Goal: Task Accomplishment & Management: Manage account settings

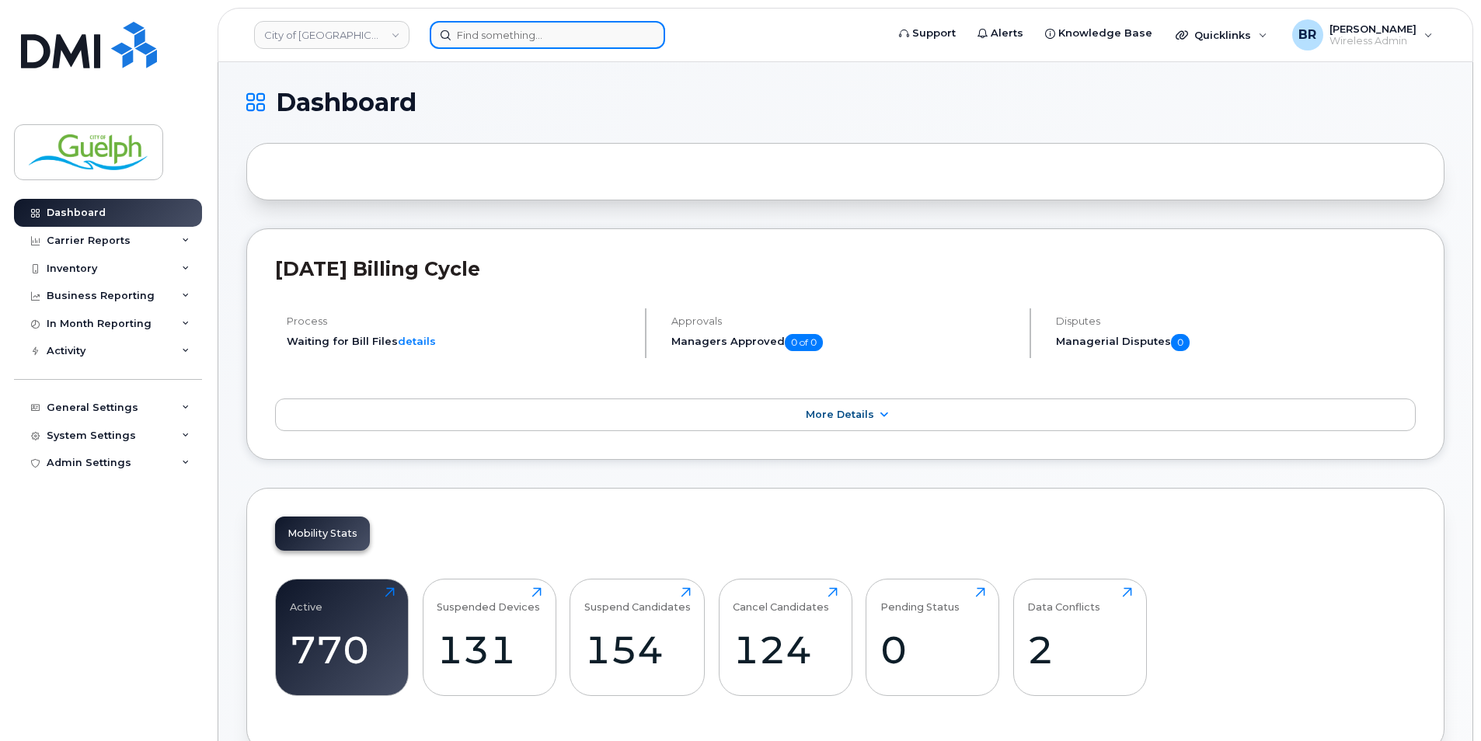
click at [524, 44] on input at bounding box center [547, 35] width 235 height 28
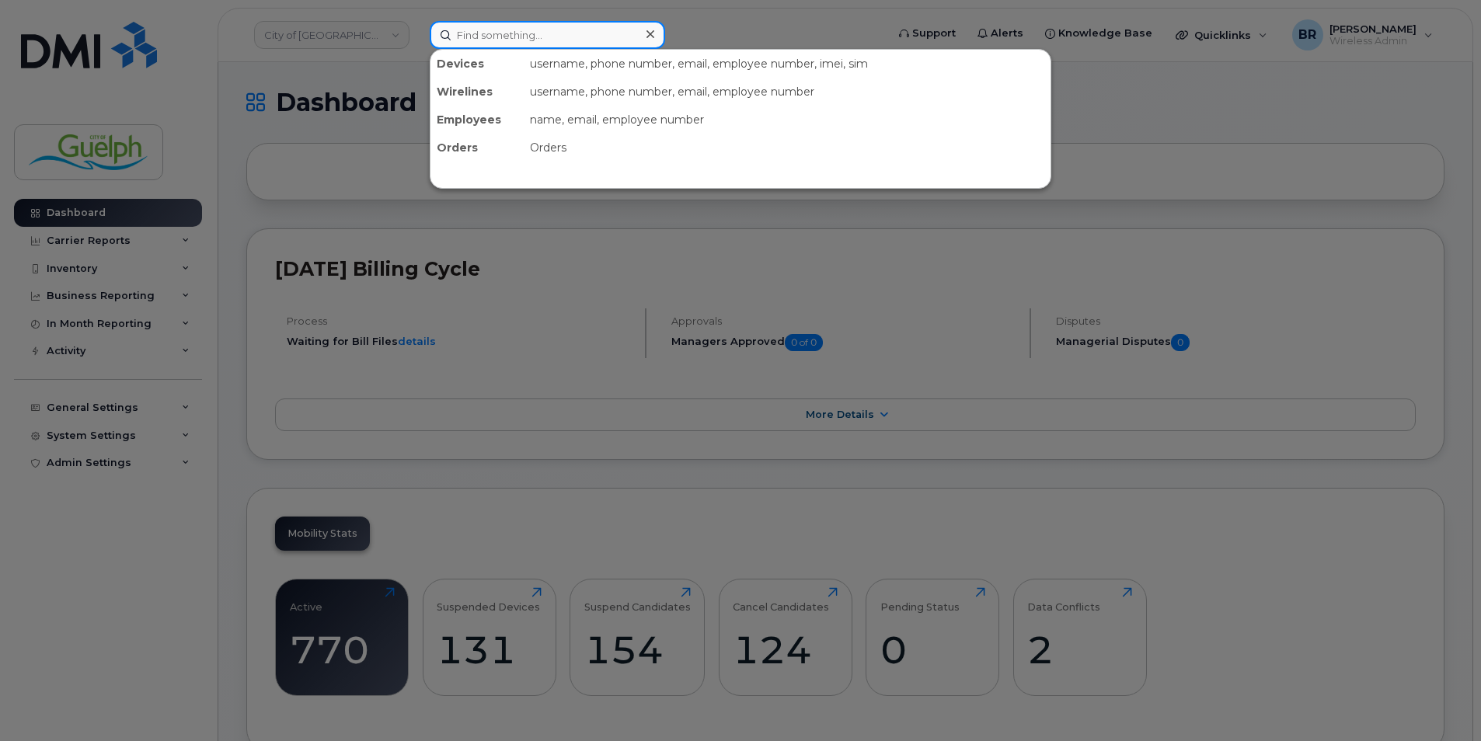
paste input "2268211335"
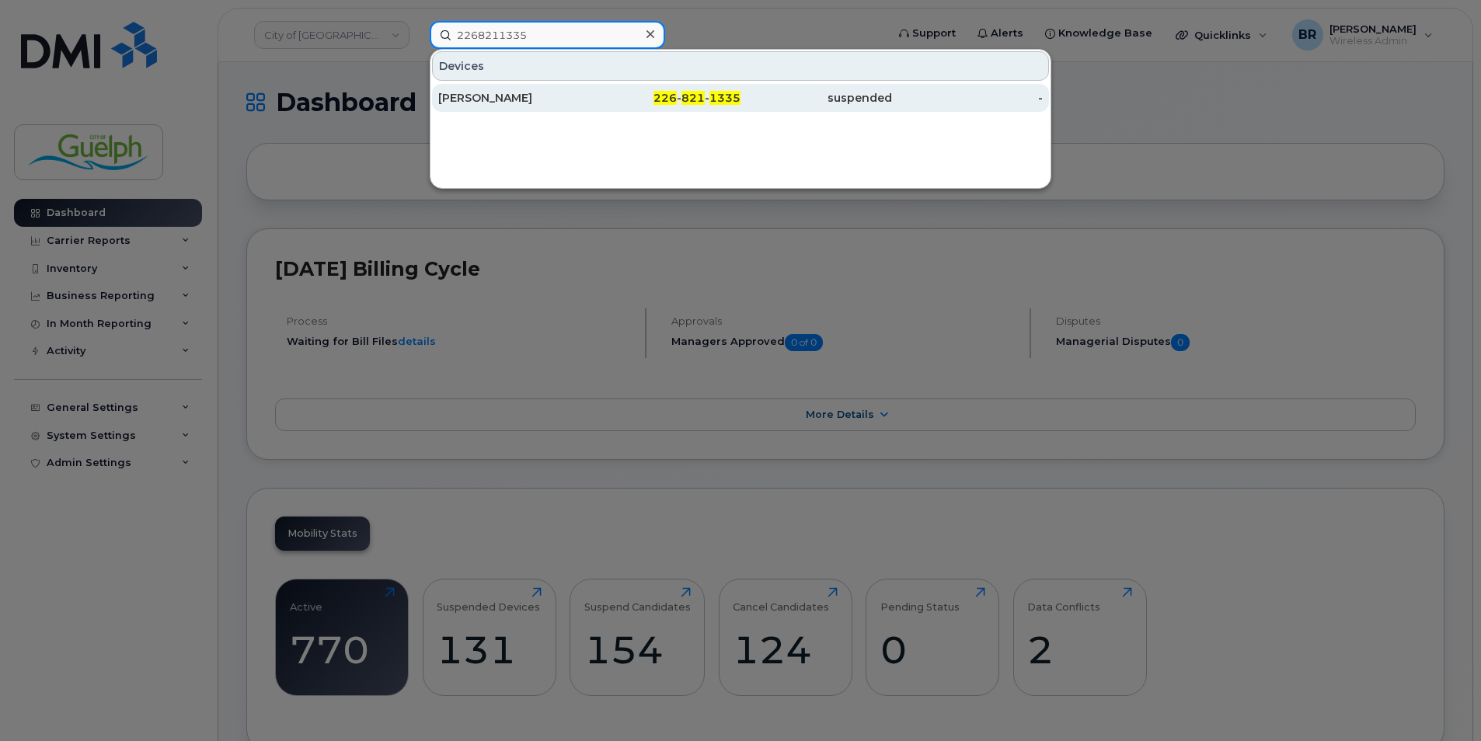
type input "2268211335"
click at [496, 106] on div "[PERSON_NAME]" at bounding box center [513, 98] width 151 height 28
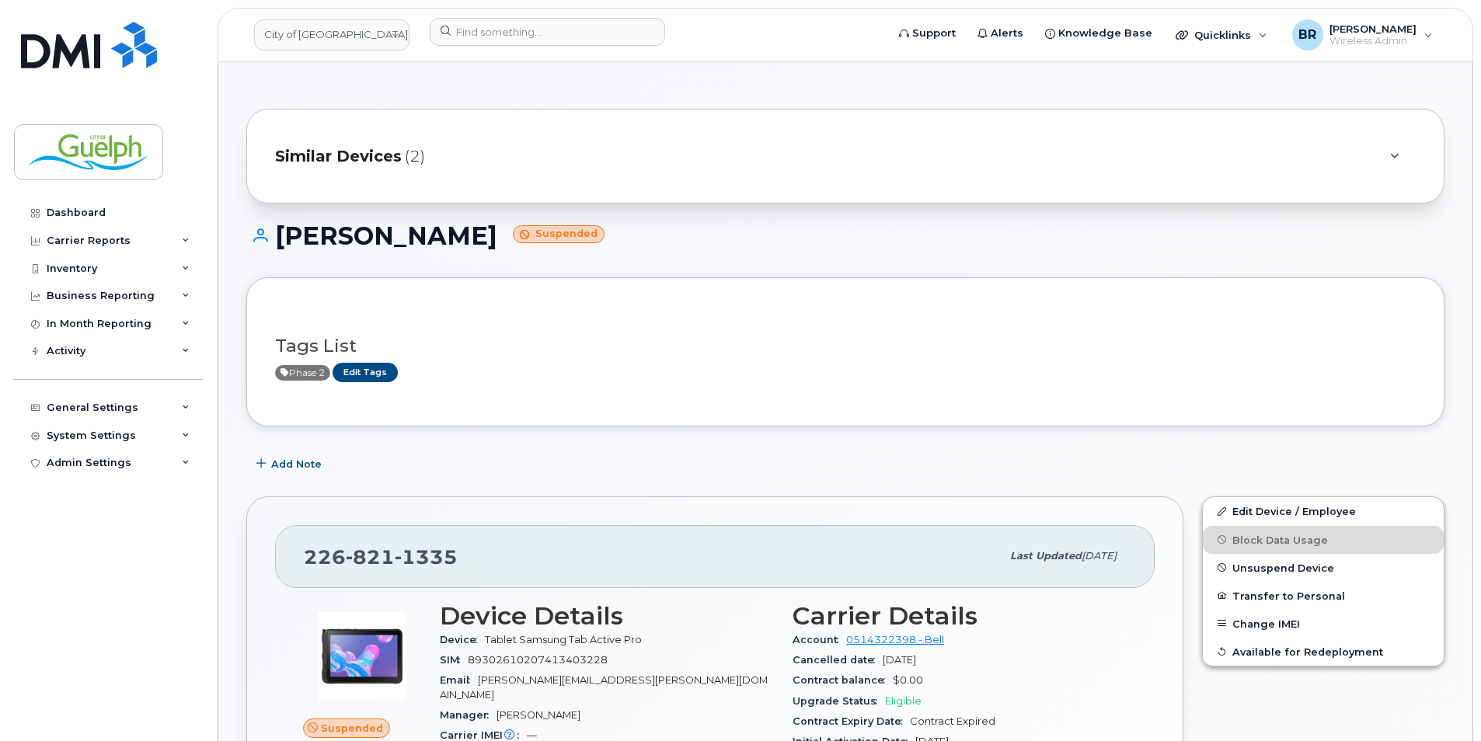
click at [438, 151] on div "Similar Devices (2)" at bounding box center [823, 155] width 1097 height 37
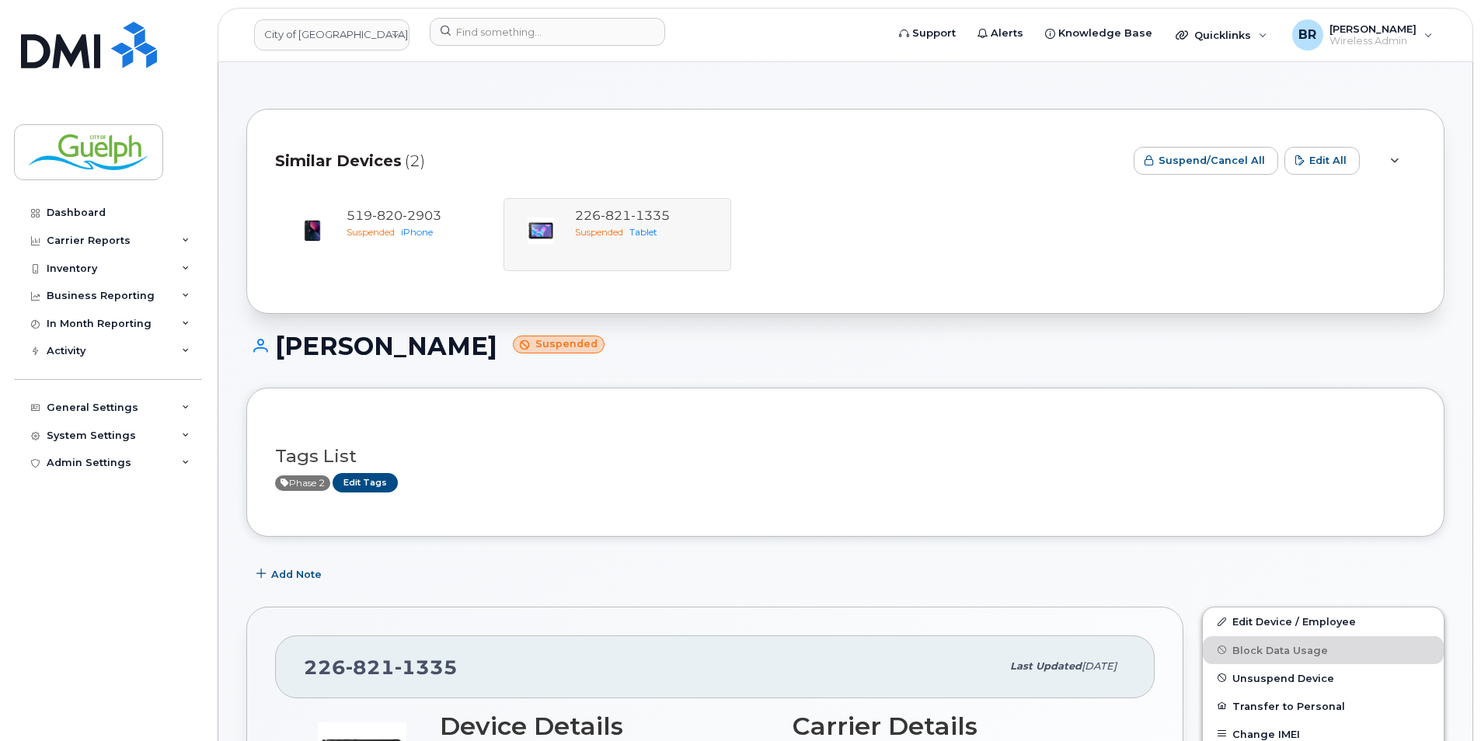
click at [839, 373] on div "James Pearson Suspended" at bounding box center [845, 359] width 1198 height 55
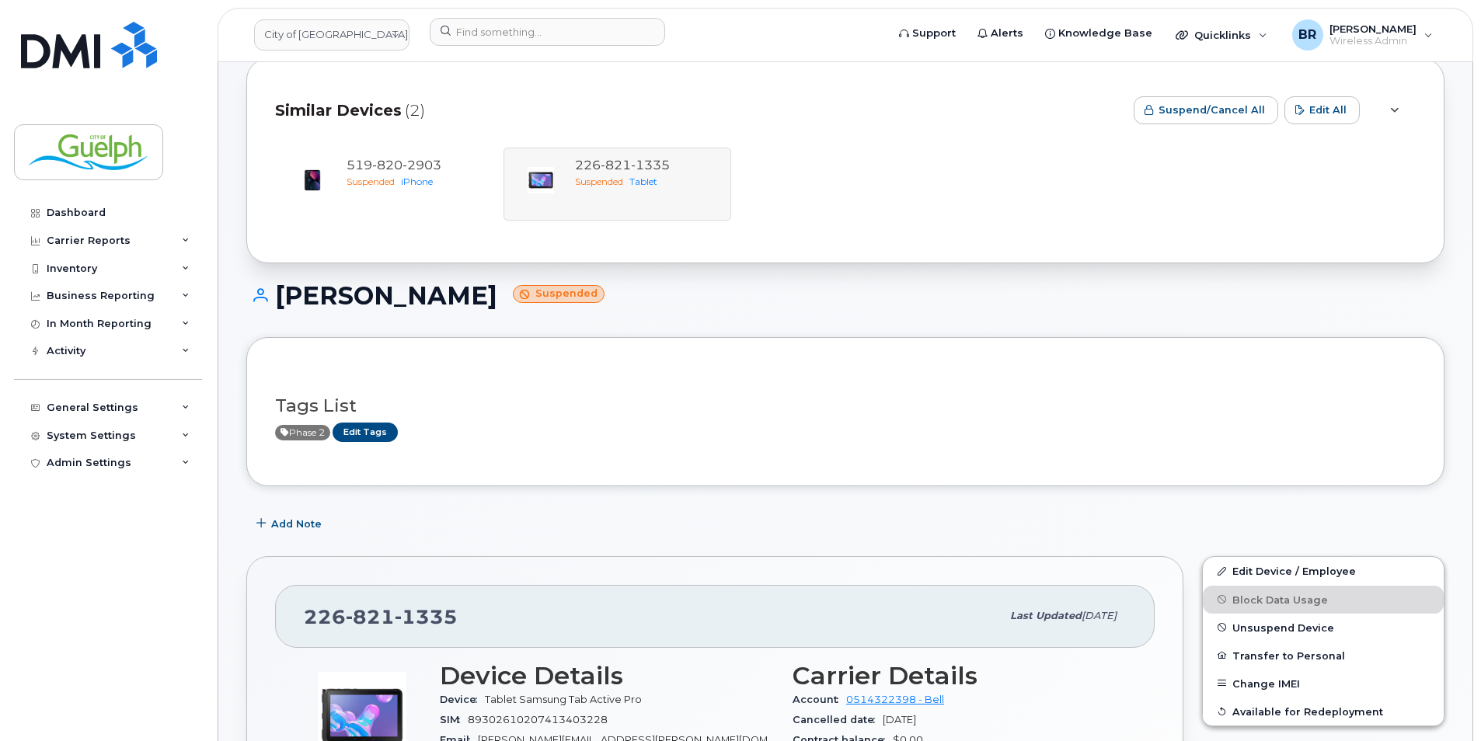
scroll to position [78, 0]
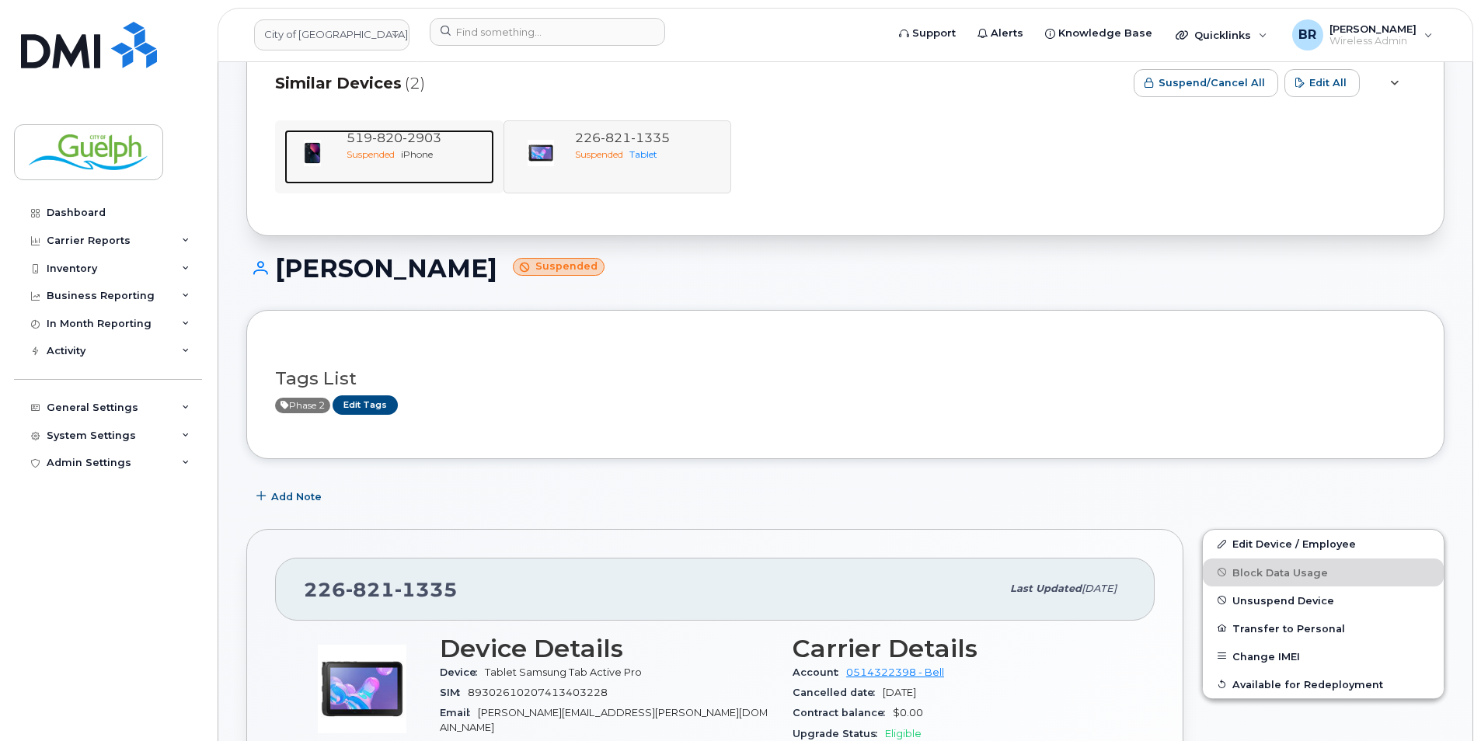
click at [433, 151] on span "iPhone" at bounding box center [417, 154] width 32 height 12
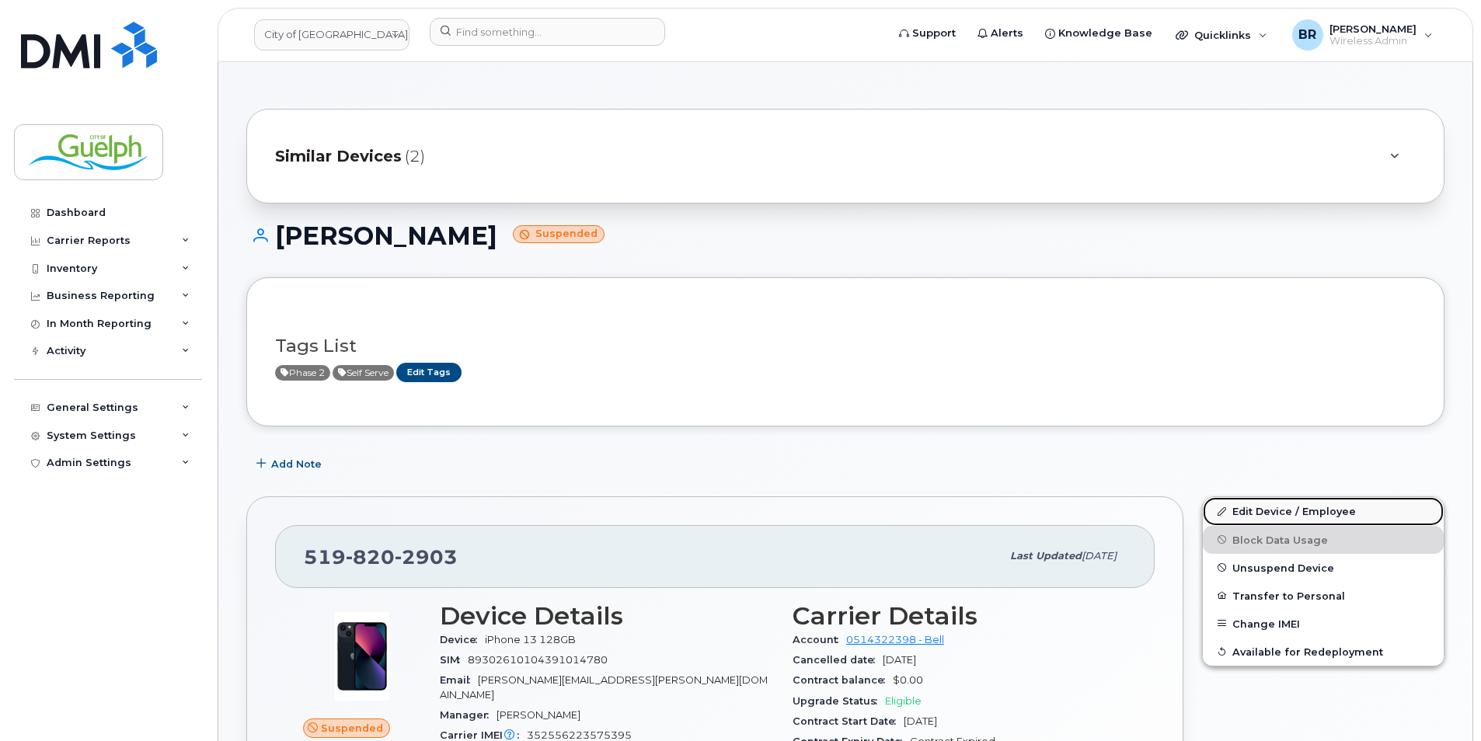
click at [1293, 510] on link "Edit Device / Employee" at bounding box center [1322, 511] width 241 height 28
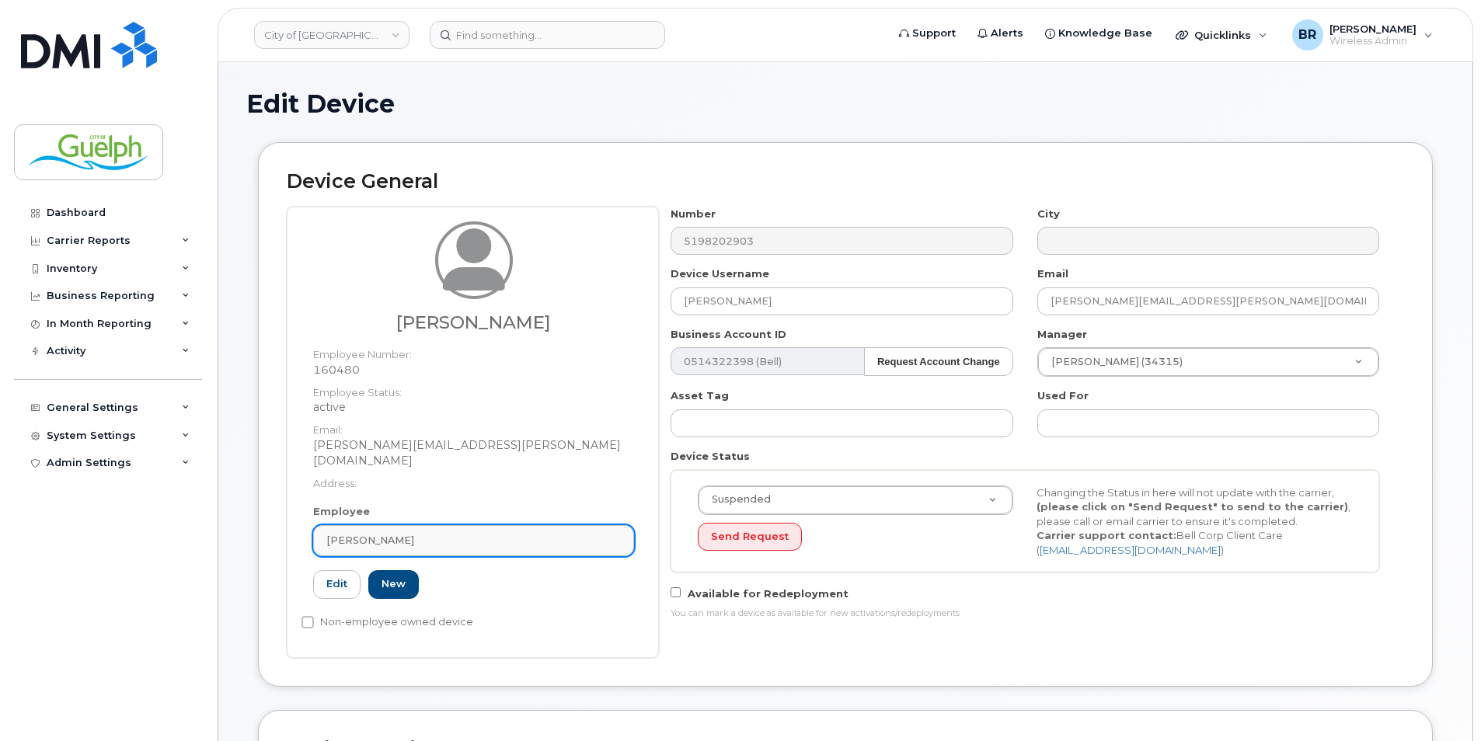
click at [529, 533] on div "[PERSON_NAME]" at bounding box center [473, 540] width 294 height 15
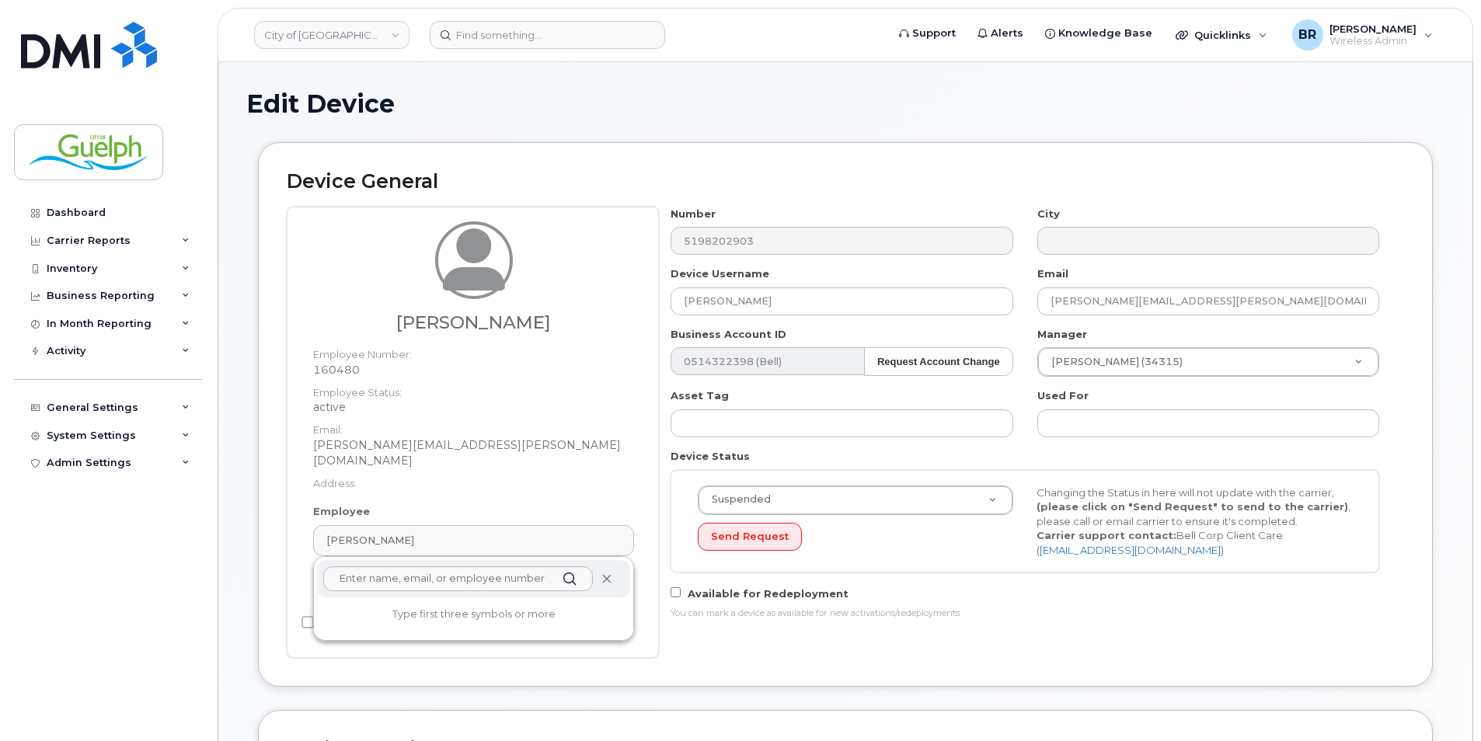
click at [608, 574] on icon at bounding box center [606, 579] width 10 height 10
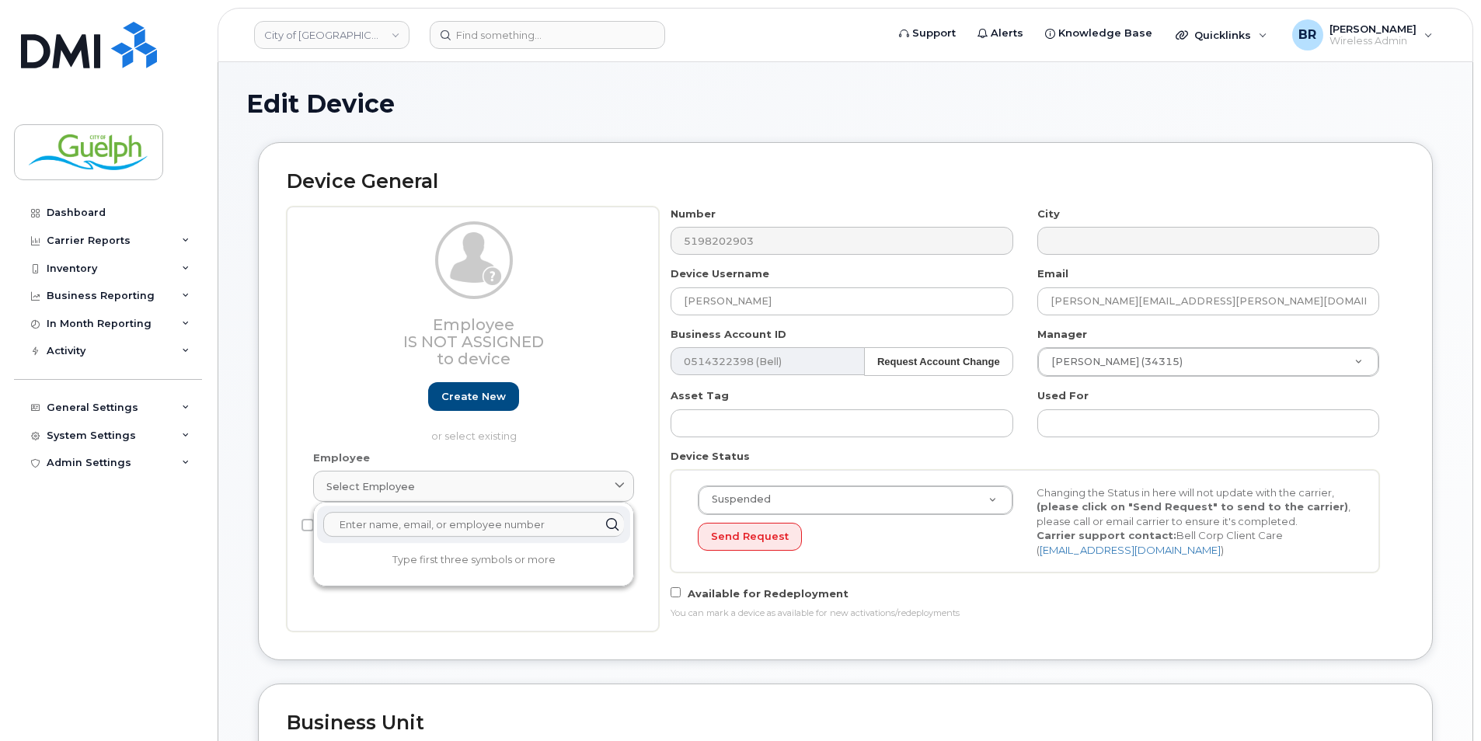
click at [414, 520] on input "text" at bounding box center [473, 524] width 301 height 25
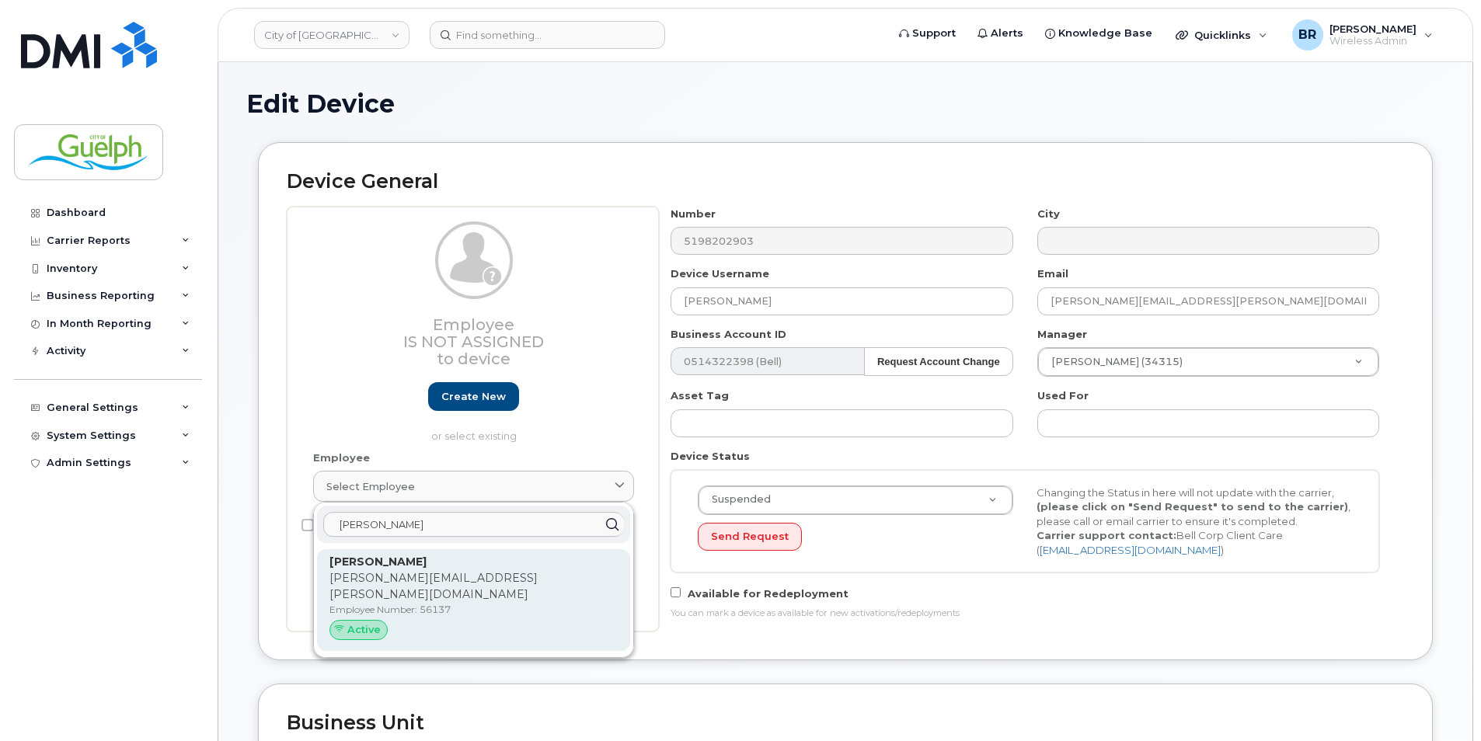
type input "adam kent"
click at [416, 603] on p "Employee Number: 56137" at bounding box center [473, 610] width 288 height 14
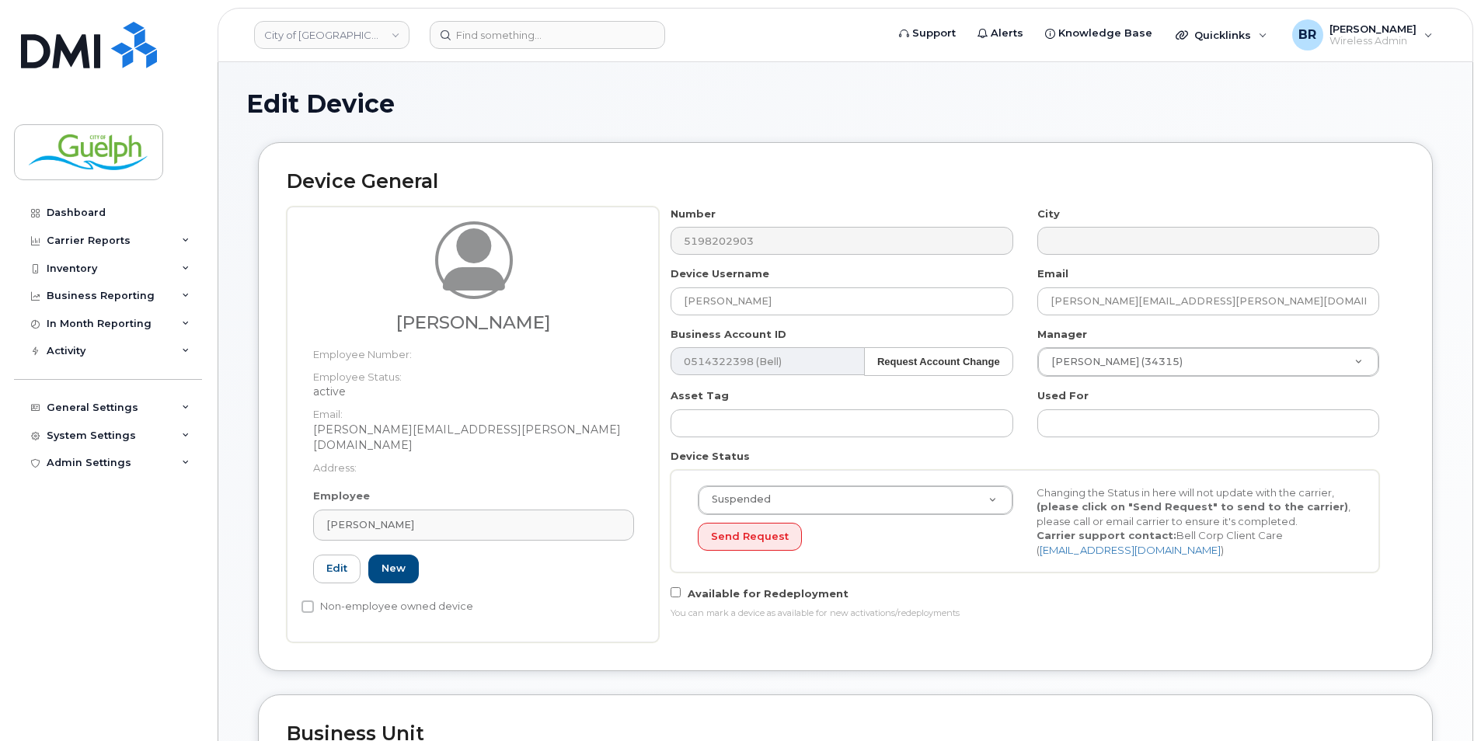
type input "56137"
type input "Adam Kent"
type input "adam.kent@guelph.ca"
type input "612888"
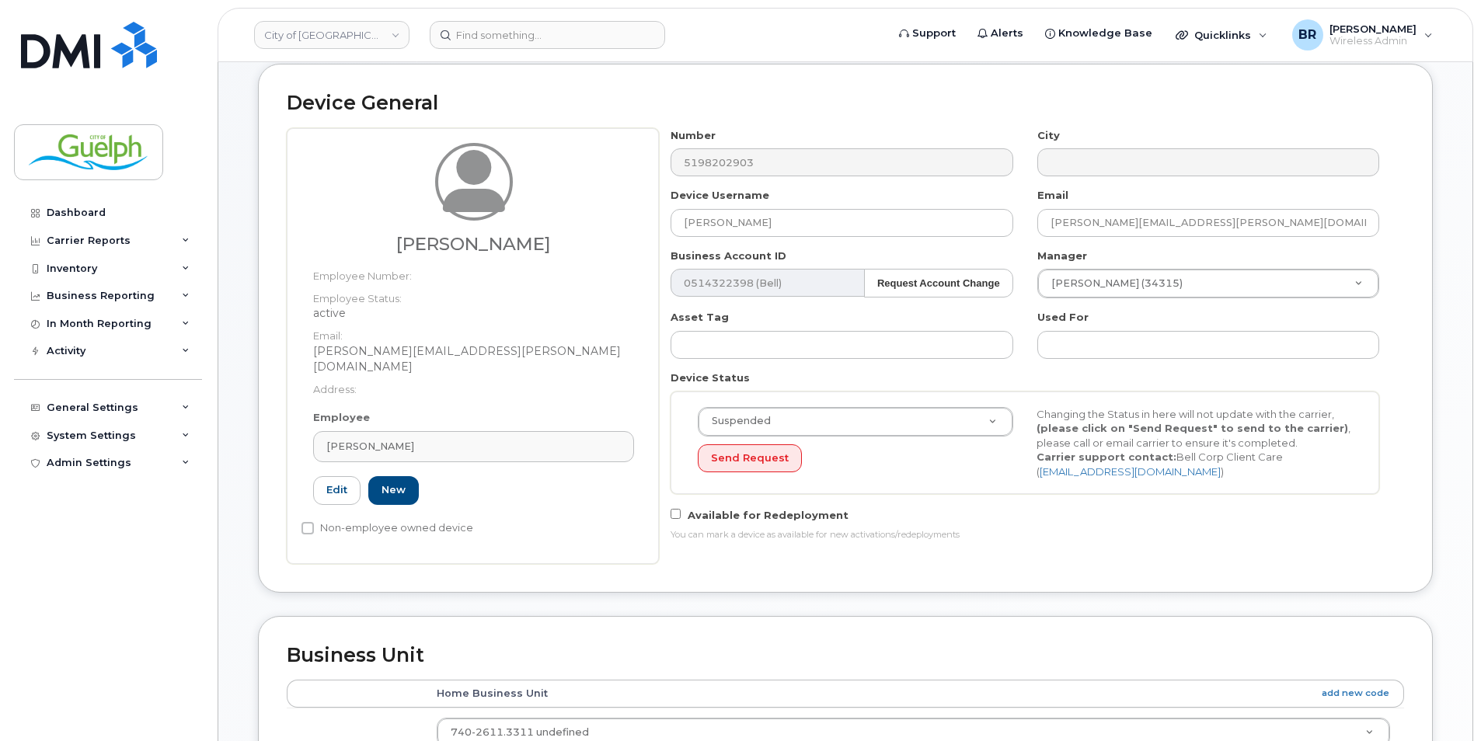
scroll to position [78, 0]
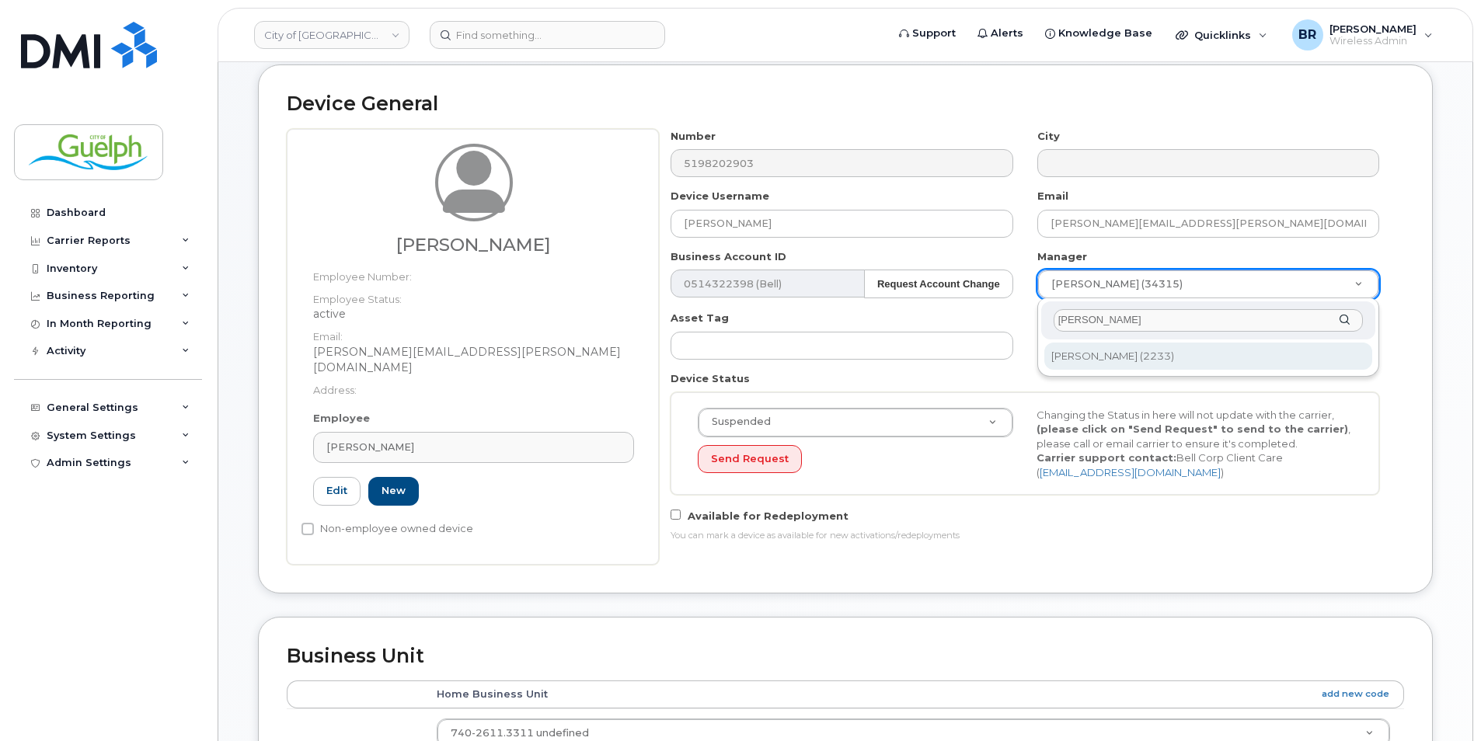
type input "brad k"
type input "523749"
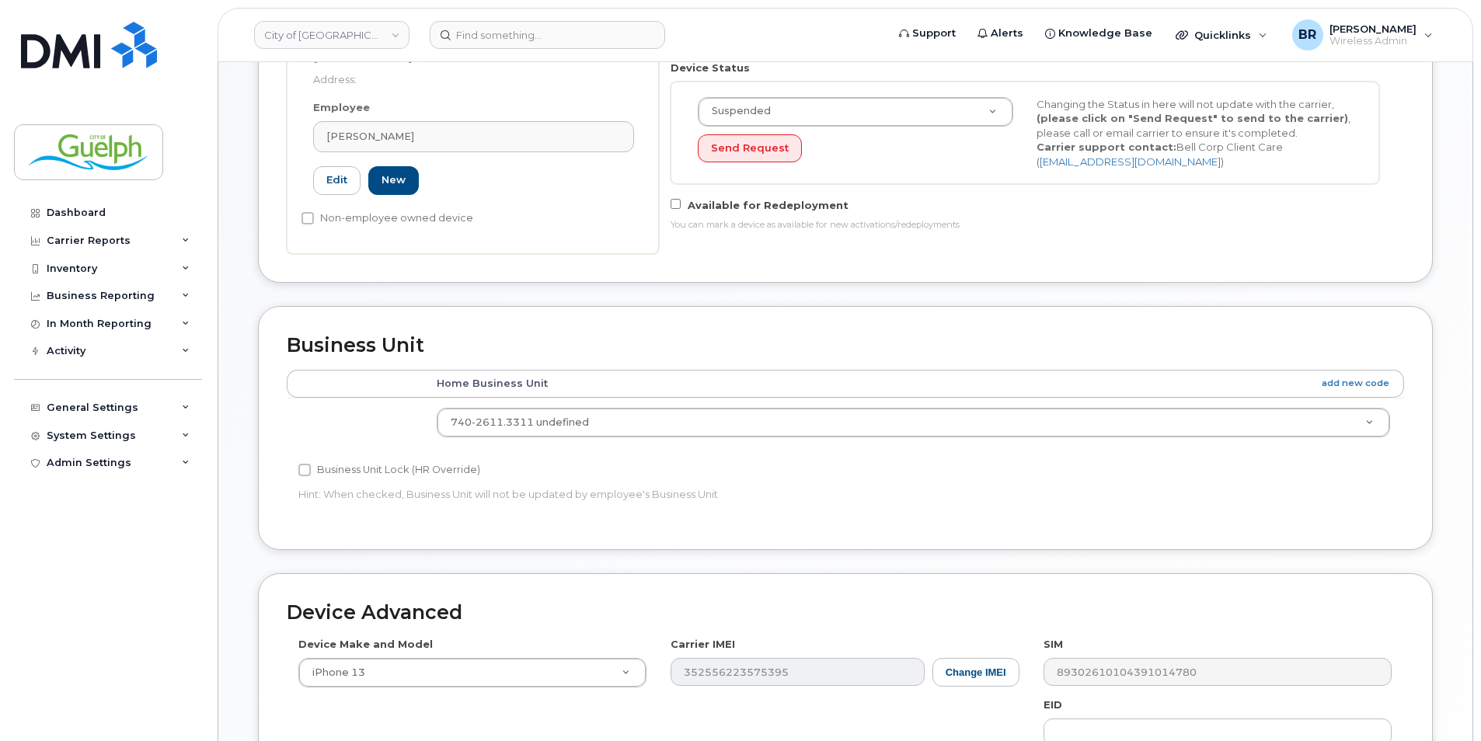
scroll to position [673, 0]
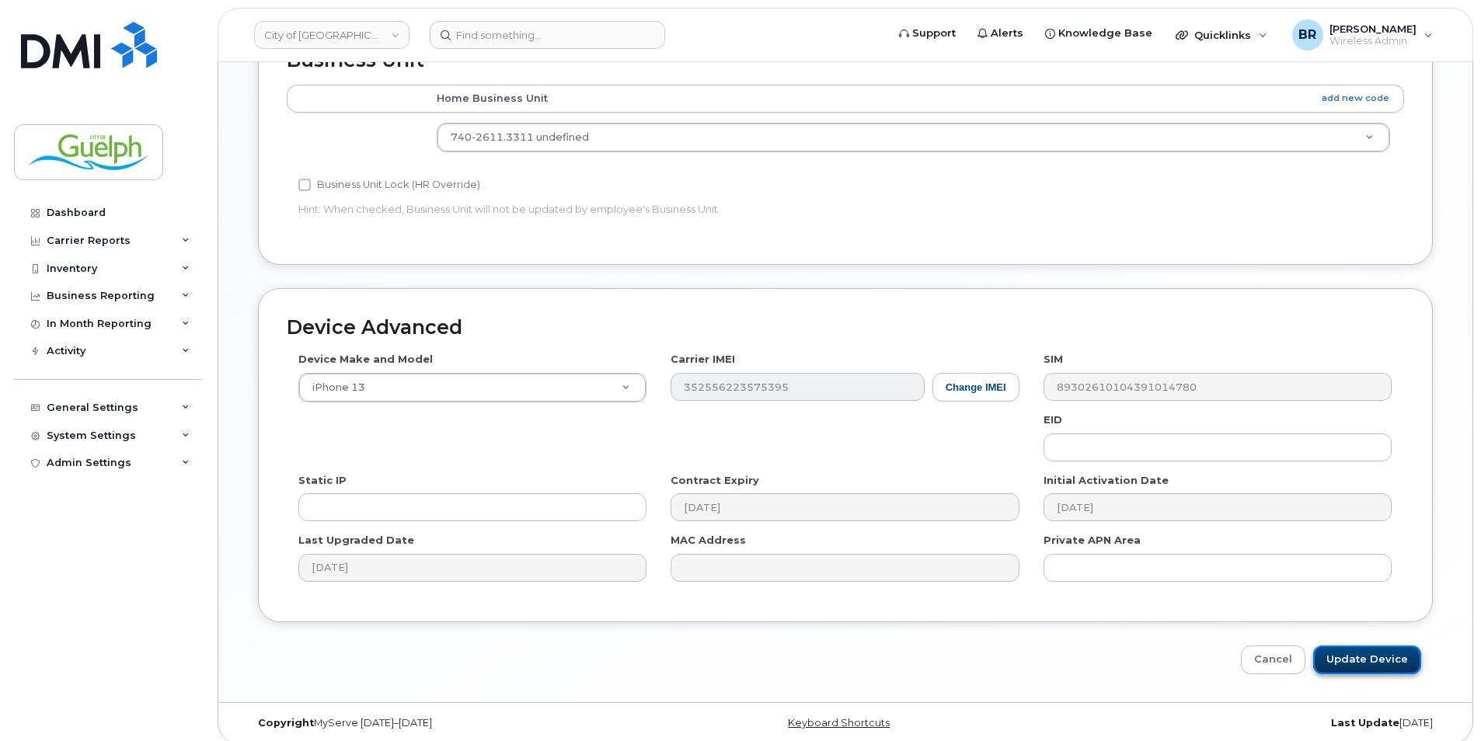
click at [1349, 646] on input "Update Device" at bounding box center [1367, 660] width 108 height 29
type input "Saving..."
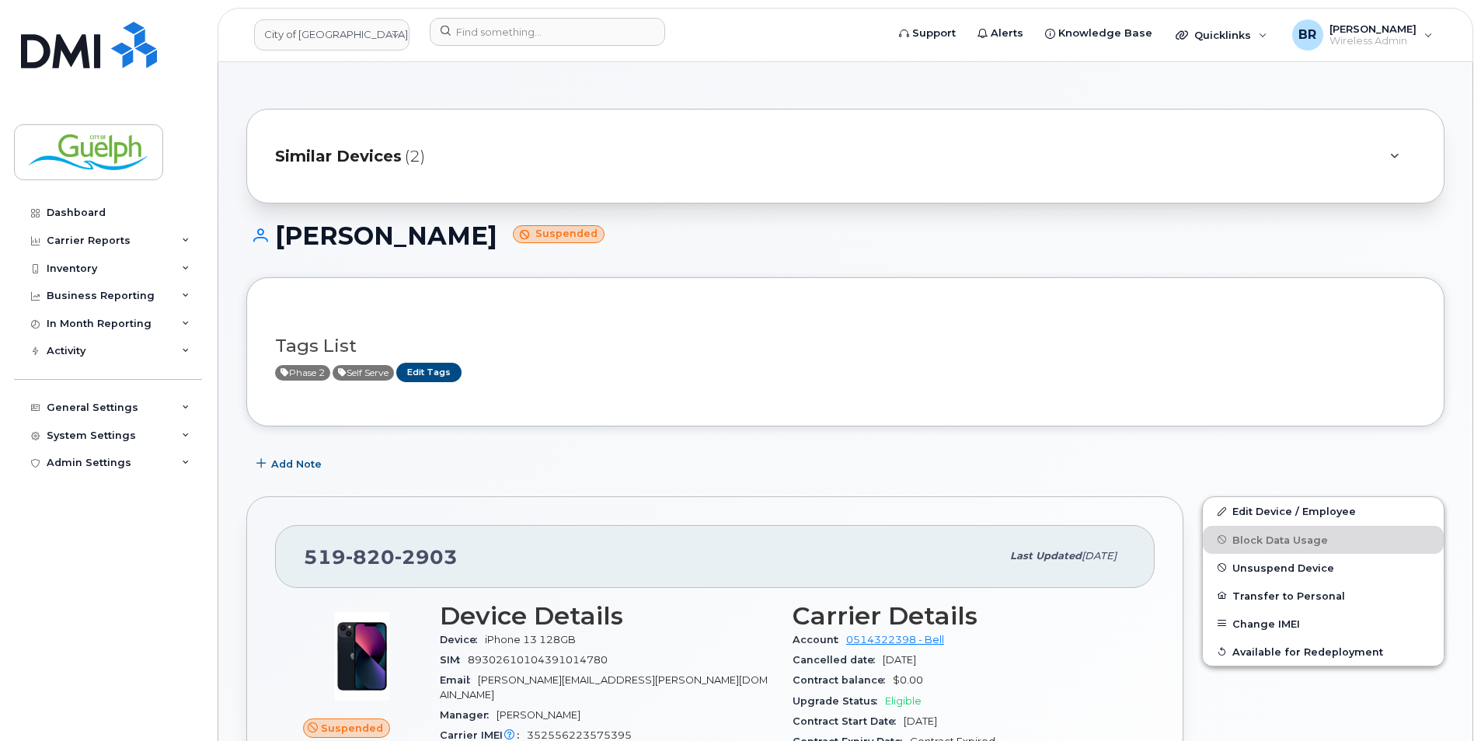
click at [478, 124] on div "Similar Devices (2)" at bounding box center [845, 156] width 1198 height 95
click at [451, 148] on div "Similar Devices (2)" at bounding box center [823, 155] width 1097 height 37
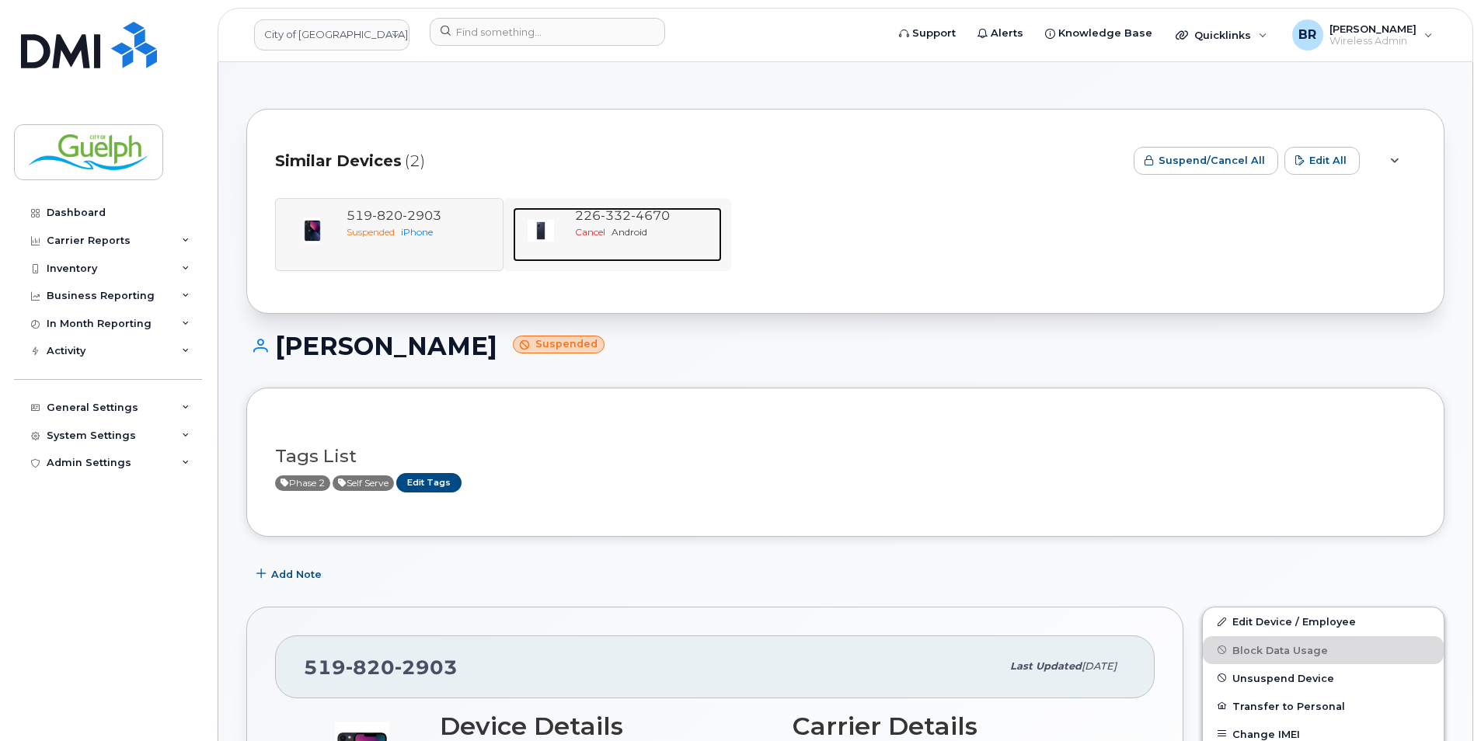
click at [659, 242] on div "226 332 4670 Cancel Android" at bounding box center [646, 234] width 154 height 54
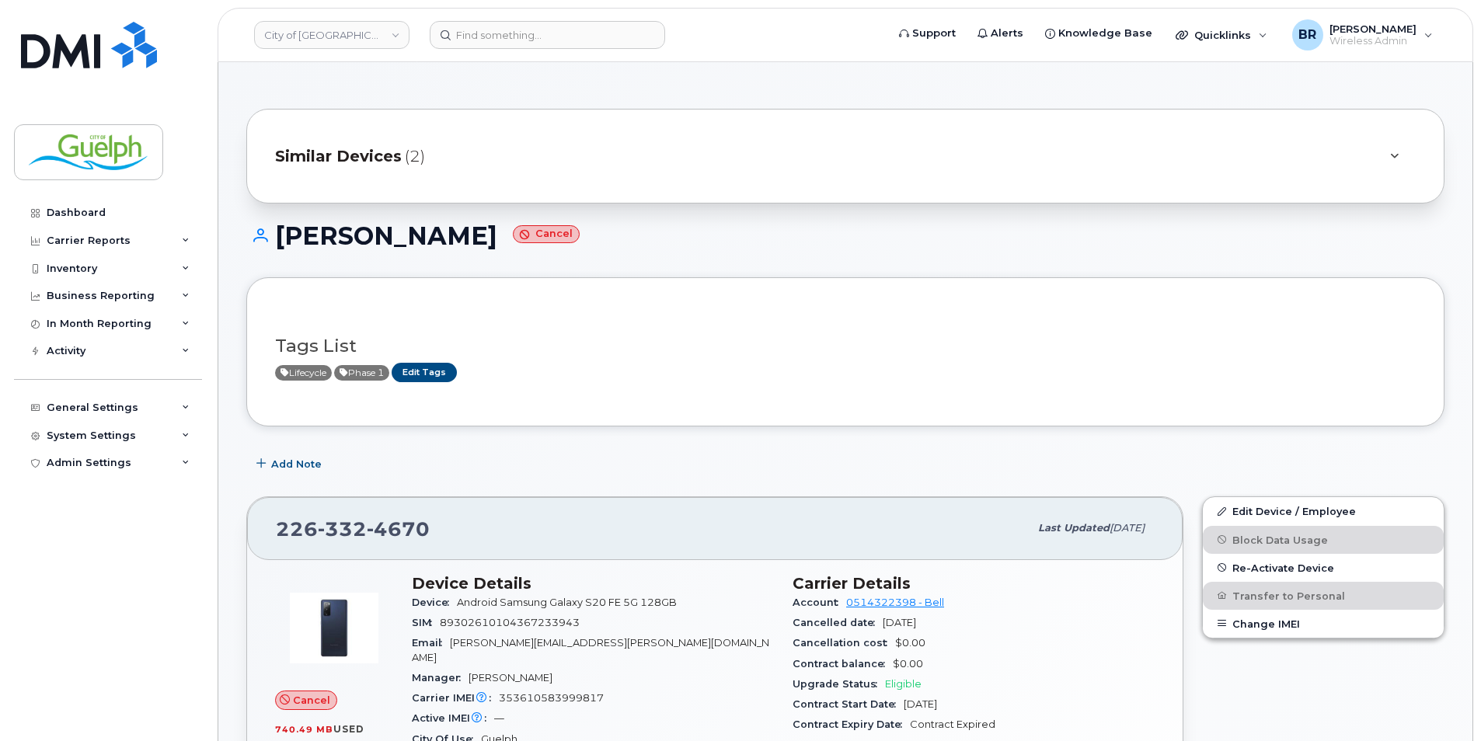
click at [615, 169] on div "Similar Devices (2)" at bounding box center [823, 155] width 1097 height 37
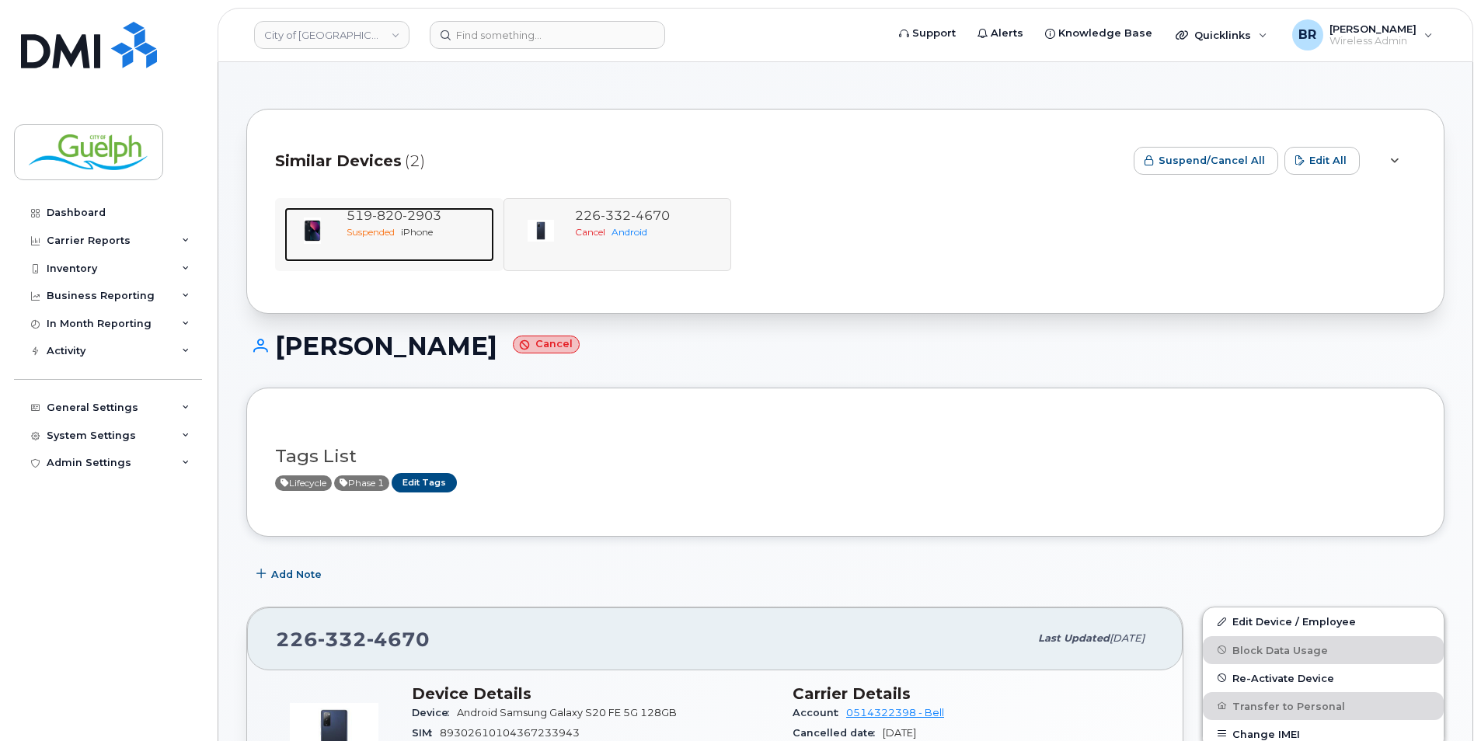
click at [437, 213] on span "2903" at bounding box center [421, 215] width 39 height 15
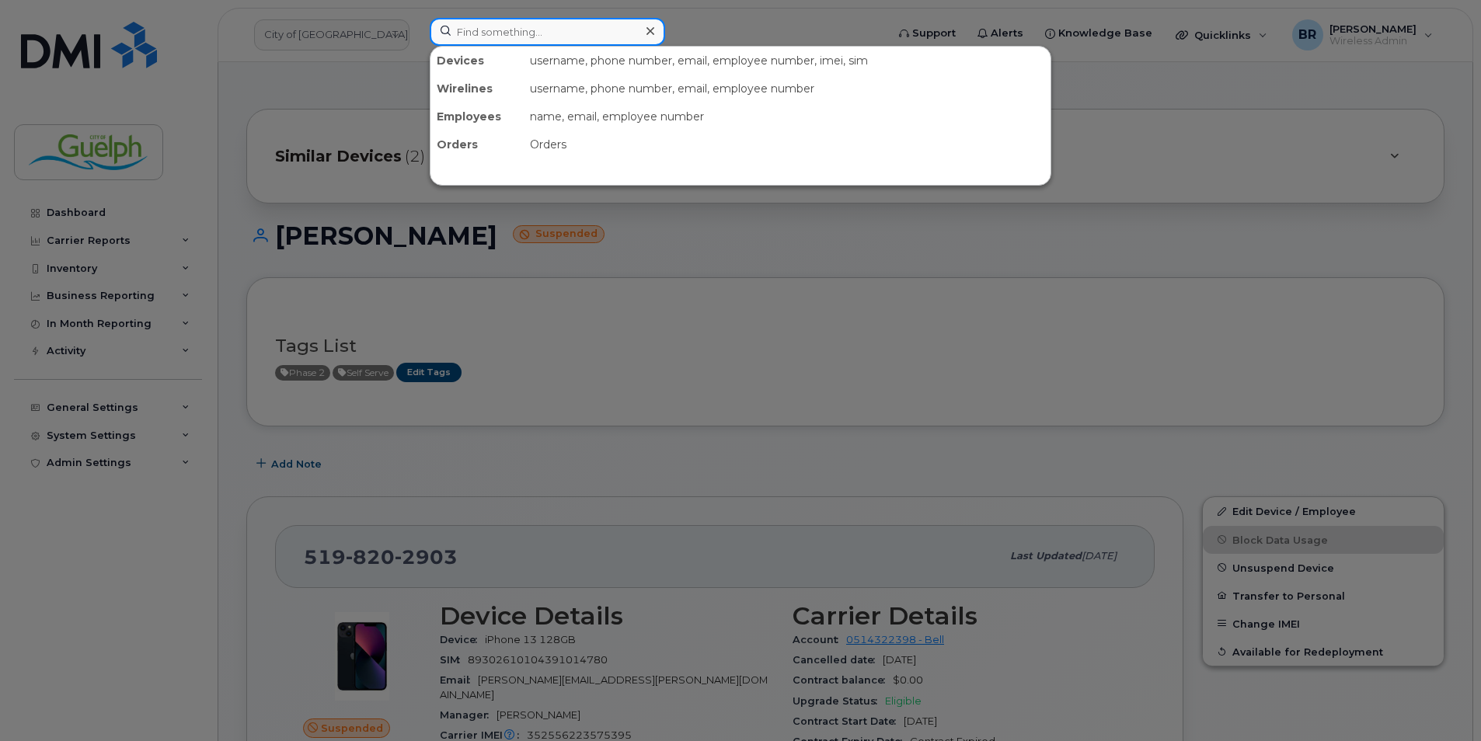
click at [564, 40] on input at bounding box center [547, 32] width 235 height 28
click at [684, 363] on div at bounding box center [740, 370] width 1481 height 741
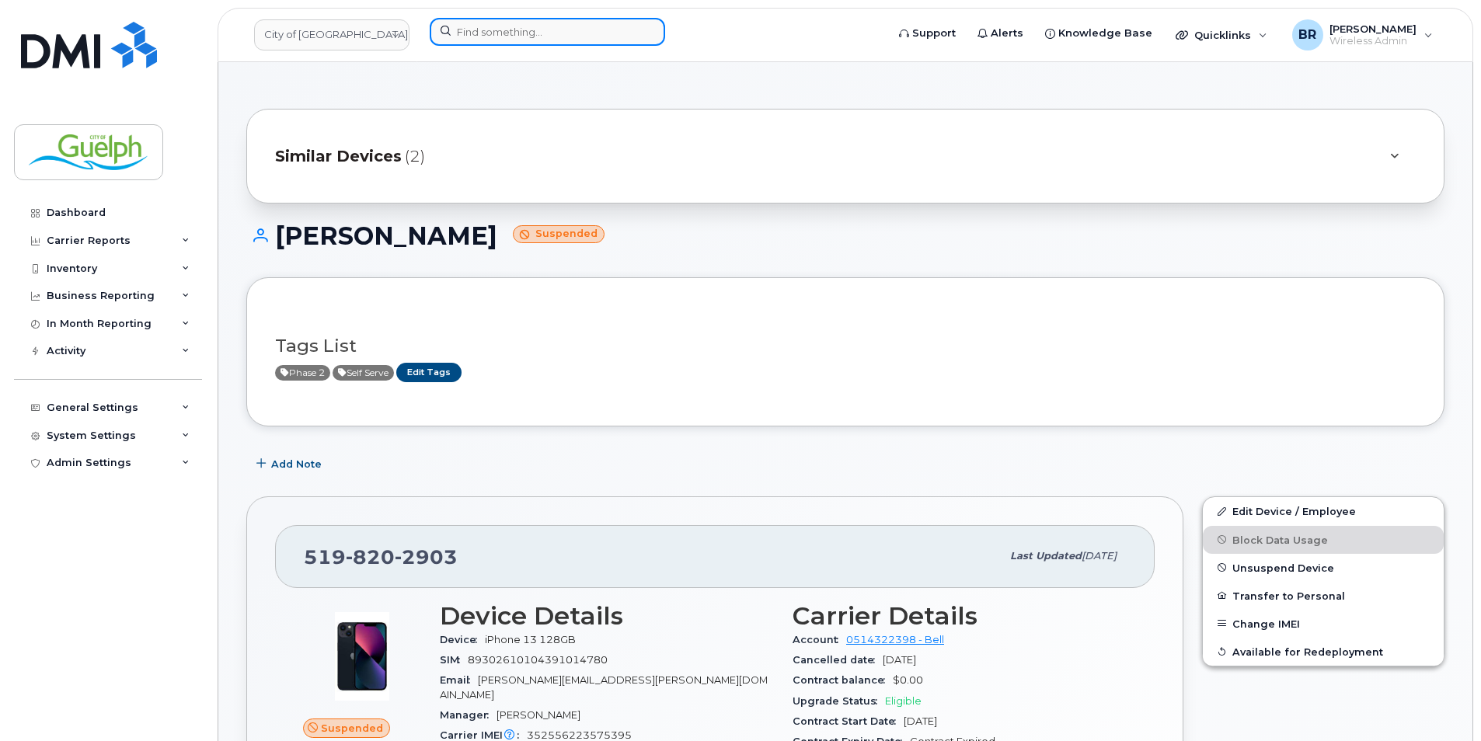
click at [499, 23] on input at bounding box center [547, 32] width 235 height 28
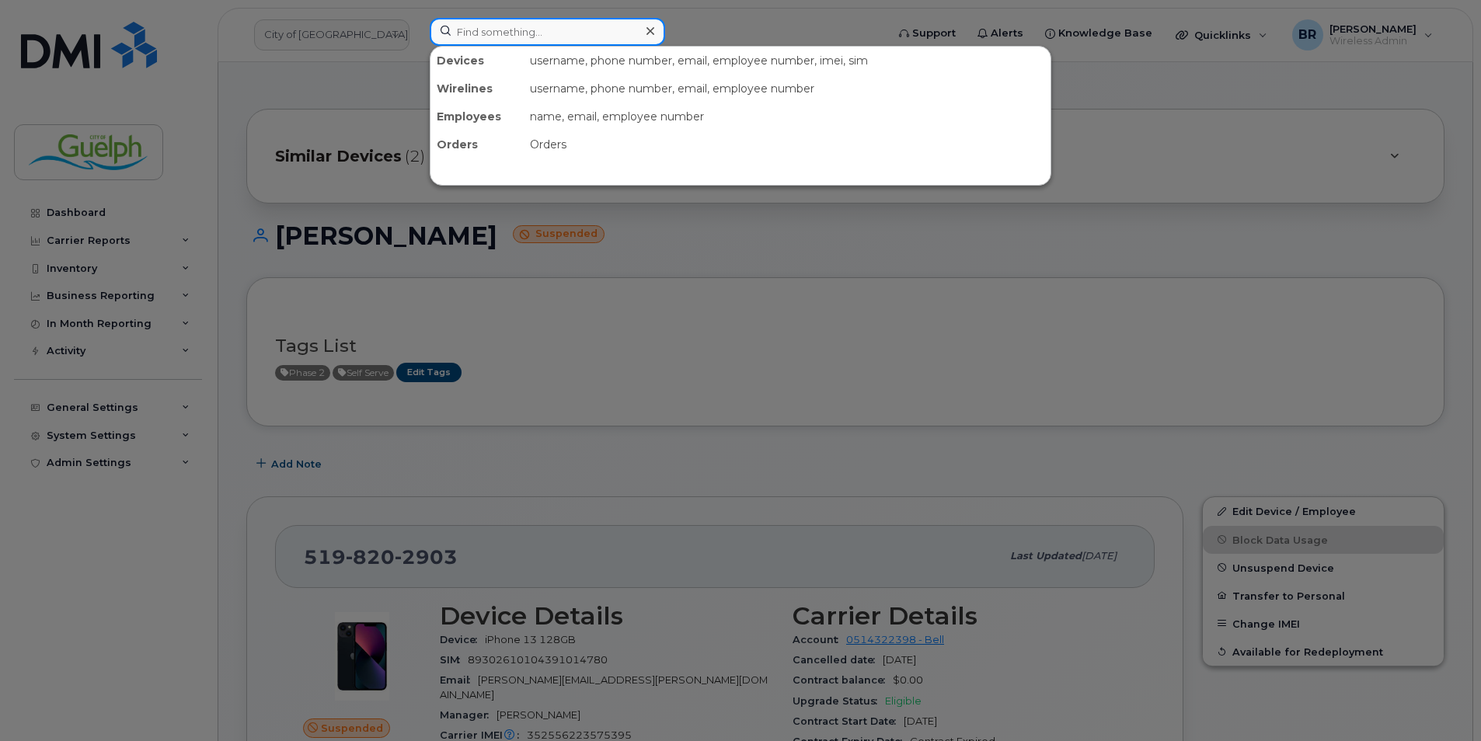
paste input "2268211335"
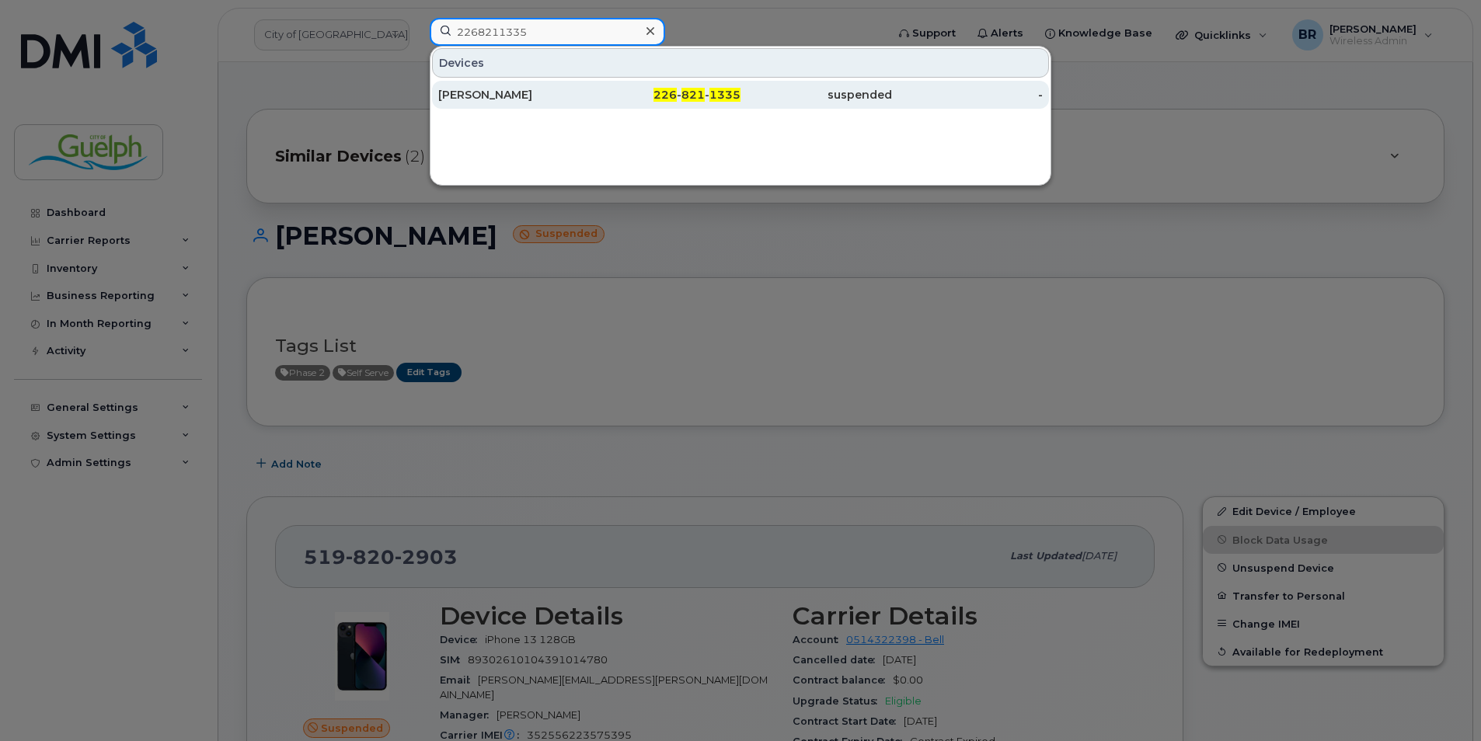
type input "2268211335"
click at [524, 84] on div "[PERSON_NAME]" at bounding box center [513, 95] width 151 height 28
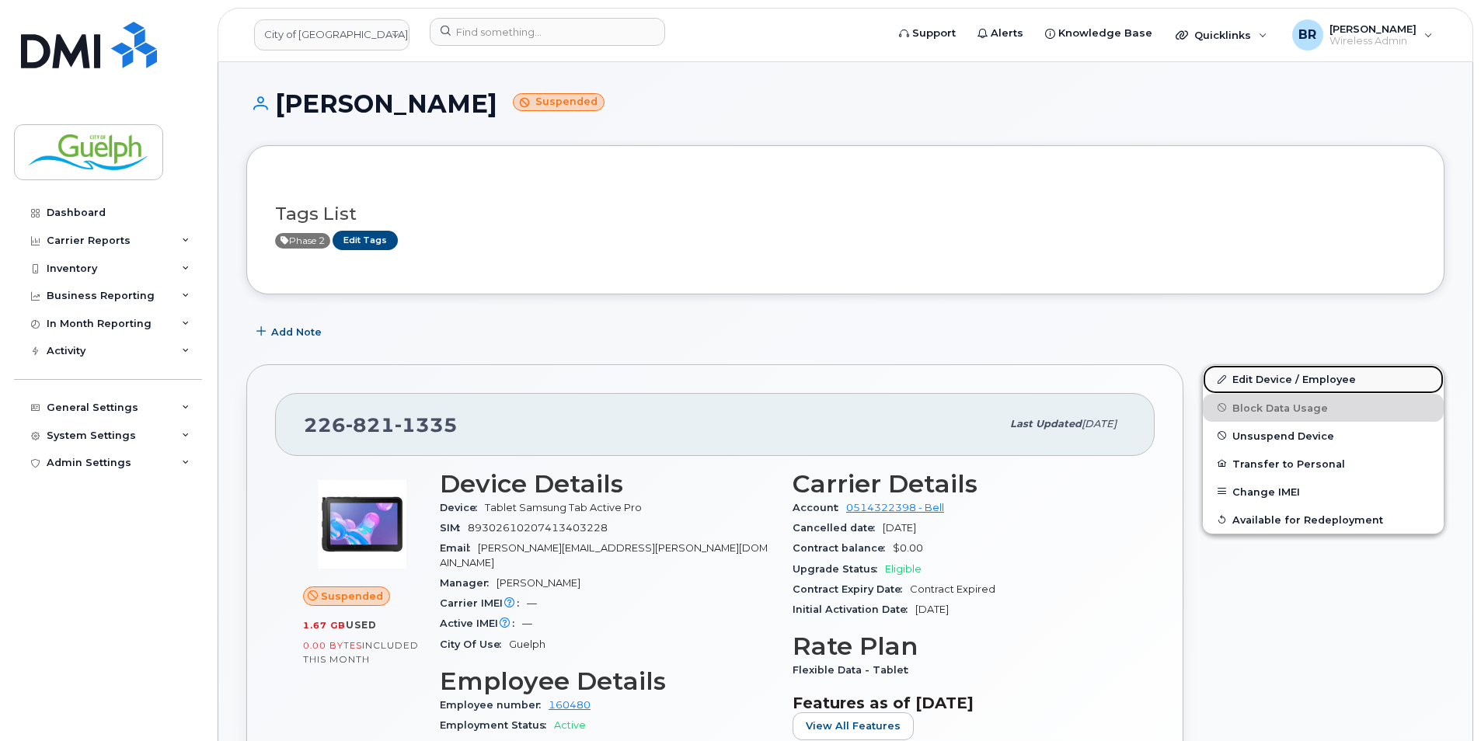
click at [1286, 374] on link "Edit Device / Employee" at bounding box center [1322, 379] width 241 height 28
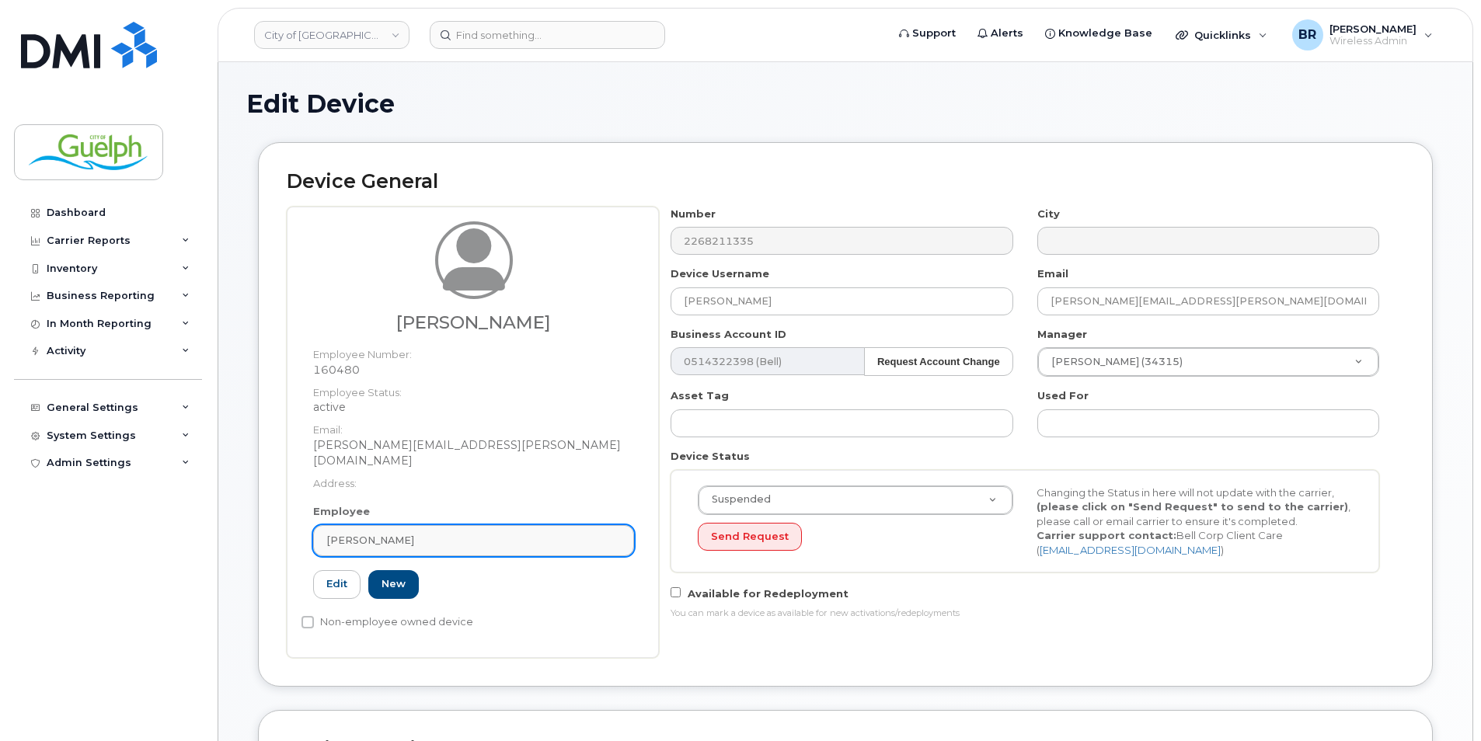
click at [450, 533] on div "[PERSON_NAME]" at bounding box center [473, 540] width 294 height 15
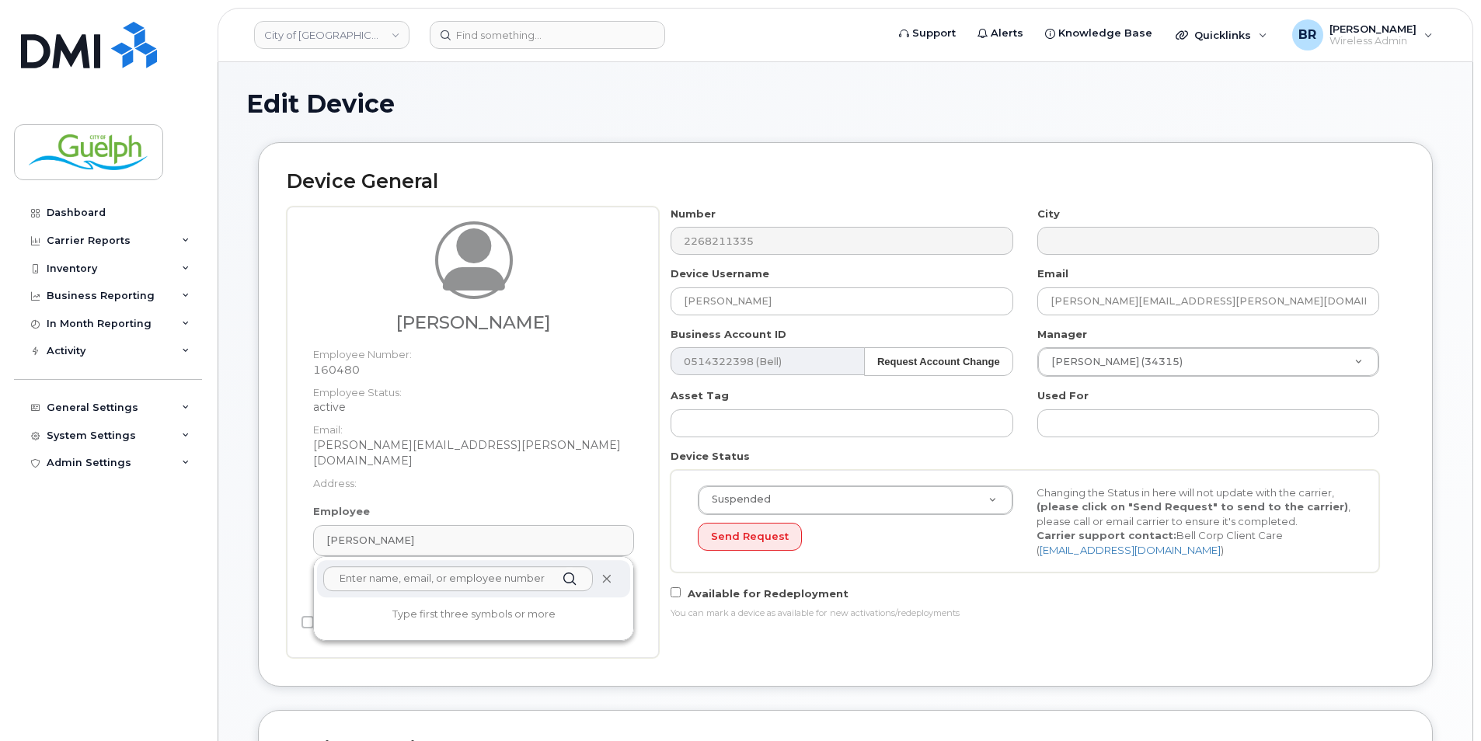
click at [608, 574] on icon at bounding box center [606, 579] width 10 height 10
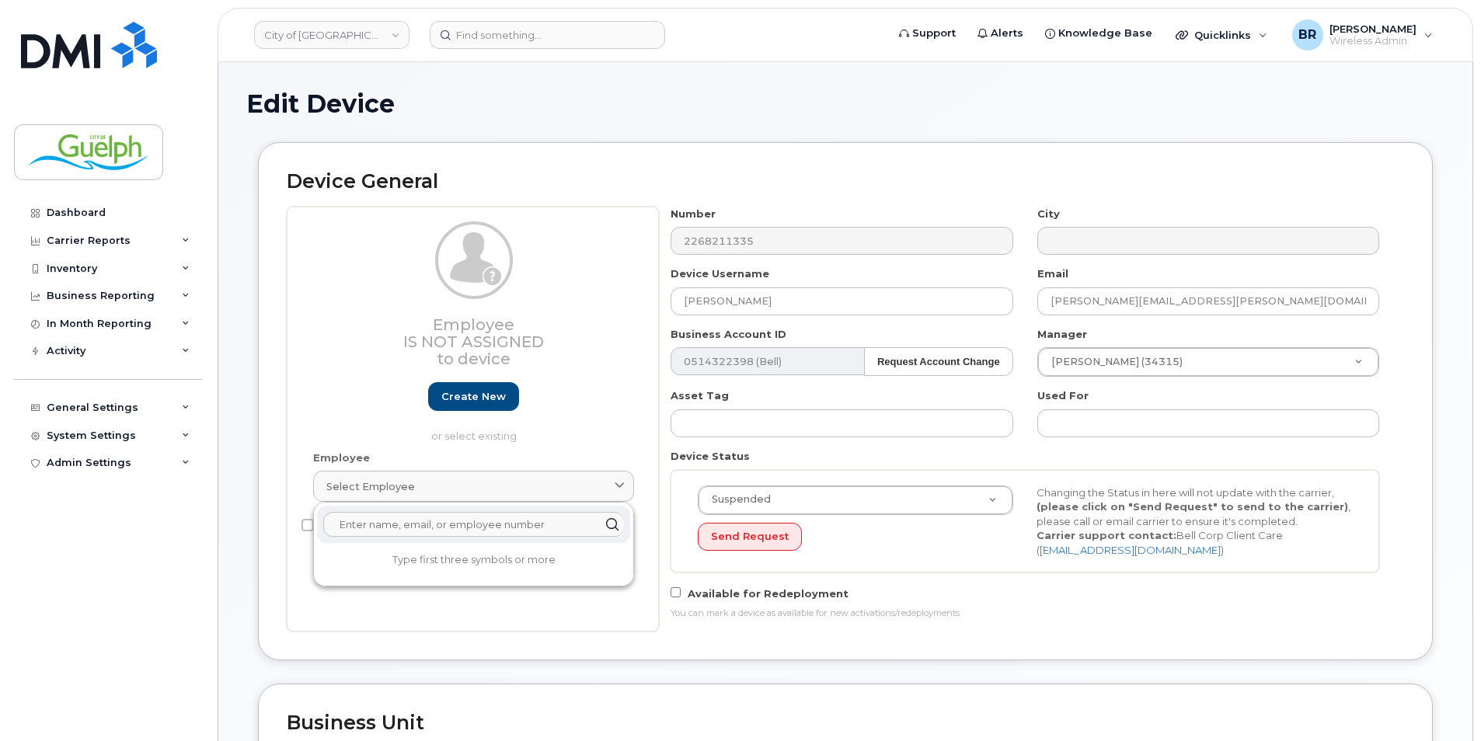
click at [510, 530] on input "text" at bounding box center [473, 524] width 301 height 25
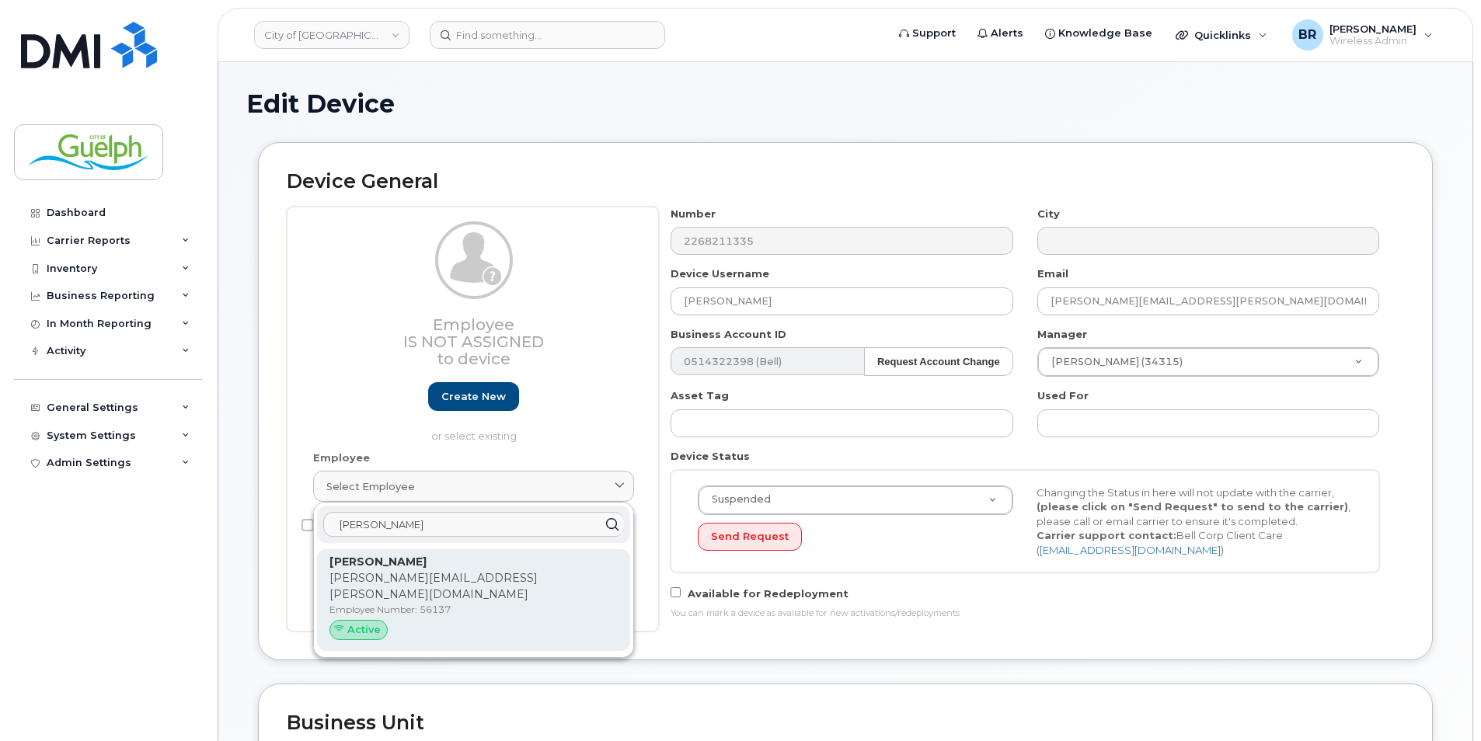
type input "adam ke"
click at [460, 620] on div "Active" at bounding box center [473, 630] width 288 height 20
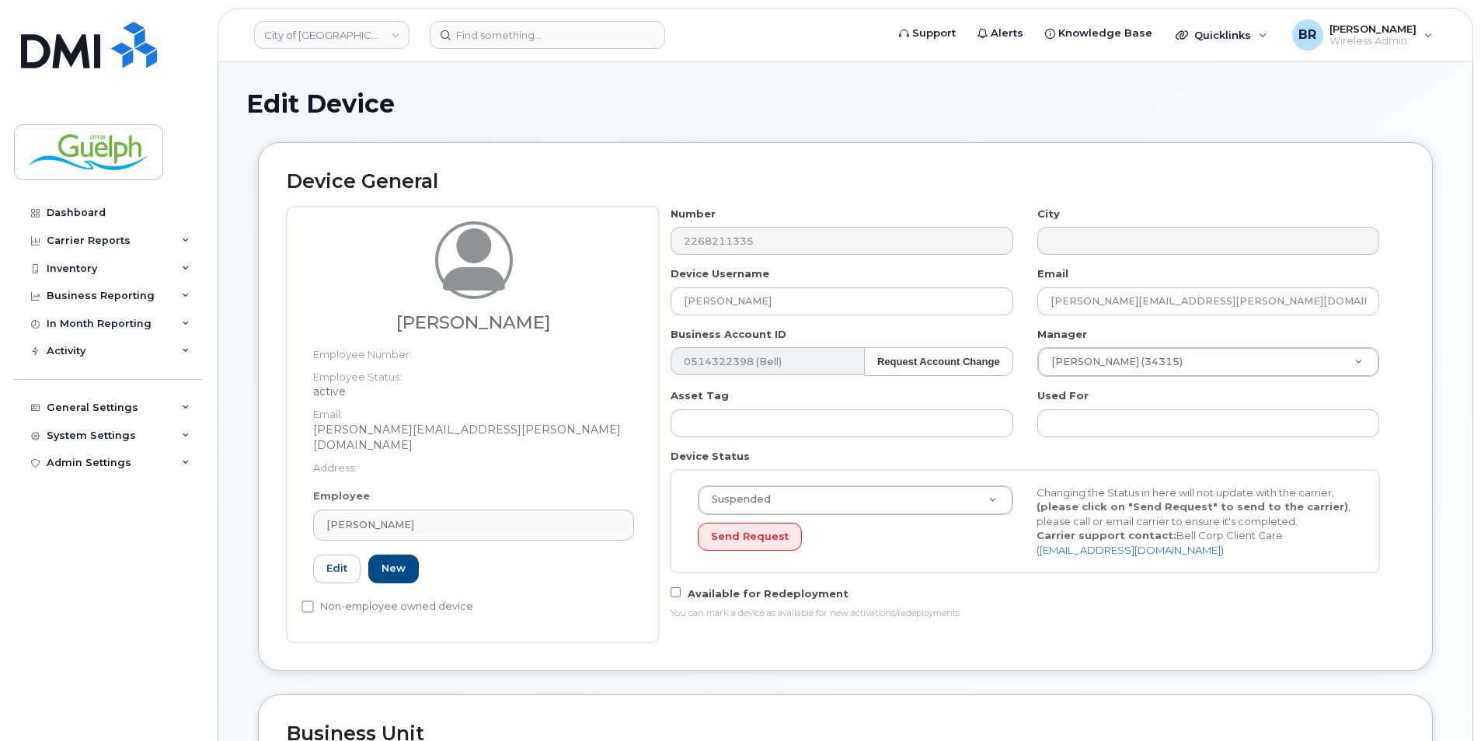
type input "56137"
type input "Adam Kent"
type input "adam.kent@guelph.ca"
type input "612888"
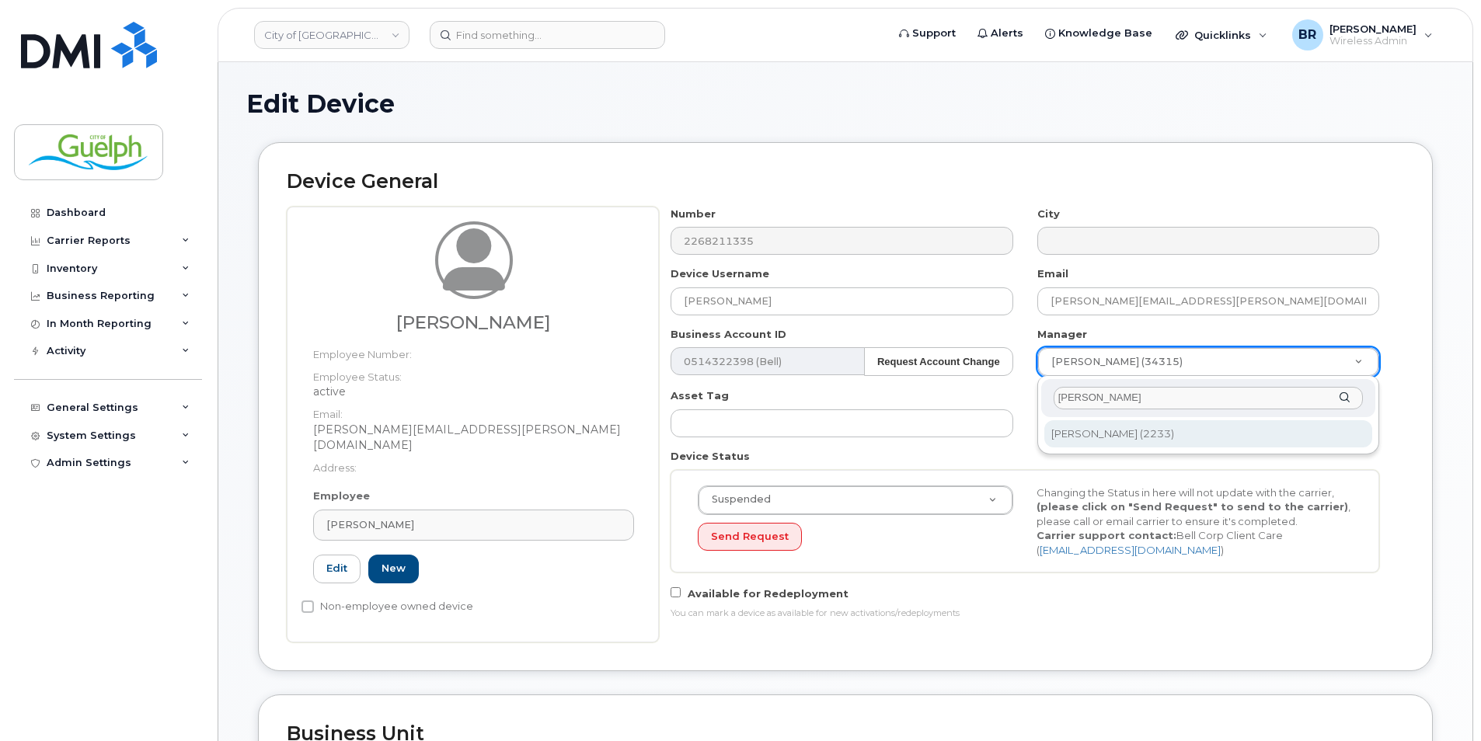
type input "brad k"
type input "523749"
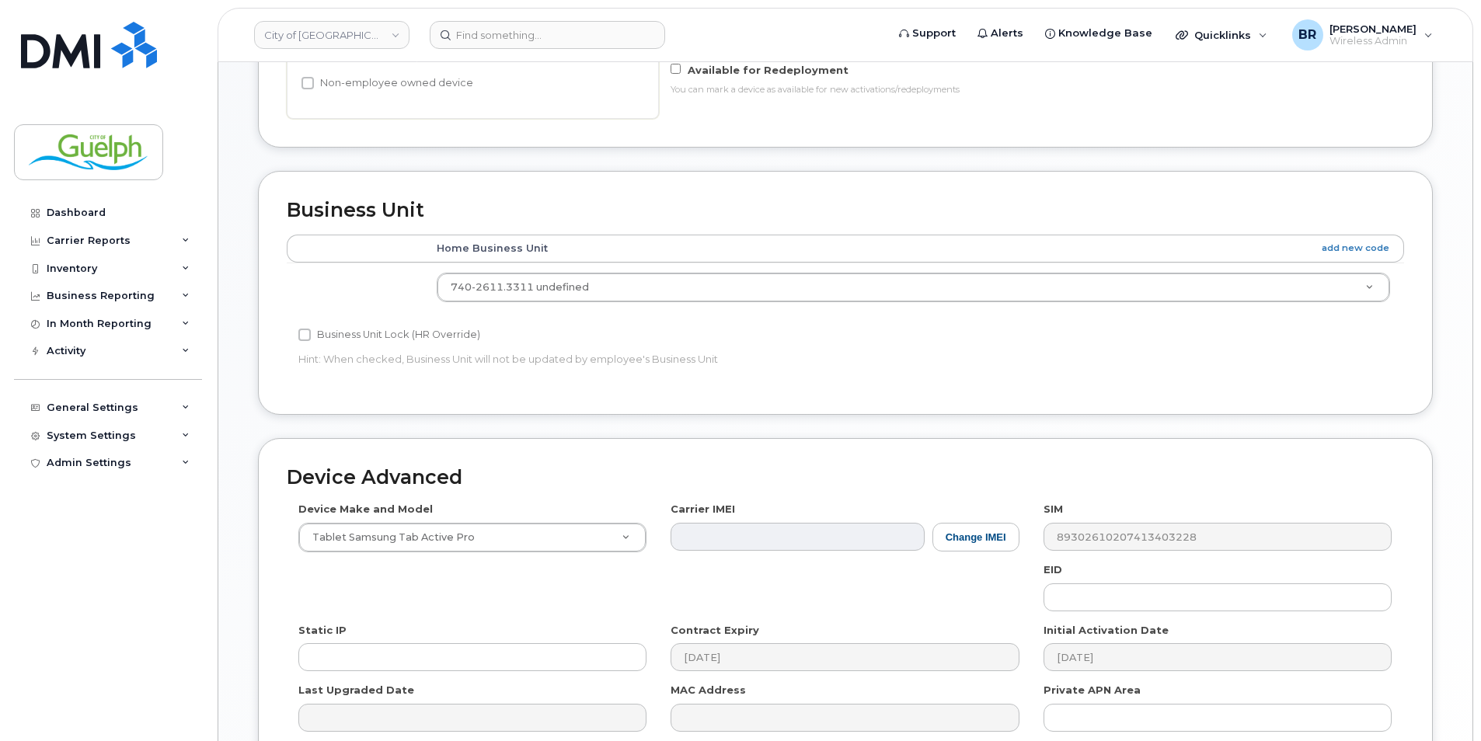
scroll to position [673, 0]
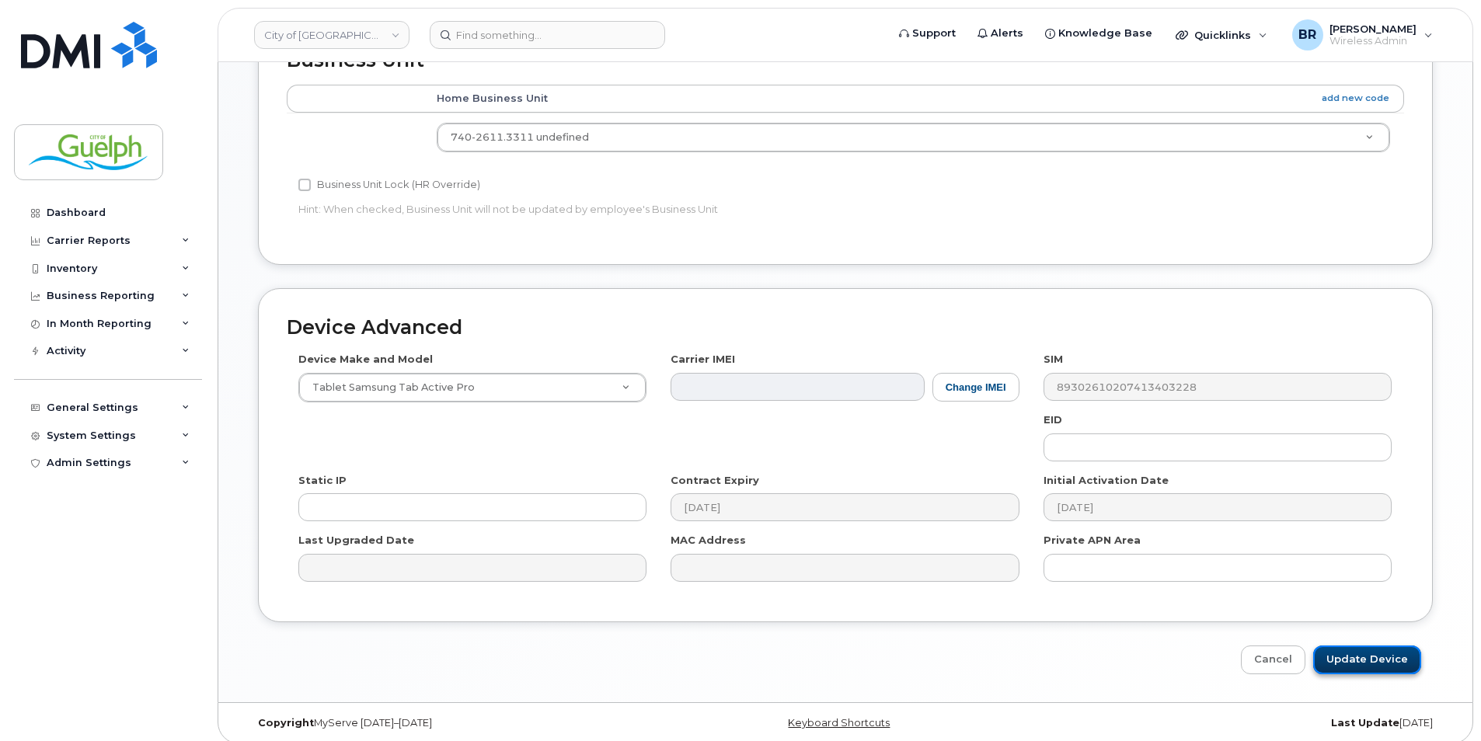
click at [1363, 650] on input "Update Device" at bounding box center [1367, 660] width 108 height 29
type input "Saving..."
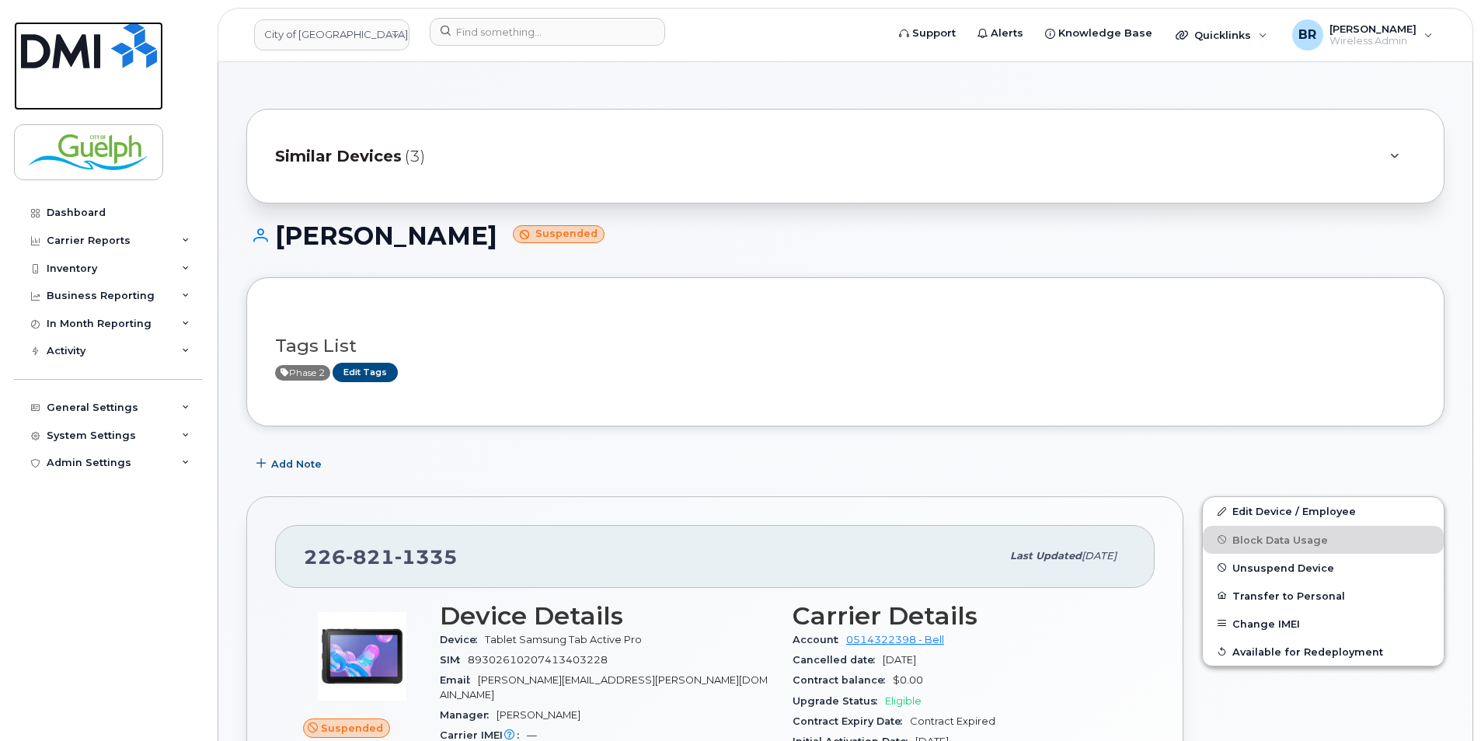
click at [72, 35] on img at bounding box center [89, 45] width 136 height 47
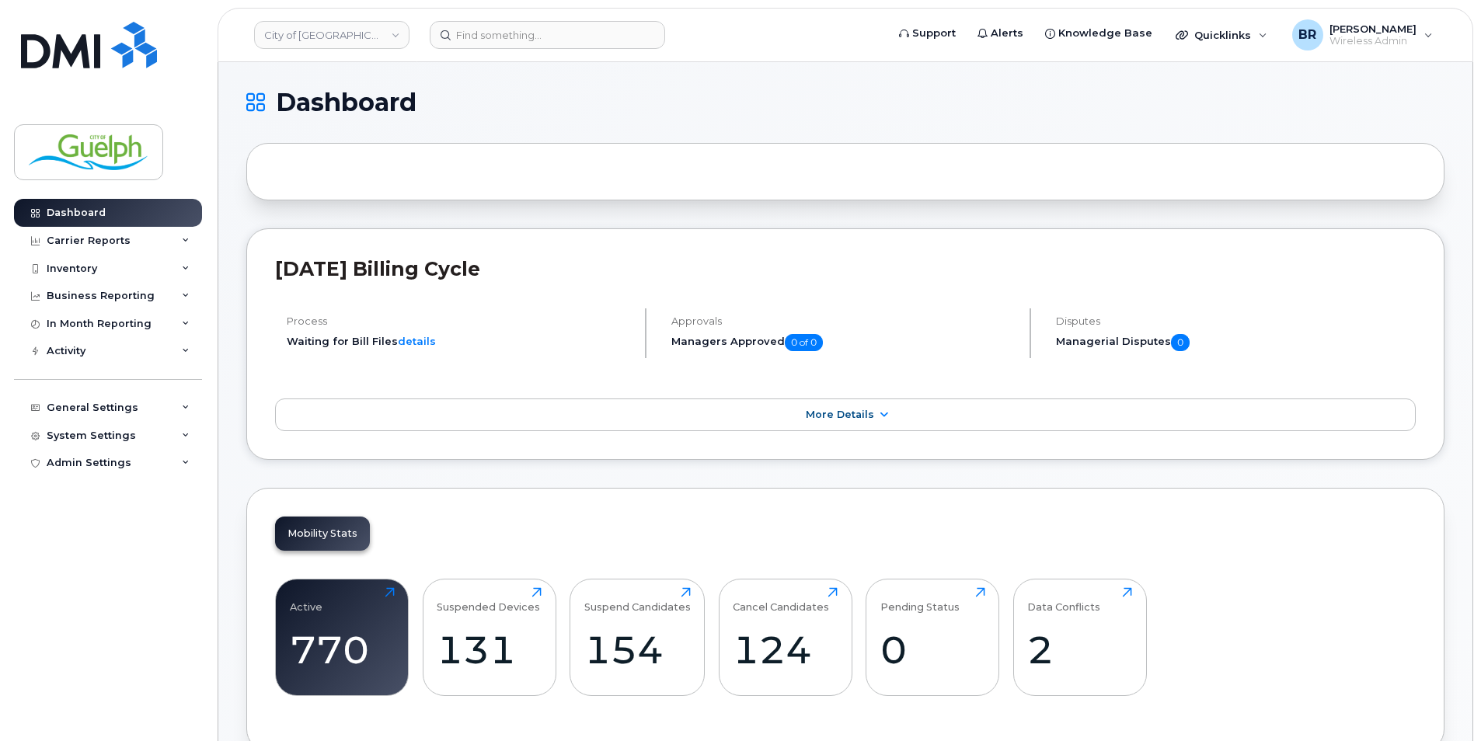
click at [521, 53] on header "City of Guelph Support Alerts Knowledge Base Quicklinks Suspend / Cancel Device…" at bounding box center [845, 35] width 1255 height 54
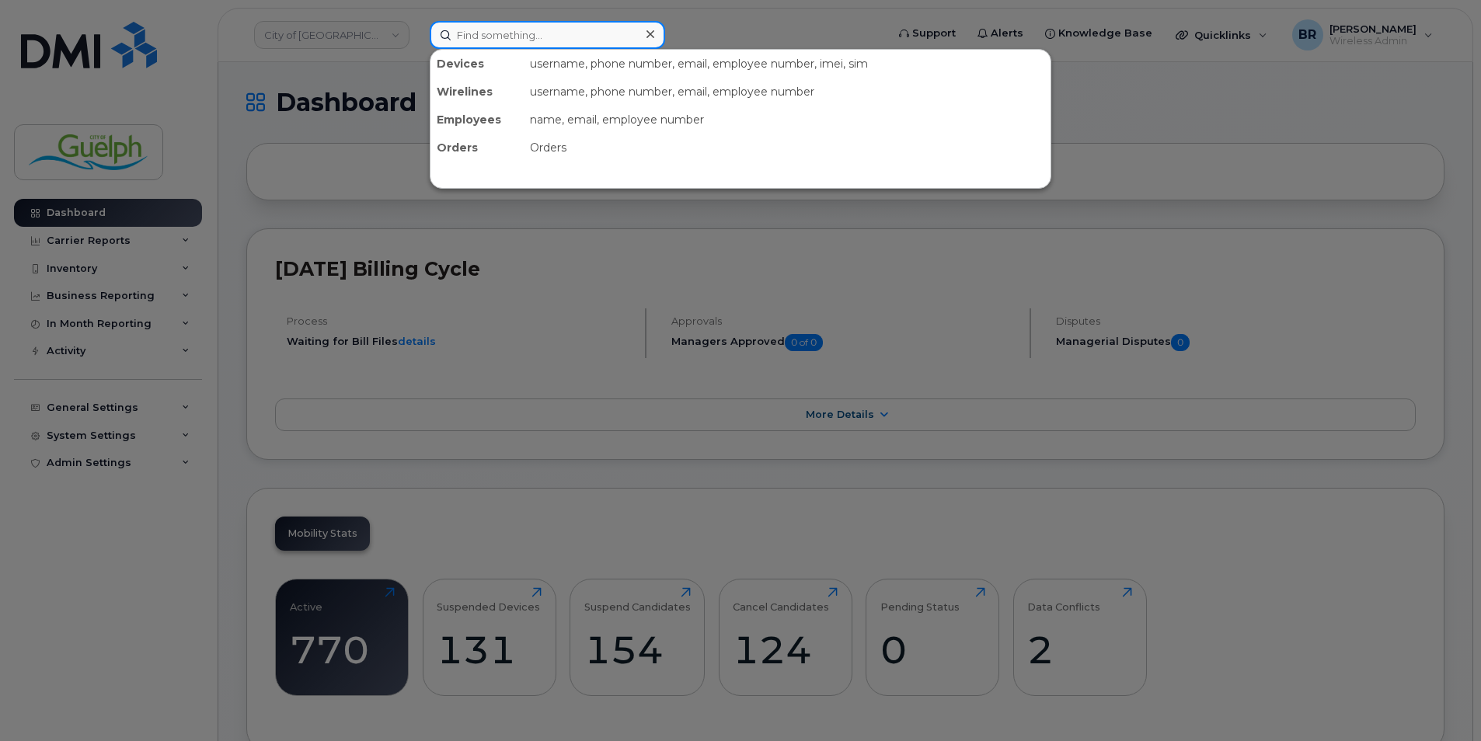
click at [532, 41] on input at bounding box center [547, 35] width 235 height 28
paste input "2268201464"
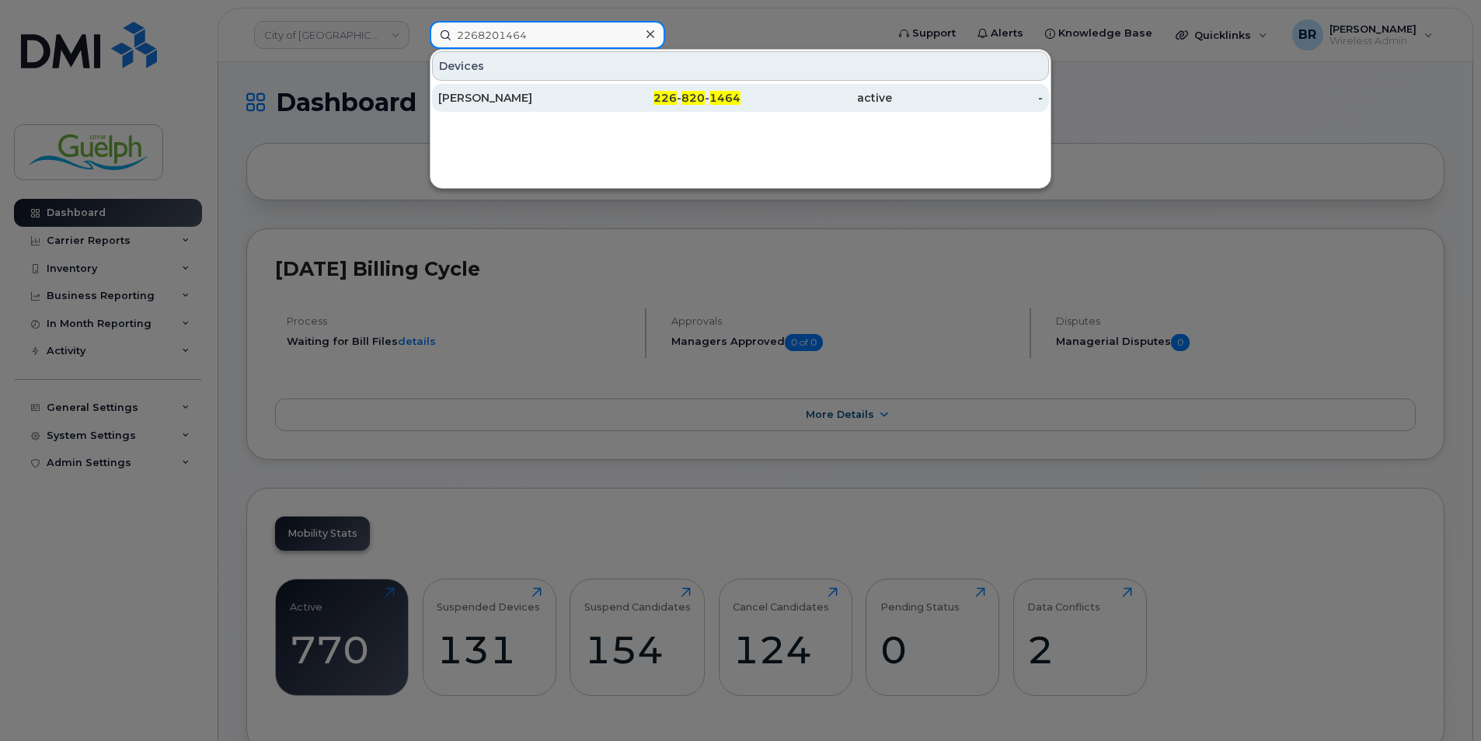
type input "2268201464"
click at [498, 99] on div "[PERSON_NAME]" at bounding box center [513, 98] width 151 height 16
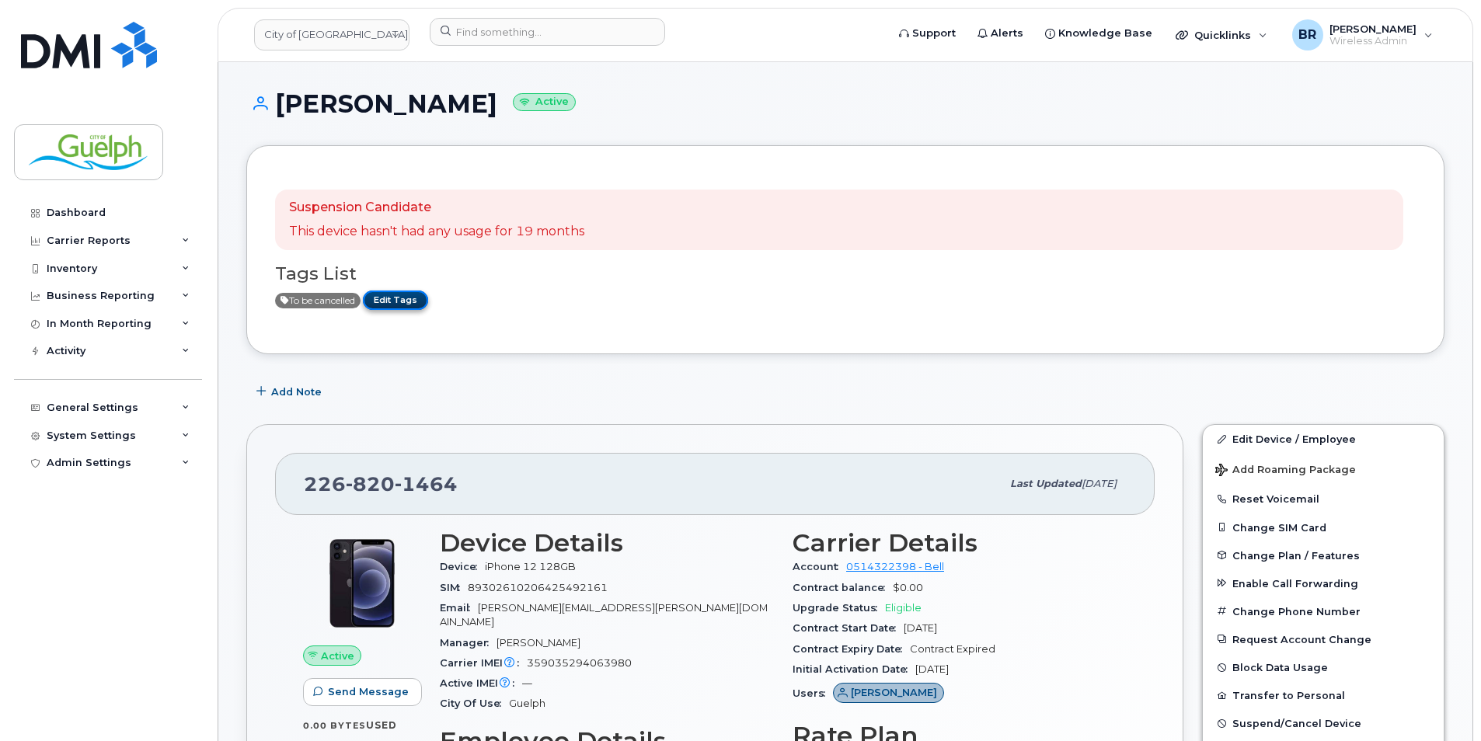
click at [411, 295] on link "Edit Tags" at bounding box center [395, 300] width 65 height 19
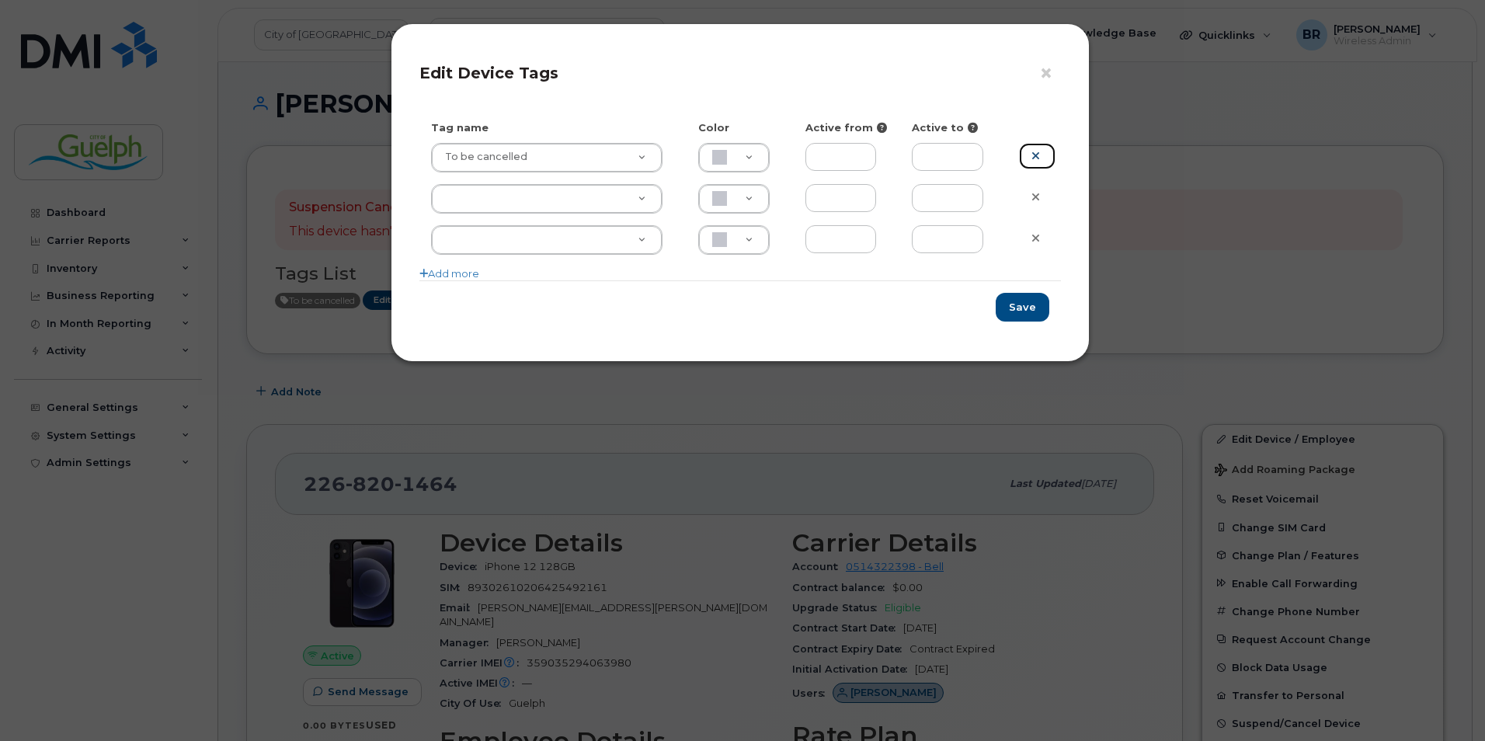
click at [1037, 156] on icon at bounding box center [1036, 156] width 9 height 12
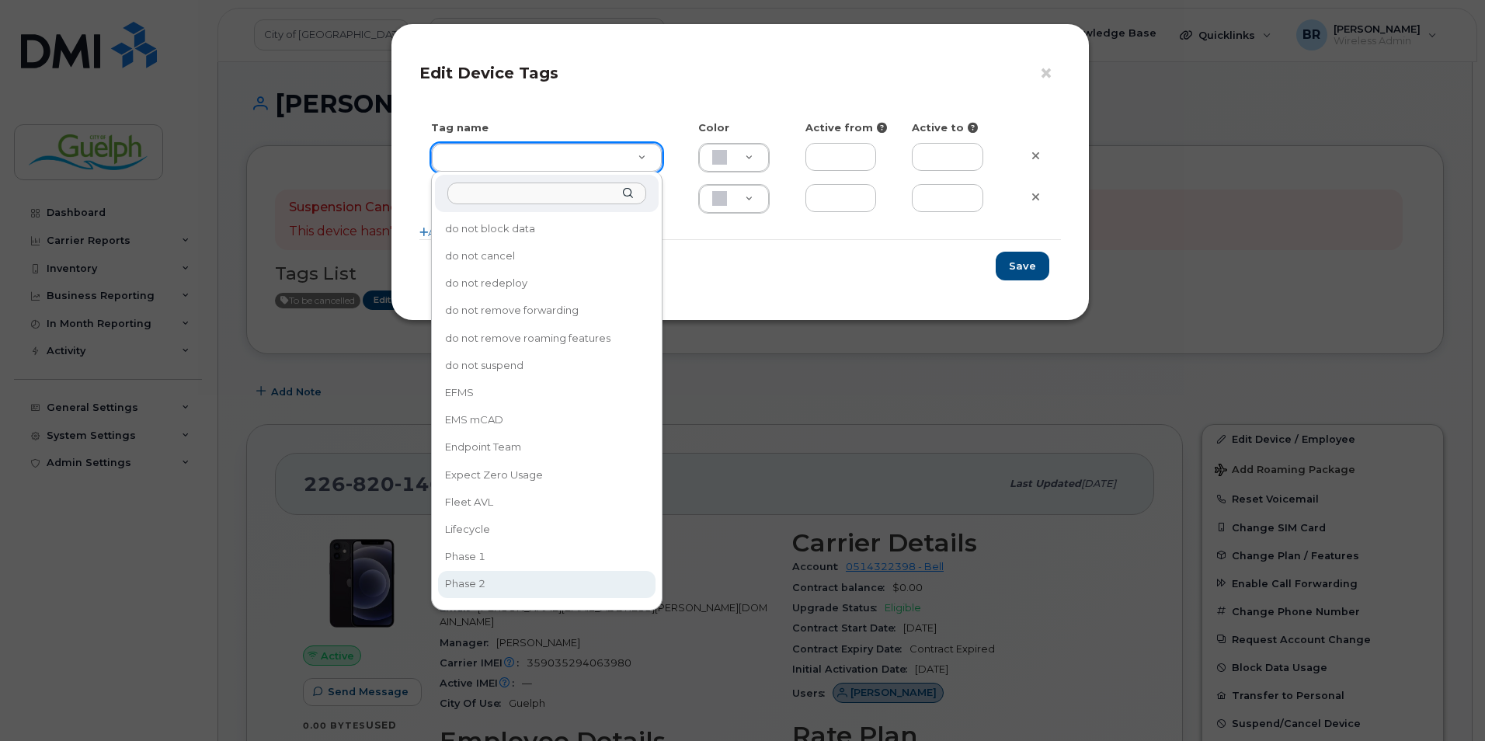
type input "Phase 2"
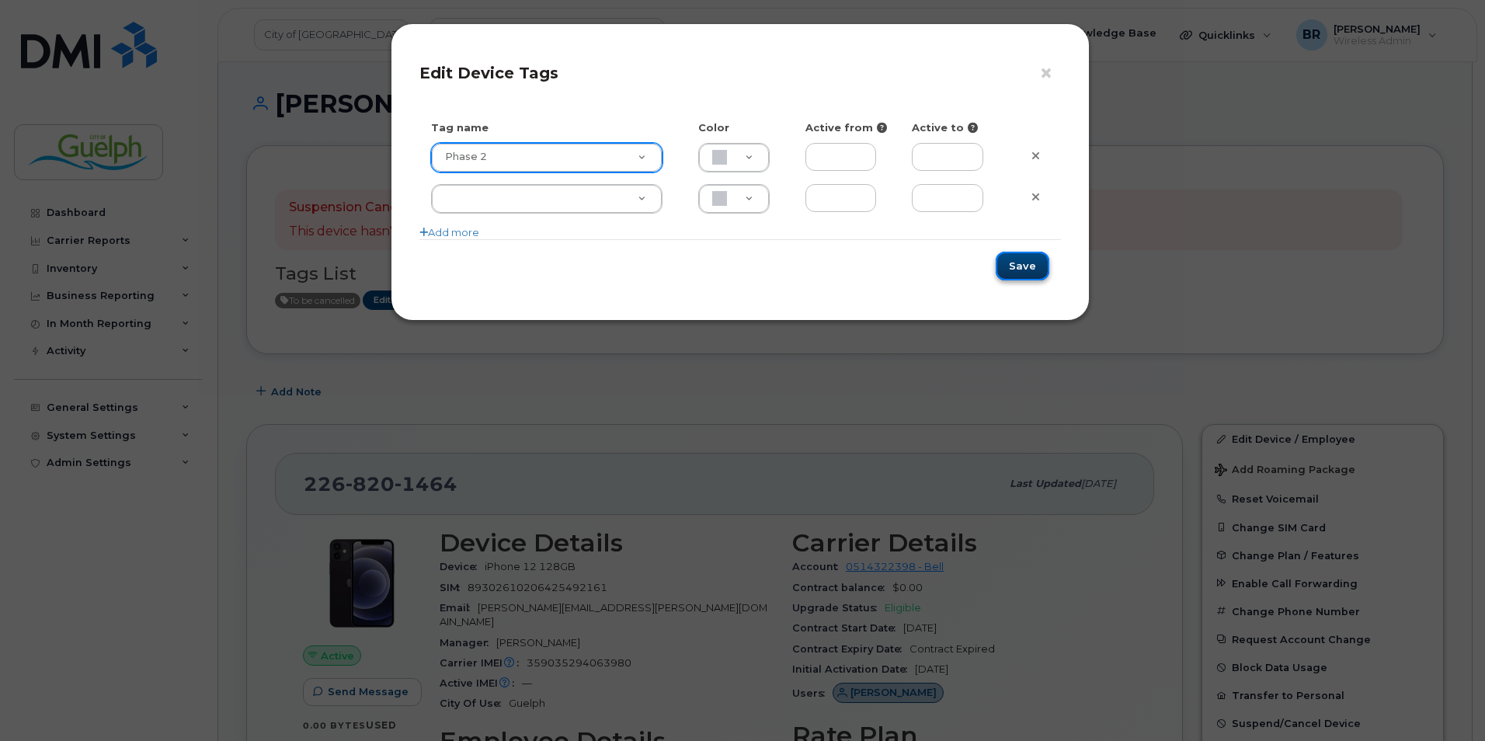
click at [1030, 266] on button "Save" at bounding box center [1023, 266] width 54 height 29
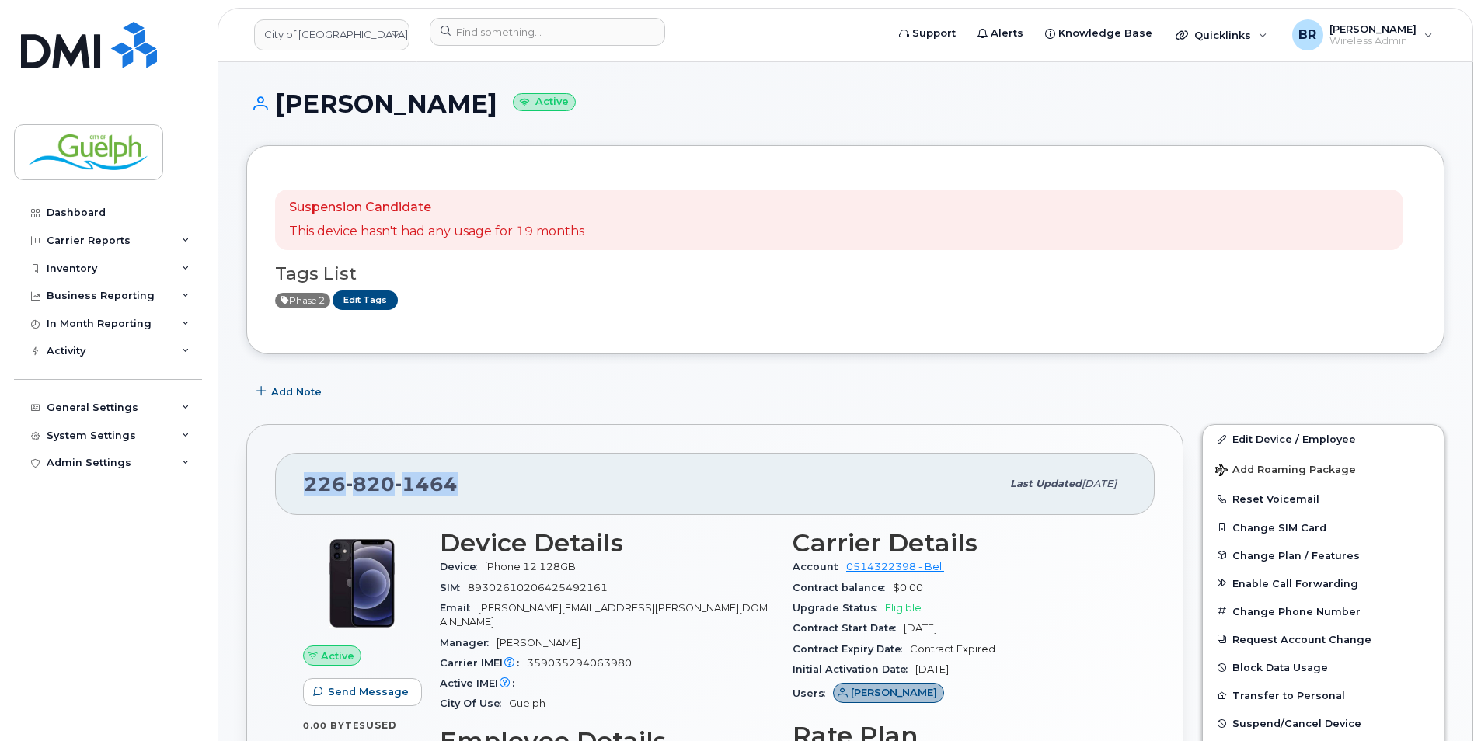
drag, startPoint x: 479, startPoint y: 483, endPoint x: 305, endPoint y: 484, distance: 173.2
click at [305, 484] on div "226 820 1464" at bounding box center [652, 484] width 697 height 33
copy span "226 820 1464"
click at [642, 396] on div "Add Note" at bounding box center [845, 392] width 1198 height 28
click at [1289, 428] on link "Edit Device / Employee" at bounding box center [1322, 439] width 241 height 28
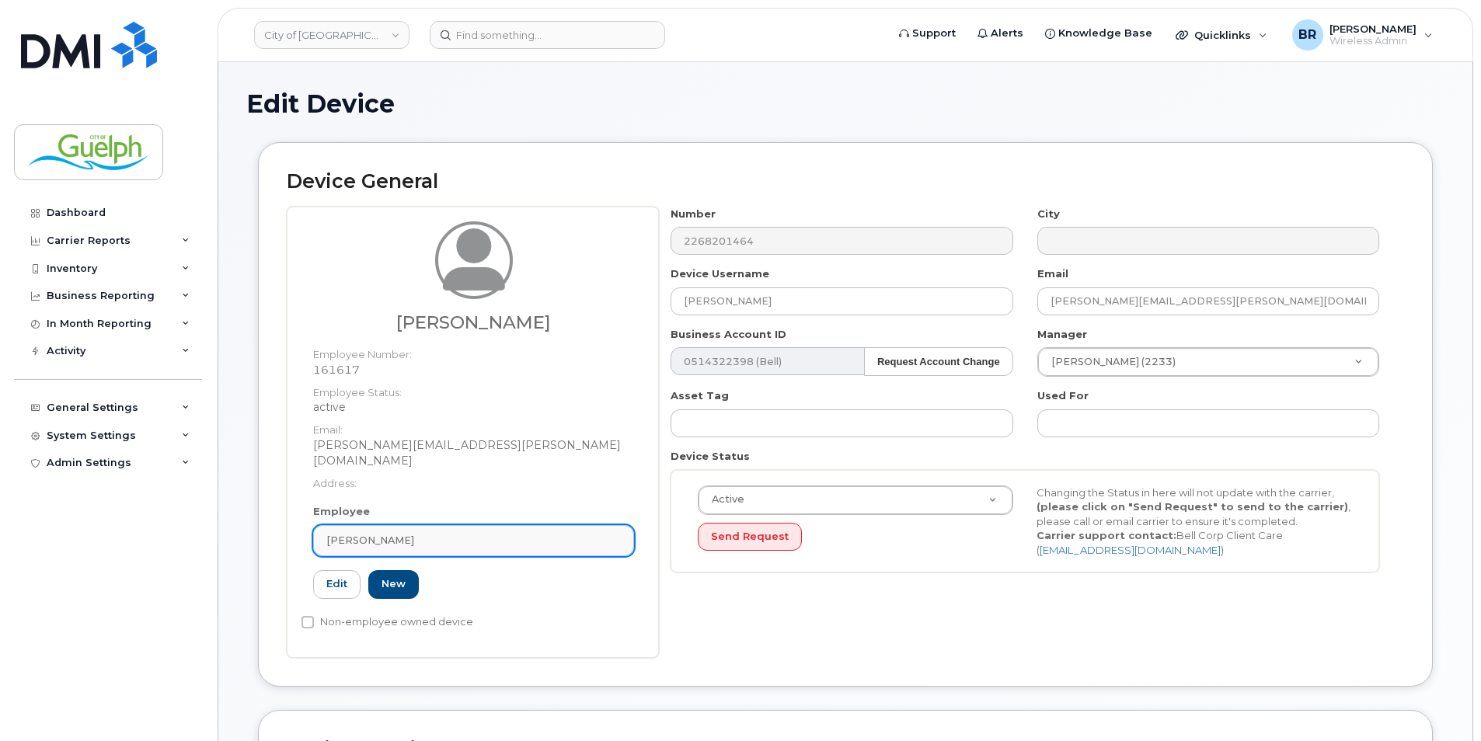
click at [498, 533] on div "[PERSON_NAME]" at bounding box center [473, 540] width 294 height 15
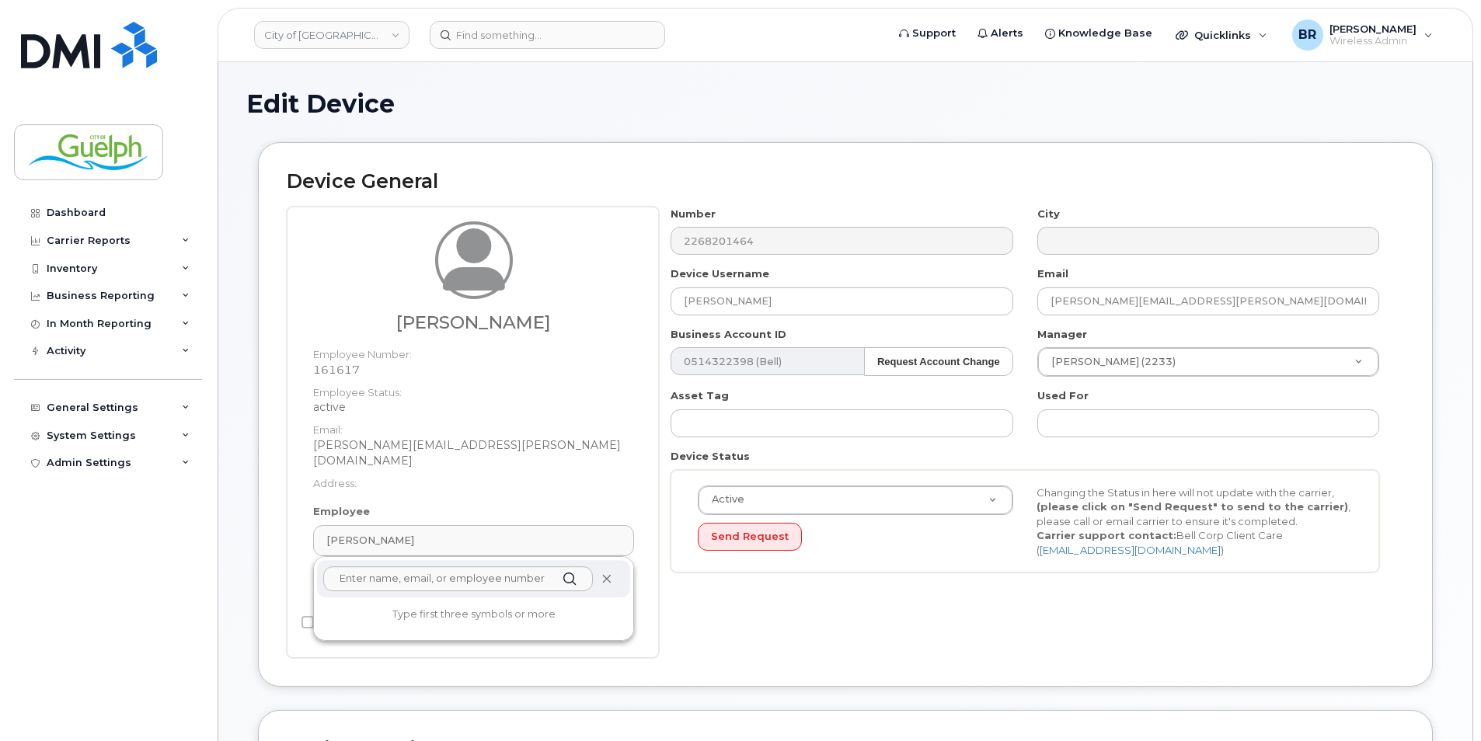
click at [608, 574] on icon at bounding box center [606, 579] width 10 height 10
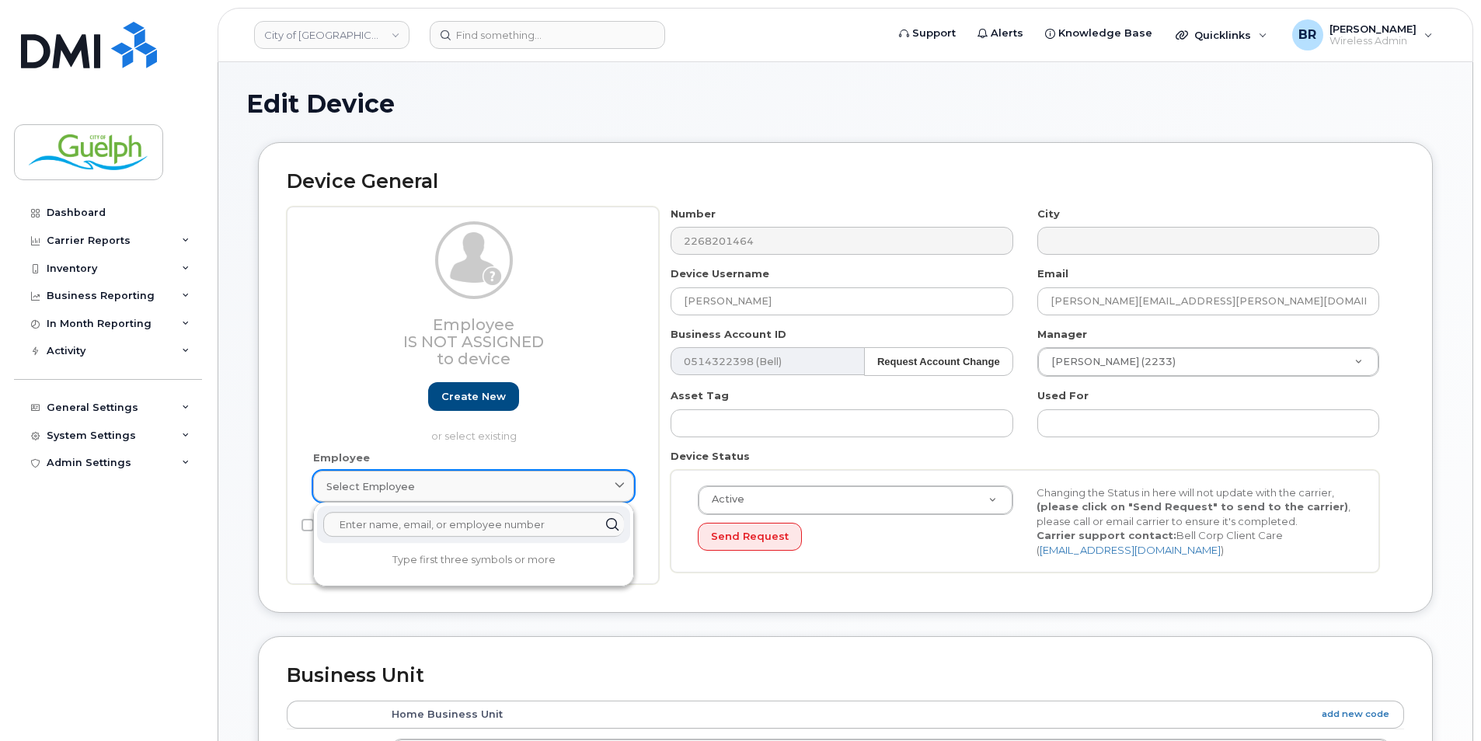
click at [416, 481] on div "Select employee" at bounding box center [473, 486] width 294 height 15
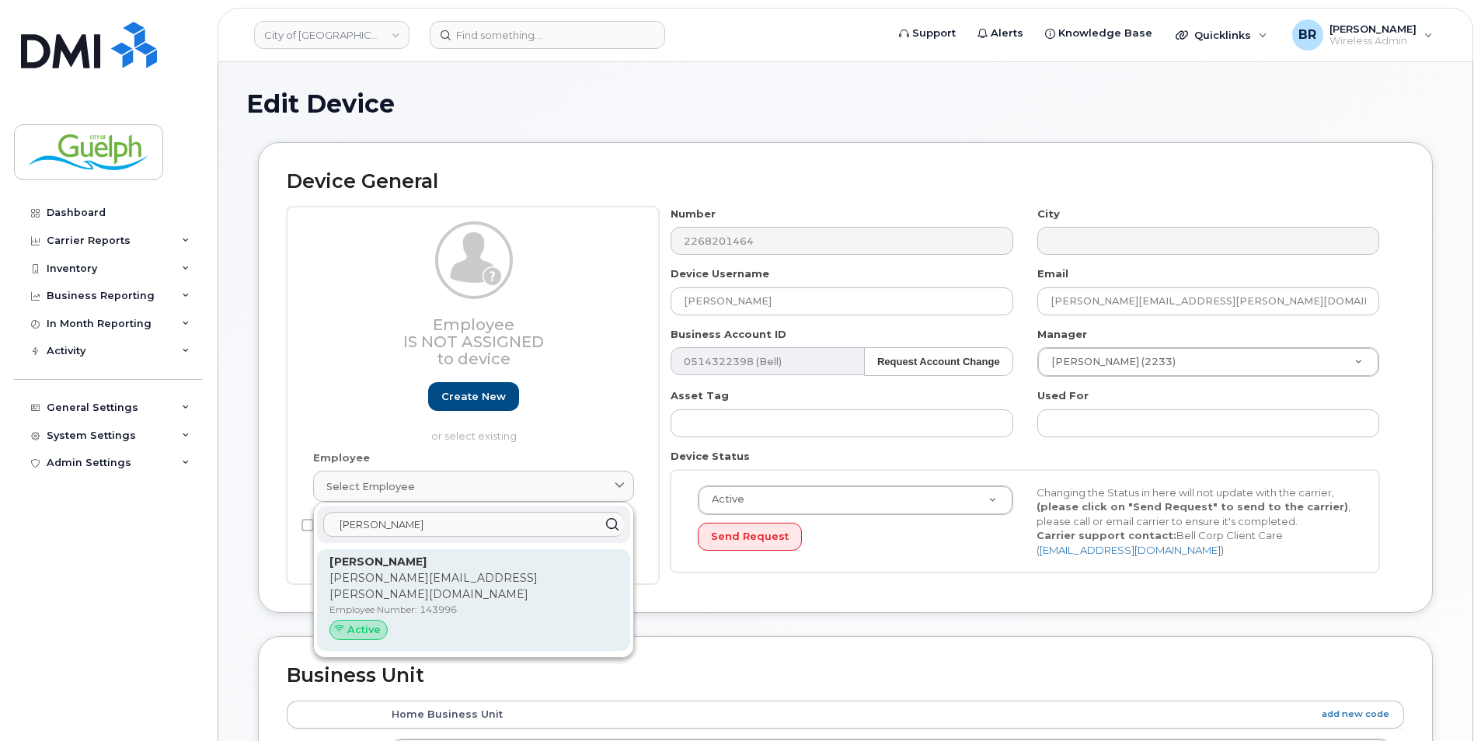
type input "robey"
drag, startPoint x: 489, startPoint y: 597, endPoint x: 822, endPoint y: 66, distance: 626.5
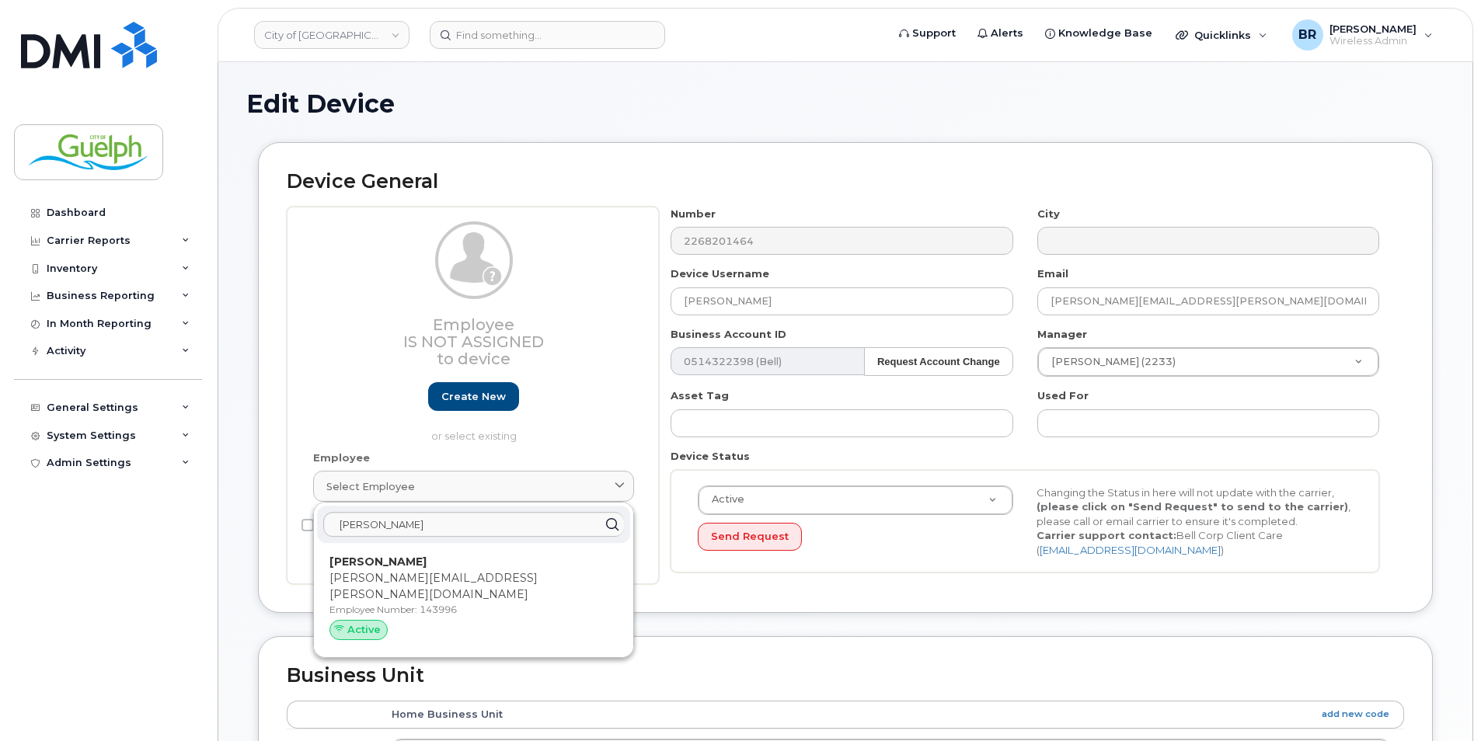
click at [487, 603] on p "Employee Number: 143996" at bounding box center [473, 610] width 288 height 14
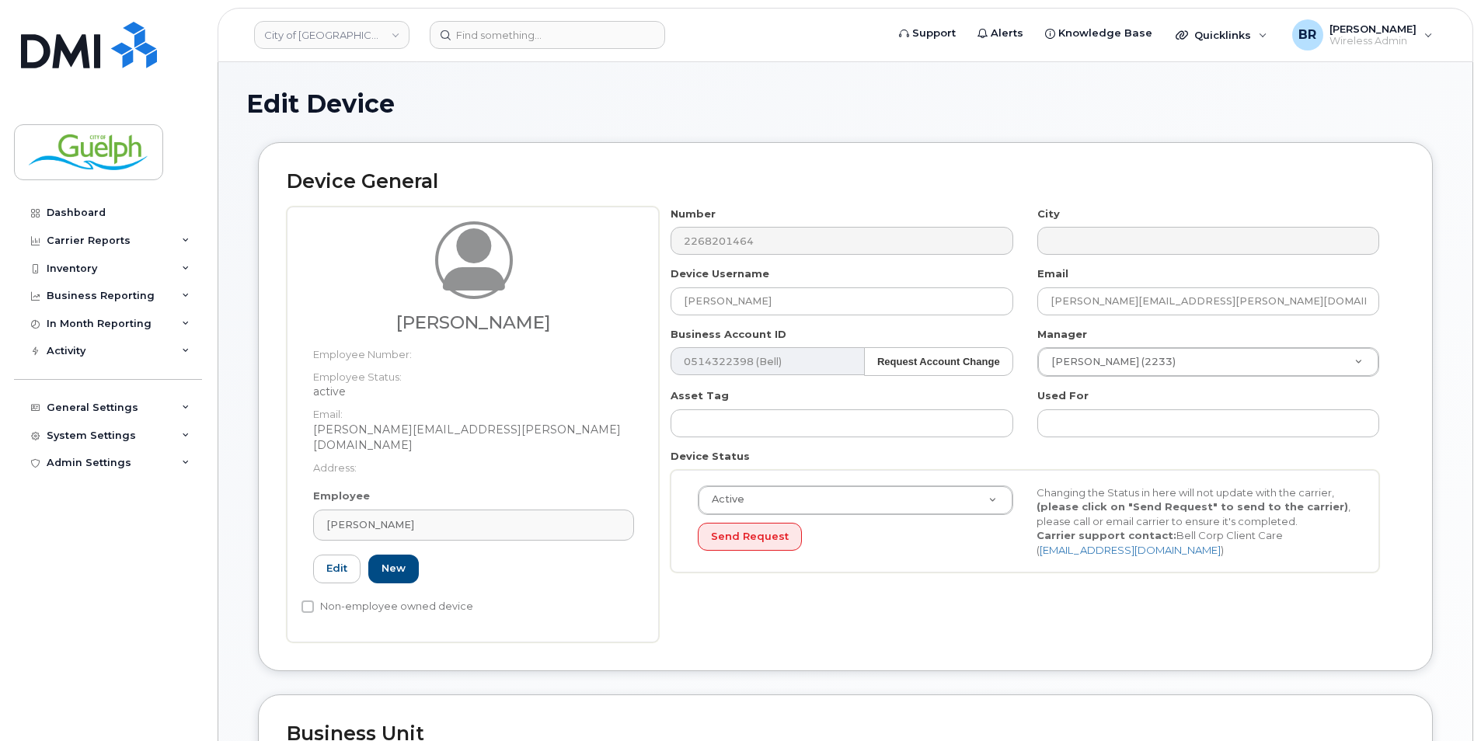
type input "143996"
type input "[PERSON_NAME]"
type input "[PERSON_NAME][EMAIL_ADDRESS][PERSON_NAME][DOMAIN_NAME]"
type input "612888"
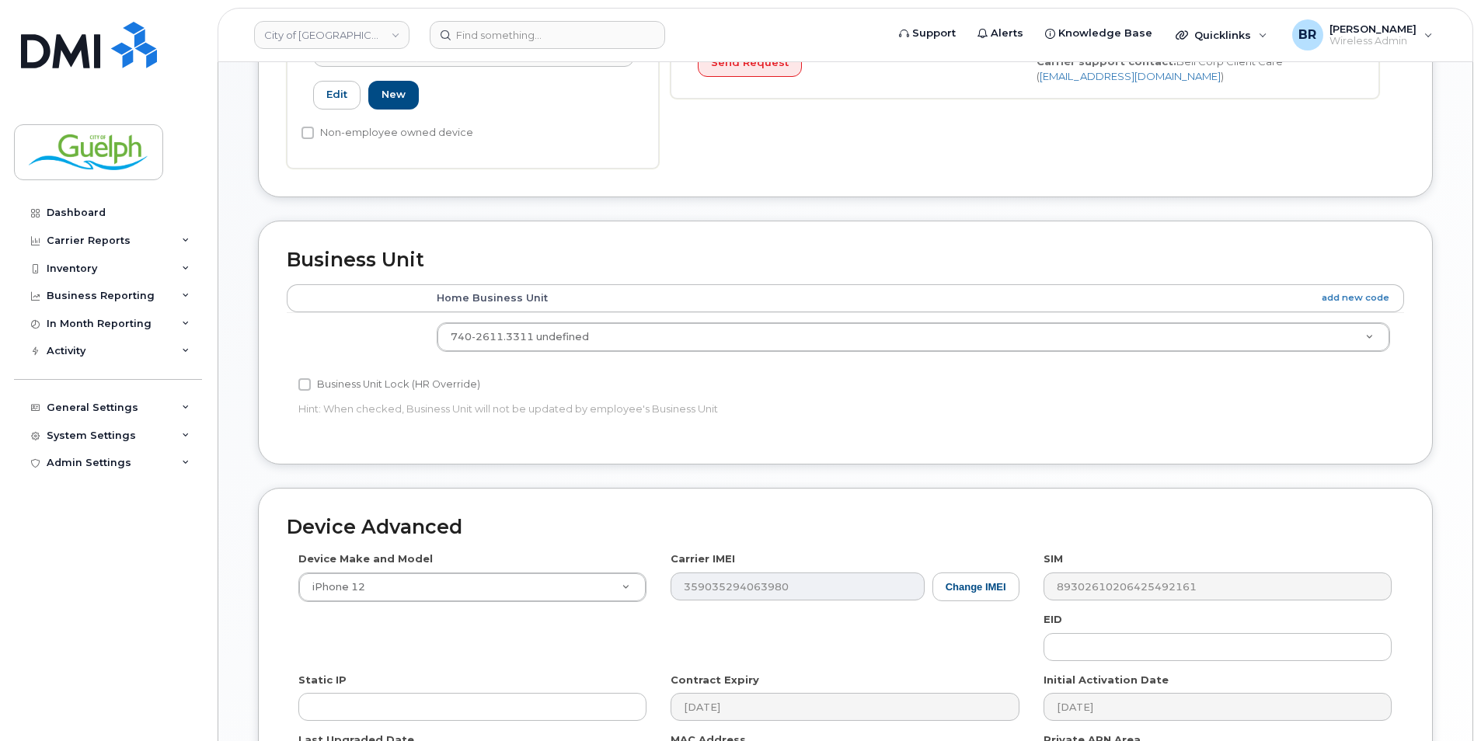
scroll to position [669, 0]
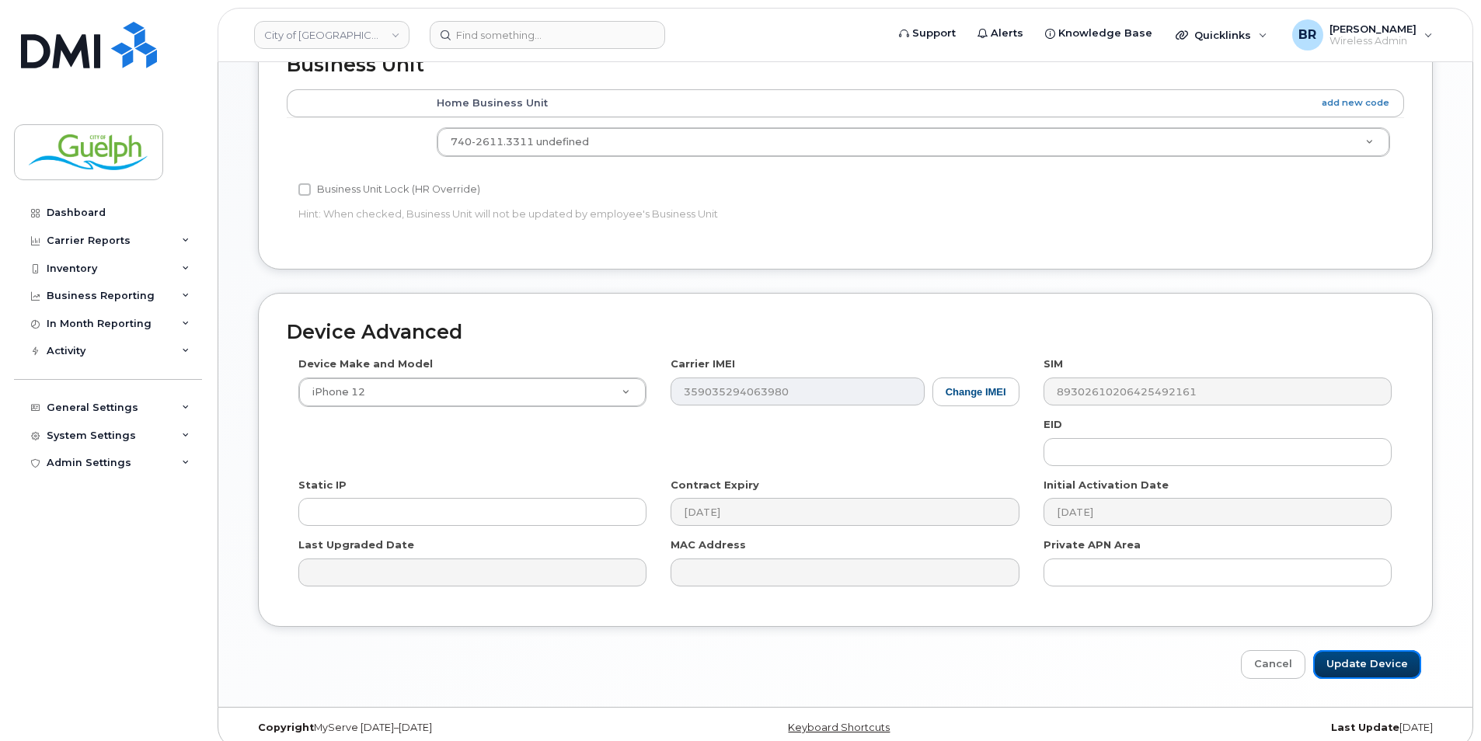
drag, startPoint x: 1340, startPoint y: 646, endPoint x: 1327, endPoint y: 615, distance: 33.0
click at [1340, 650] on input "Update Device" at bounding box center [1367, 664] width 108 height 29
type input "Saving..."
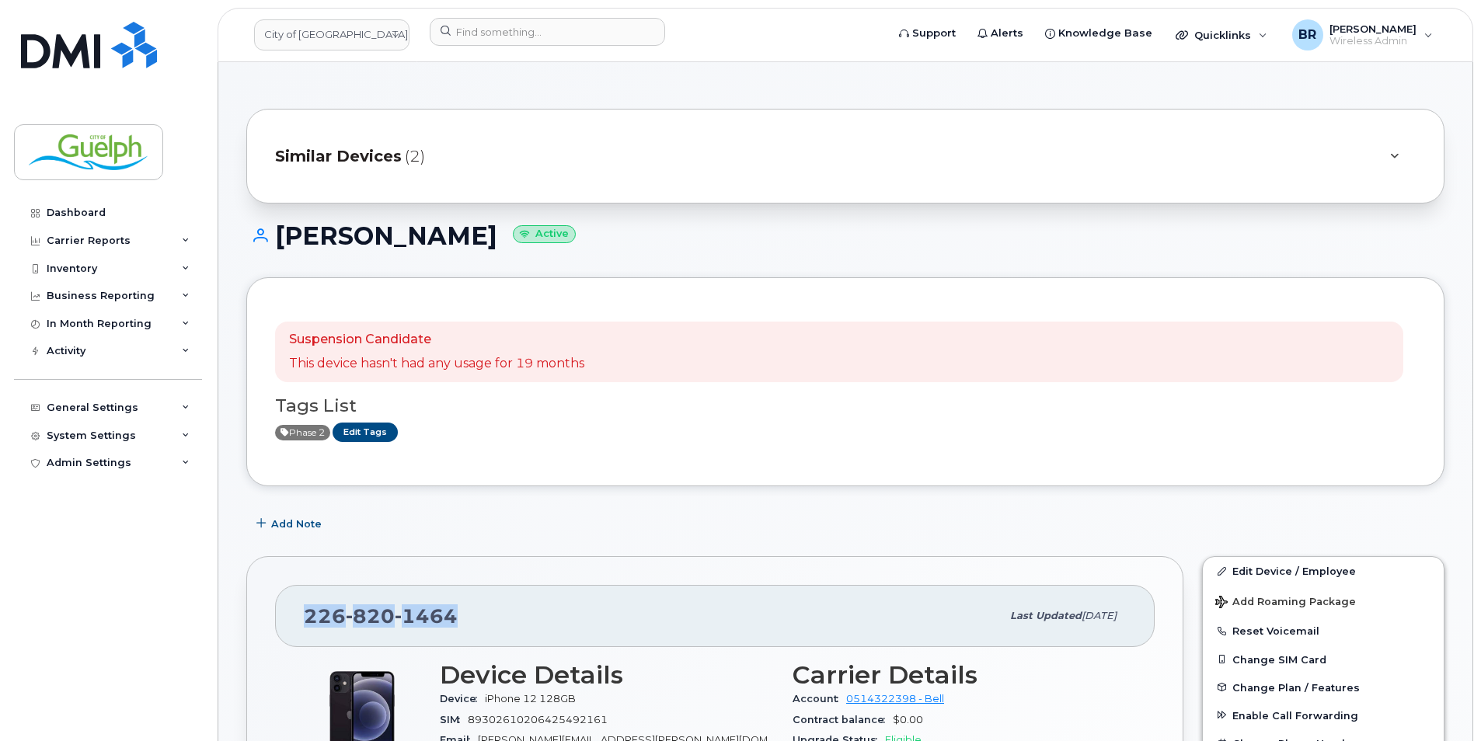
drag, startPoint x: 465, startPoint y: 615, endPoint x: 307, endPoint y: 613, distance: 157.7
click at [307, 613] on div "[PHONE_NUMBER]" at bounding box center [652, 616] width 697 height 33
copy span "[PHONE_NUMBER]"
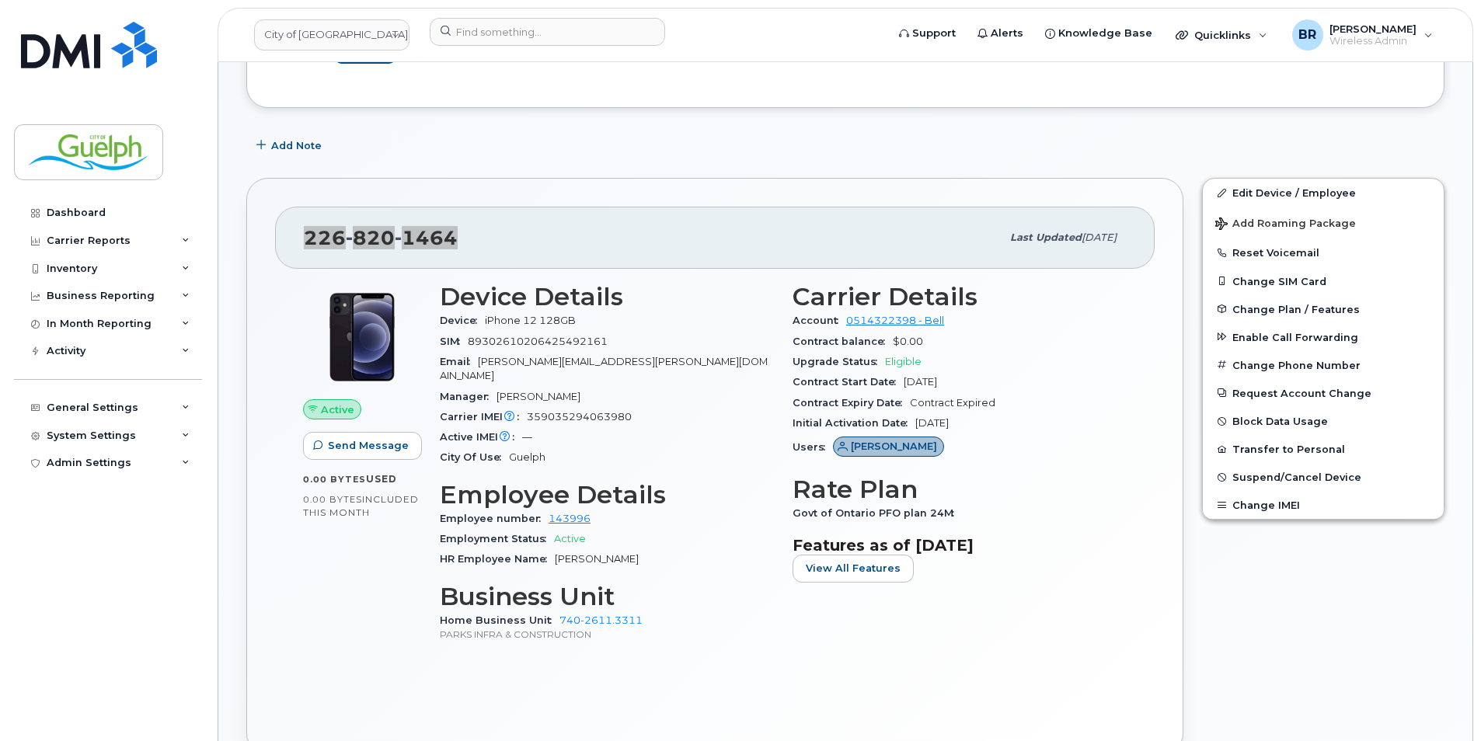
scroll to position [388, 0]
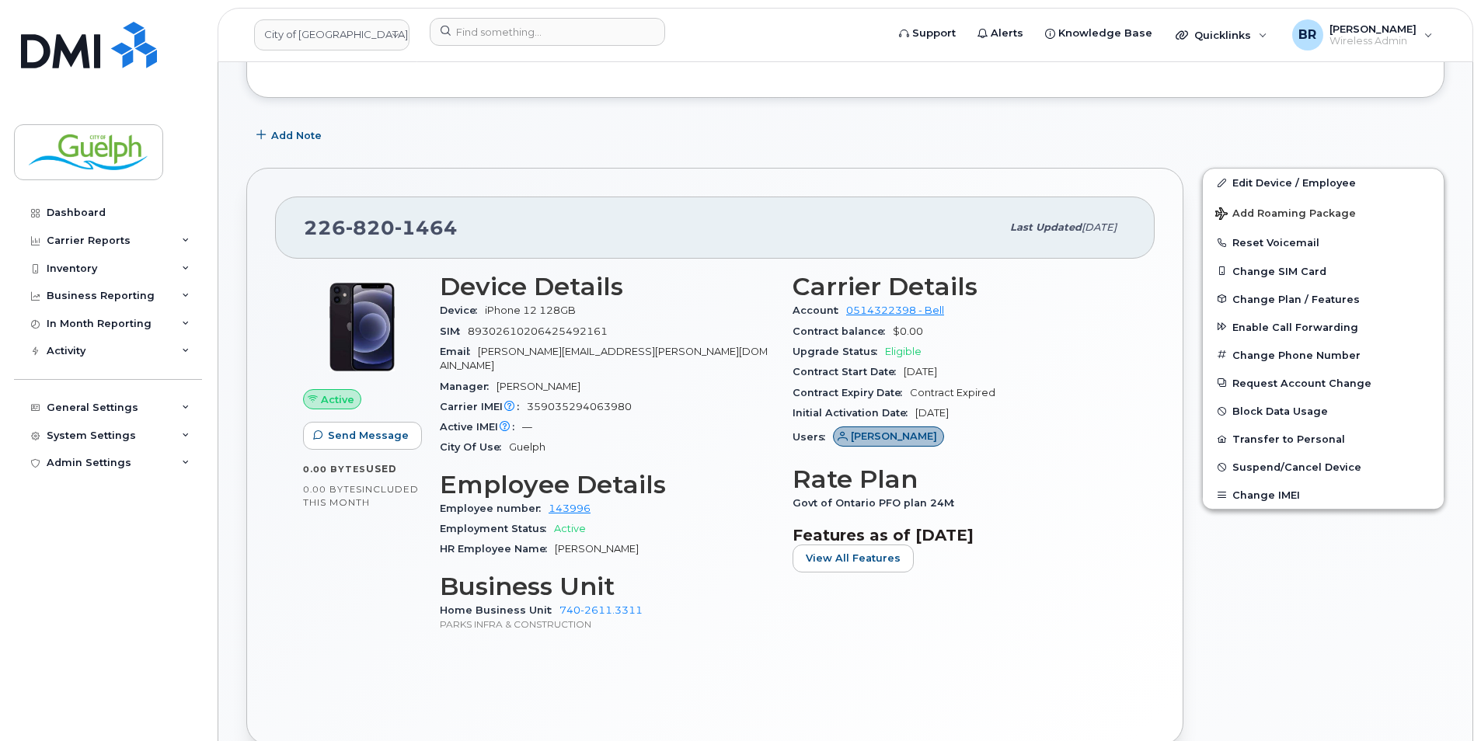
click at [721, 646] on div "Active Send Message 0.00 Bytes  used 0.00 Bytes  included this month Device Det…" at bounding box center [714, 488] width 879 height 458
drag, startPoint x: 616, startPoint y: 330, endPoint x: 473, endPoint y: 330, distance: 142.9
click at [473, 330] on div "SIM 89302610206425492161" at bounding box center [607, 332] width 334 height 20
copy span "89302610206425492161"
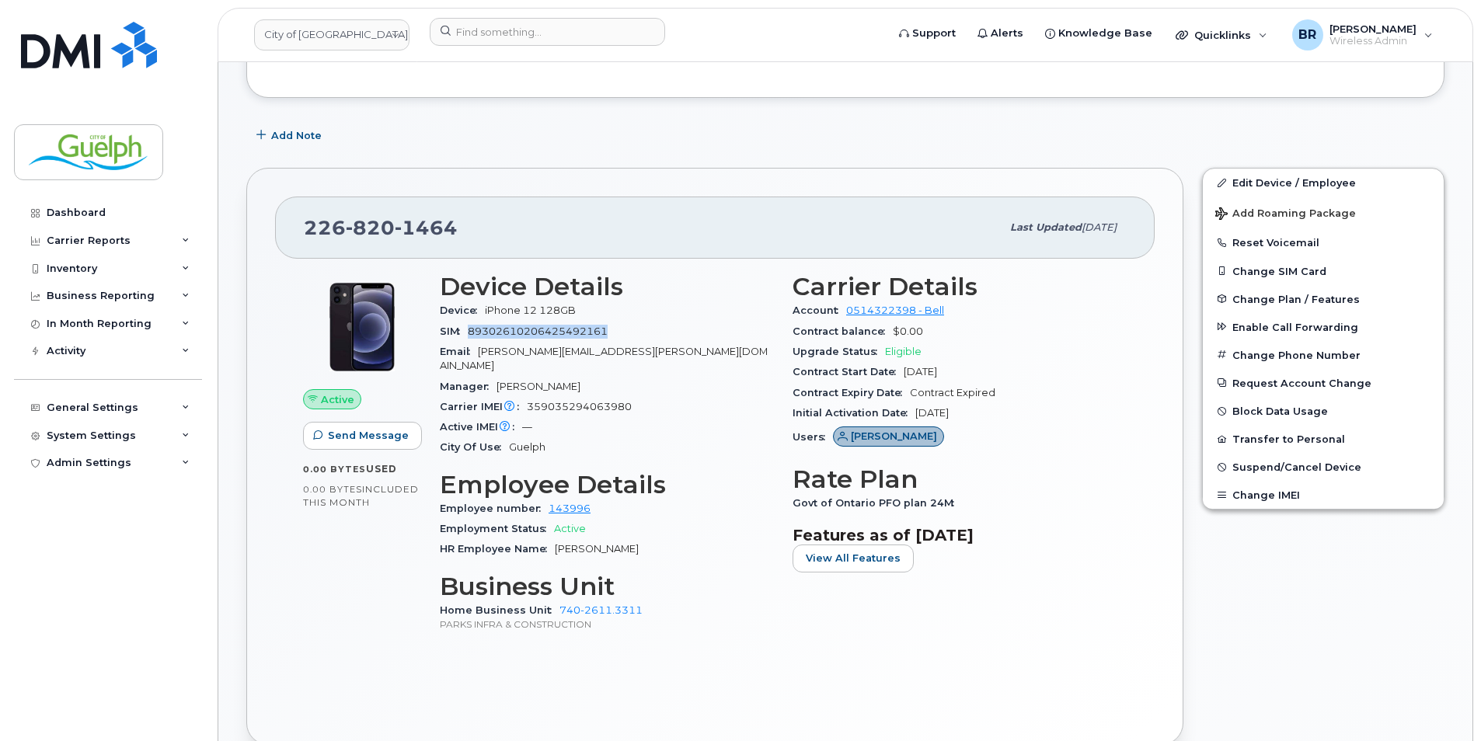
click at [684, 309] on div "Device iPhone 12 128GB" at bounding box center [607, 311] width 334 height 20
drag, startPoint x: 620, startPoint y: 336, endPoint x: 472, endPoint y: 332, distance: 148.4
click at [472, 332] on div "SIM 89302610206425492161" at bounding box center [607, 332] width 334 height 20
copy span "89302610206425492161"
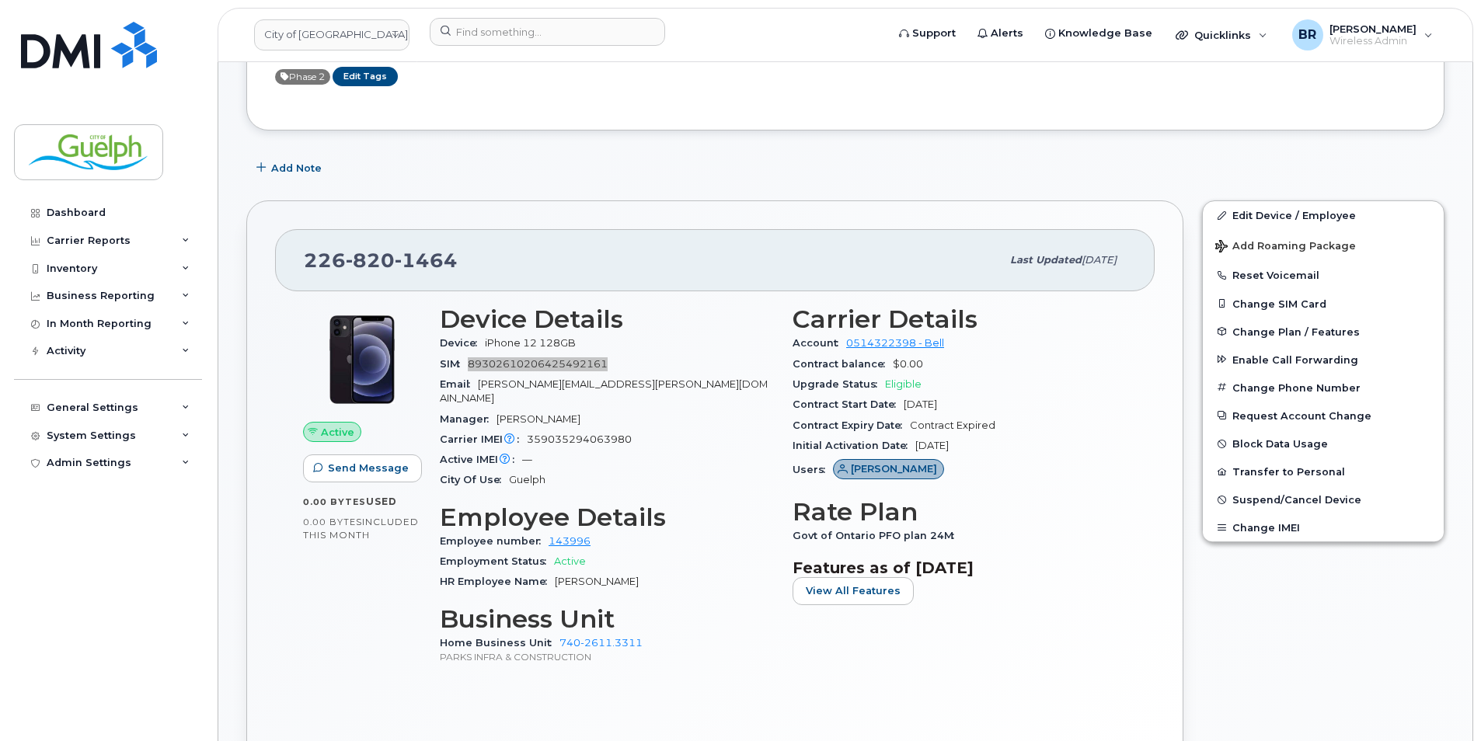
scroll to position [0, 0]
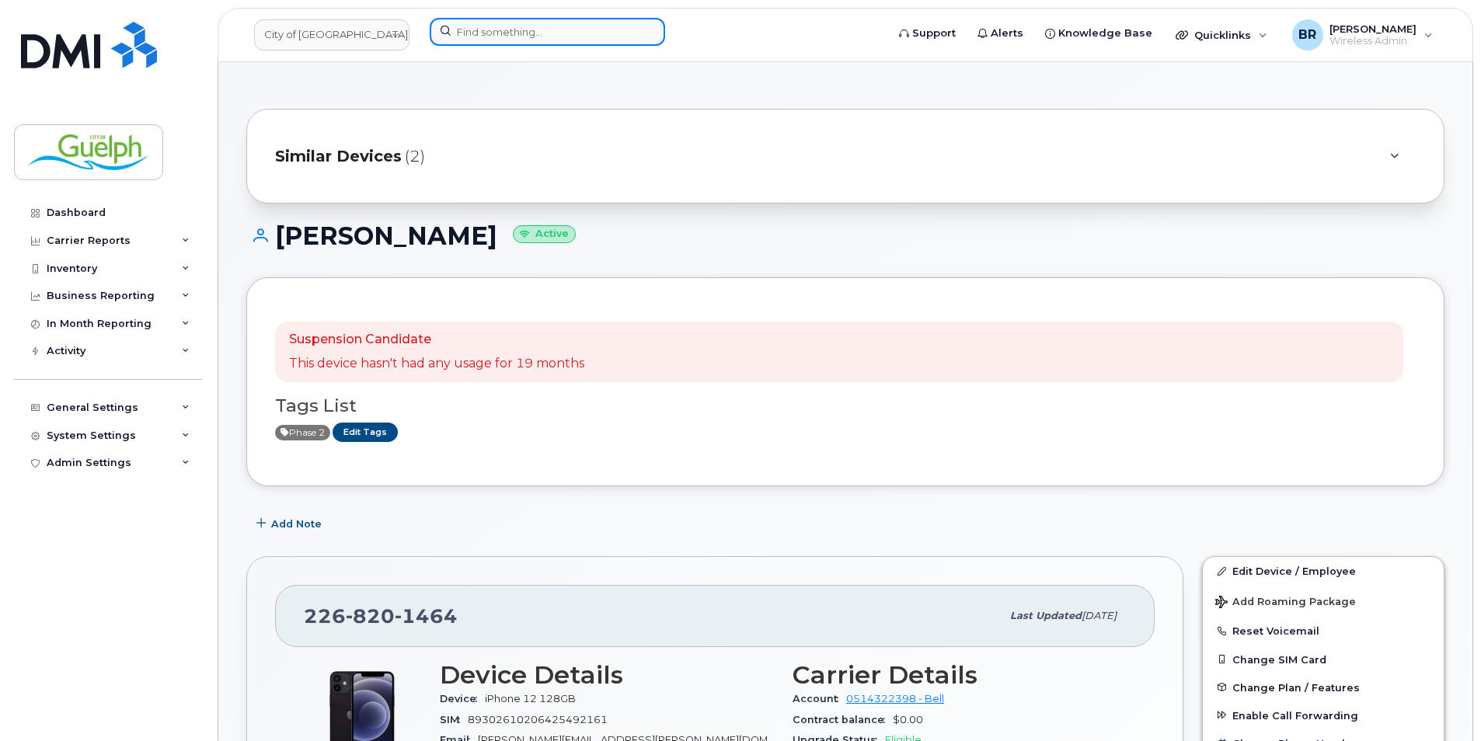
click at [586, 33] on input at bounding box center [547, 32] width 235 height 28
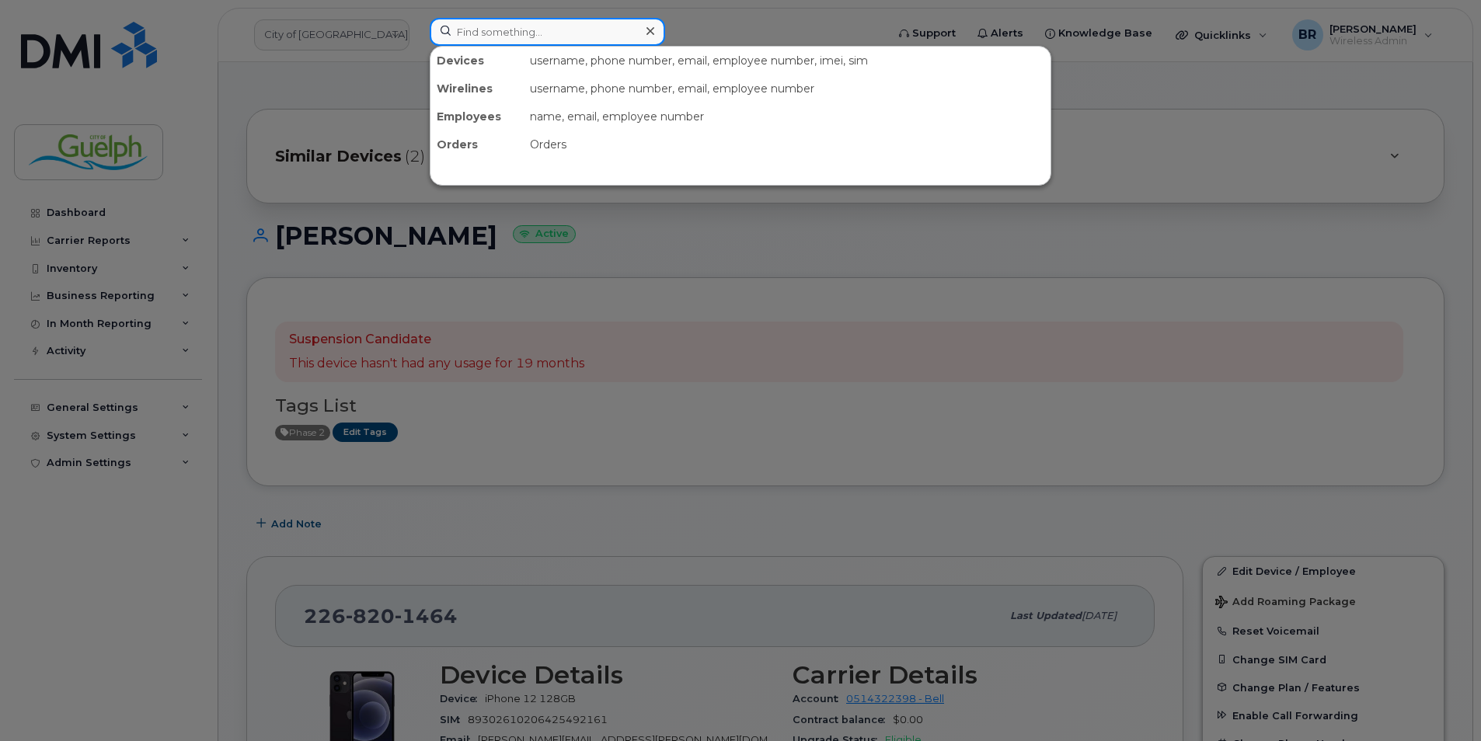
paste input "5198298692"
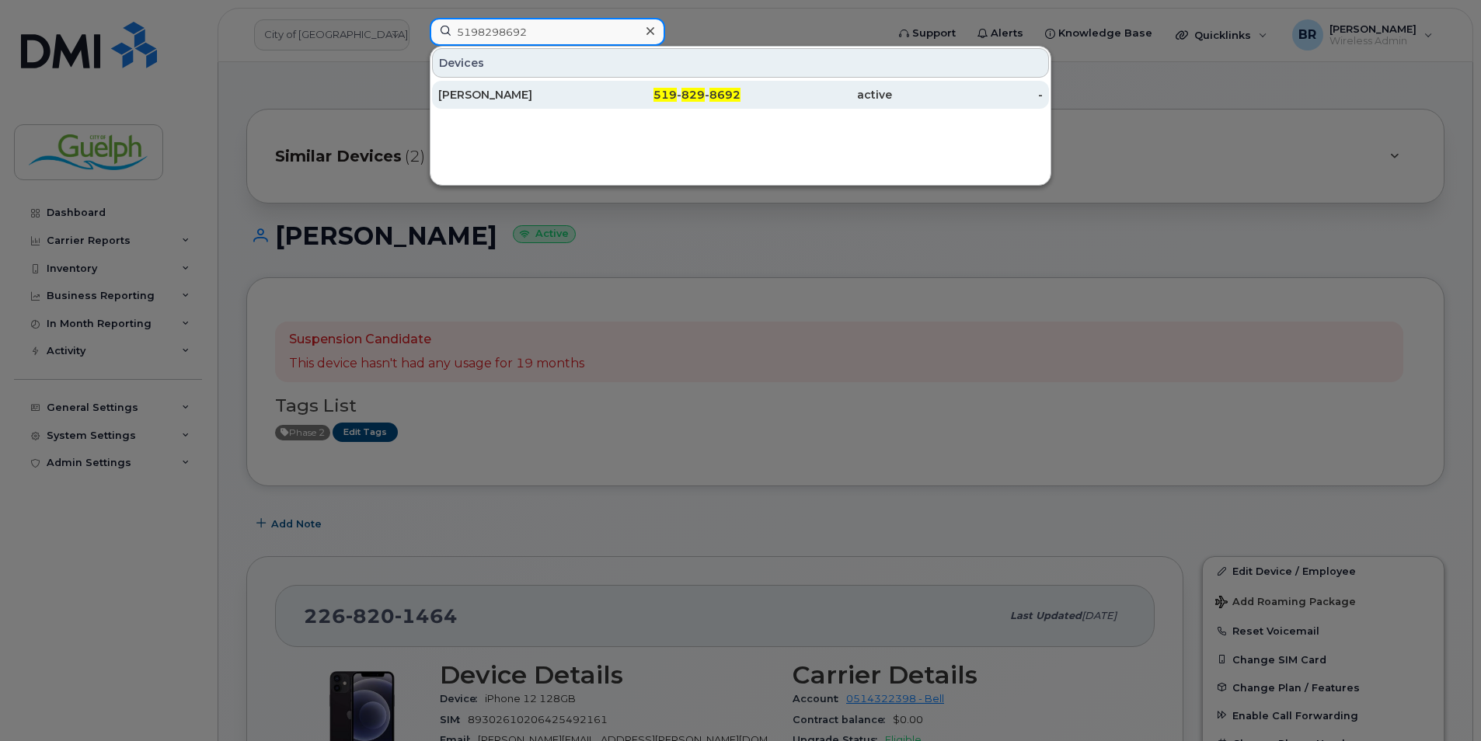
type input "5198298692"
click at [469, 99] on div "Brad Kelloway" at bounding box center [513, 95] width 151 height 16
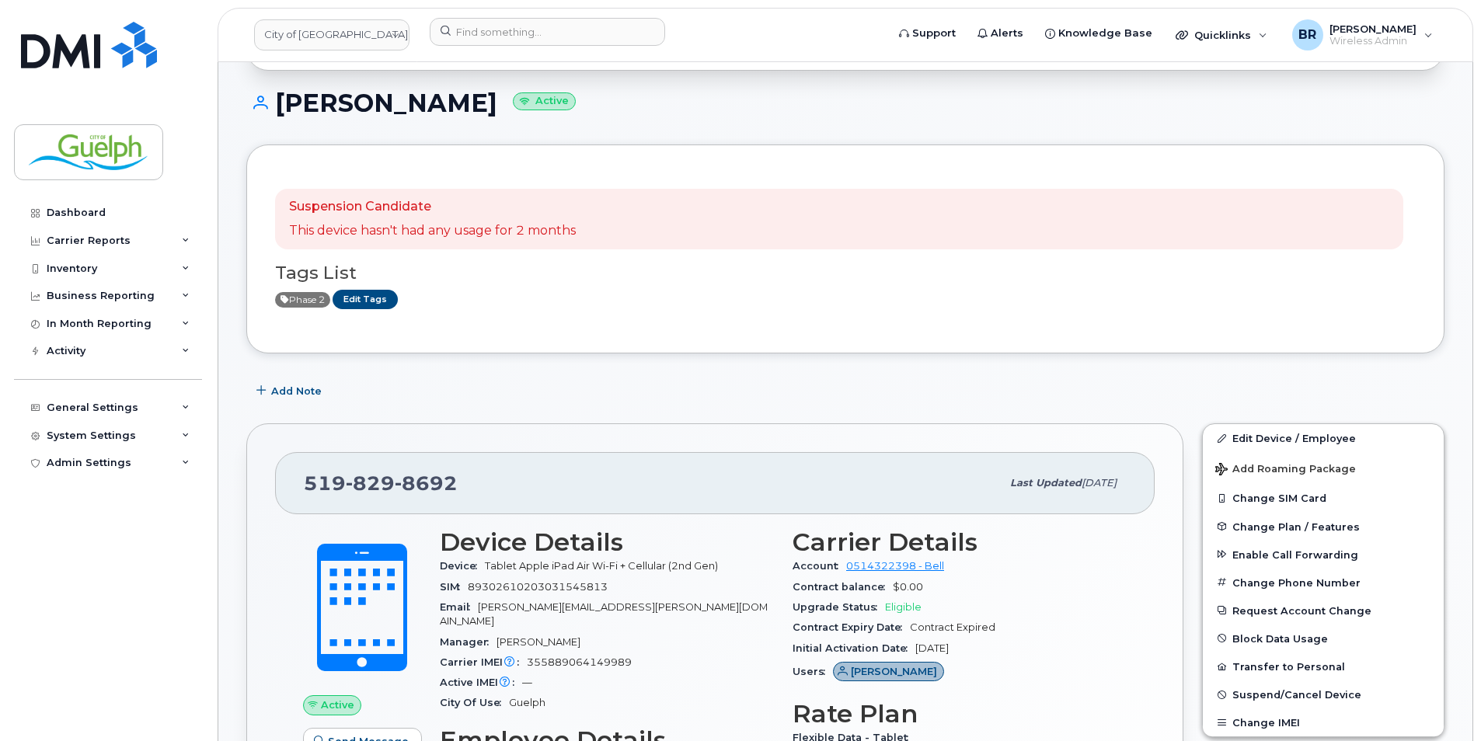
scroll to position [311, 0]
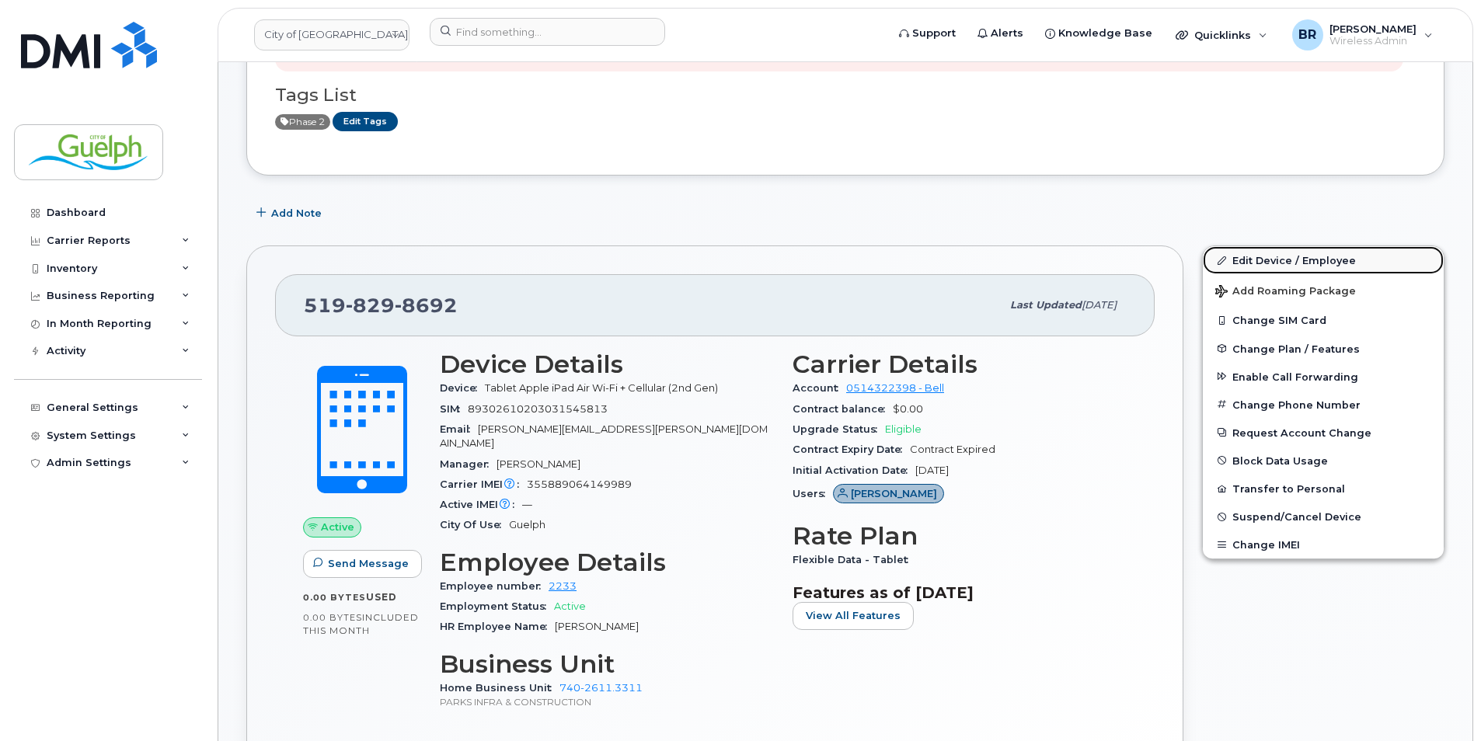
drag, startPoint x: 1320, startPoint y: 258, endPoint x: 1311, endPoint y: 266, distance: 12.1
click at [1320, 258] on link "Edit Device / Employee" at bounding box center [1322, 260] width 241 height 28
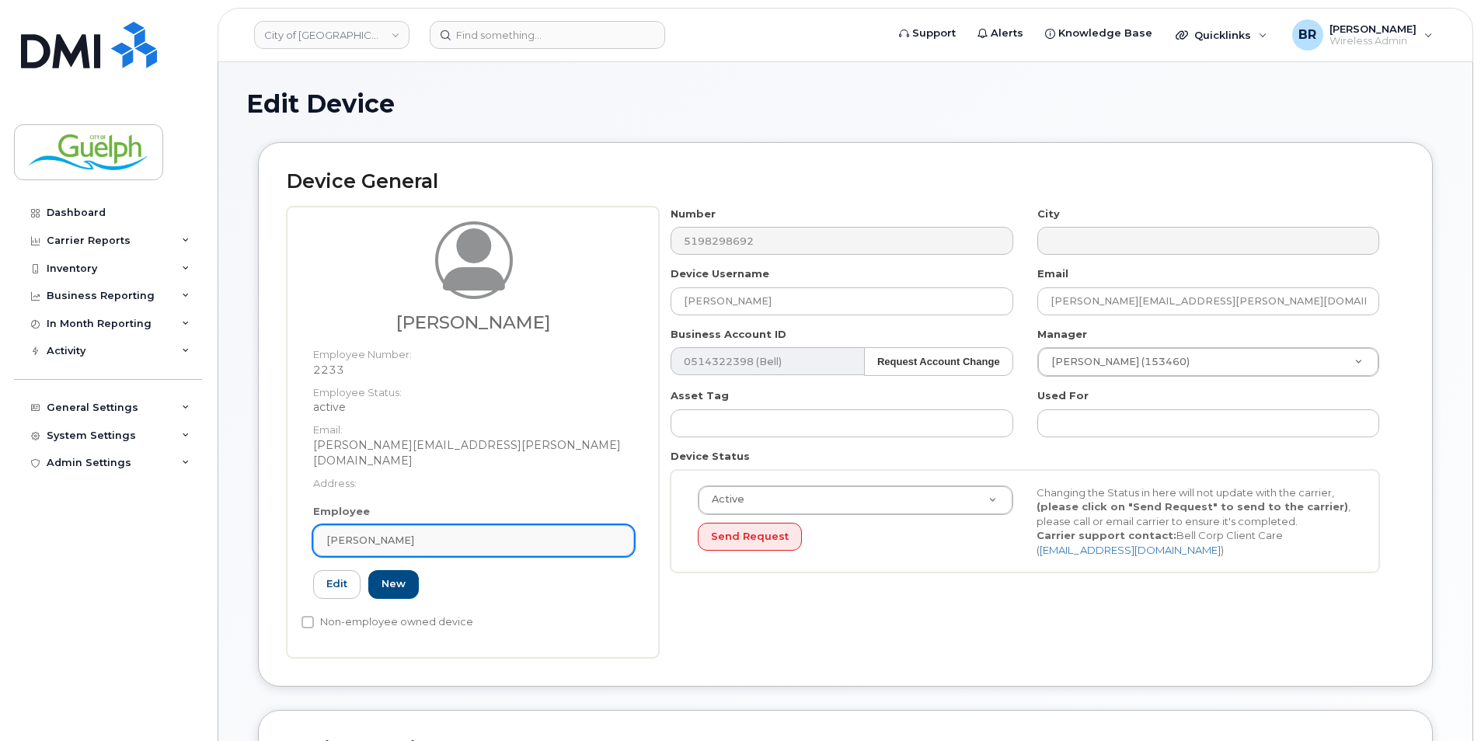
click at [538, 533] on div "[PERSON_NAME]" at bounding box center [473, 540] width 294 height 15
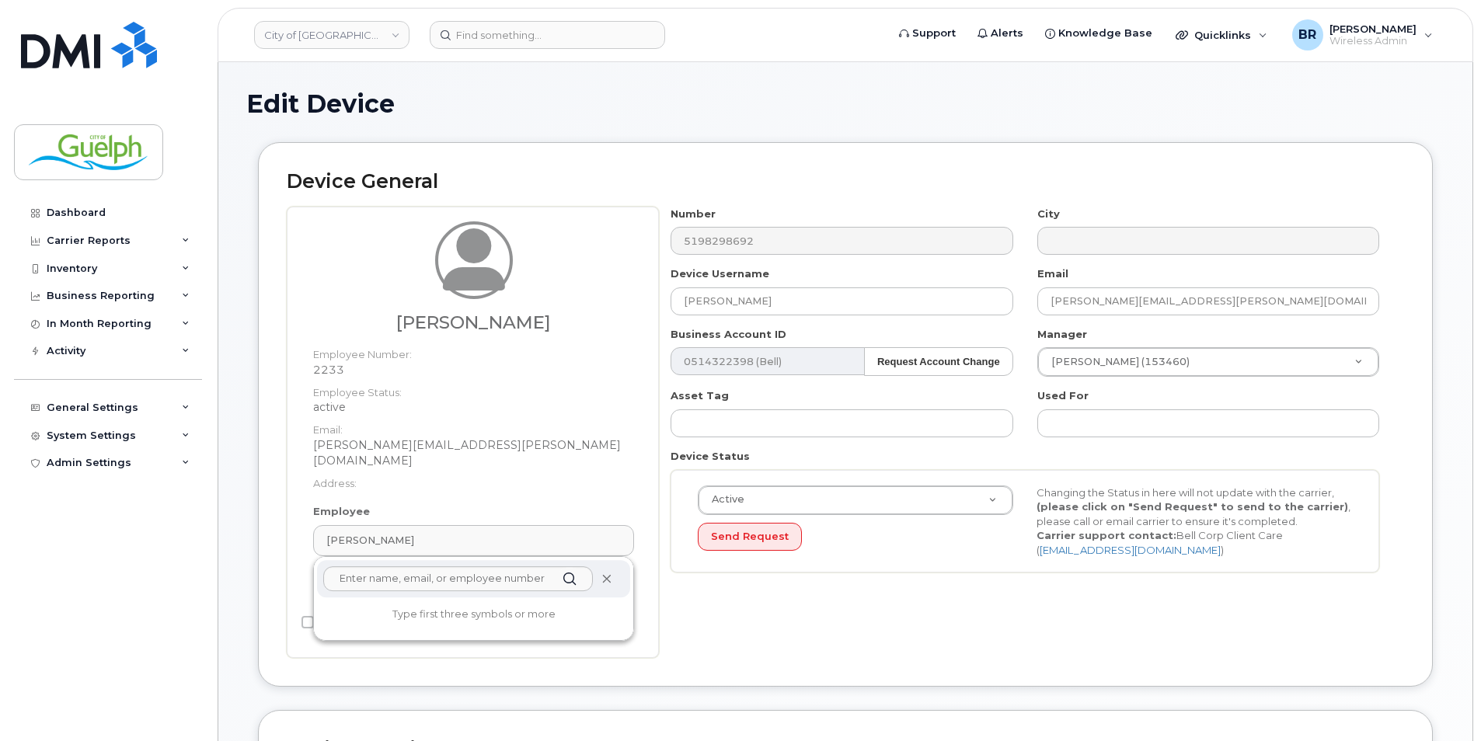
click at [609, 574] on icon at bounding box center [606, 579] width 10 height 10
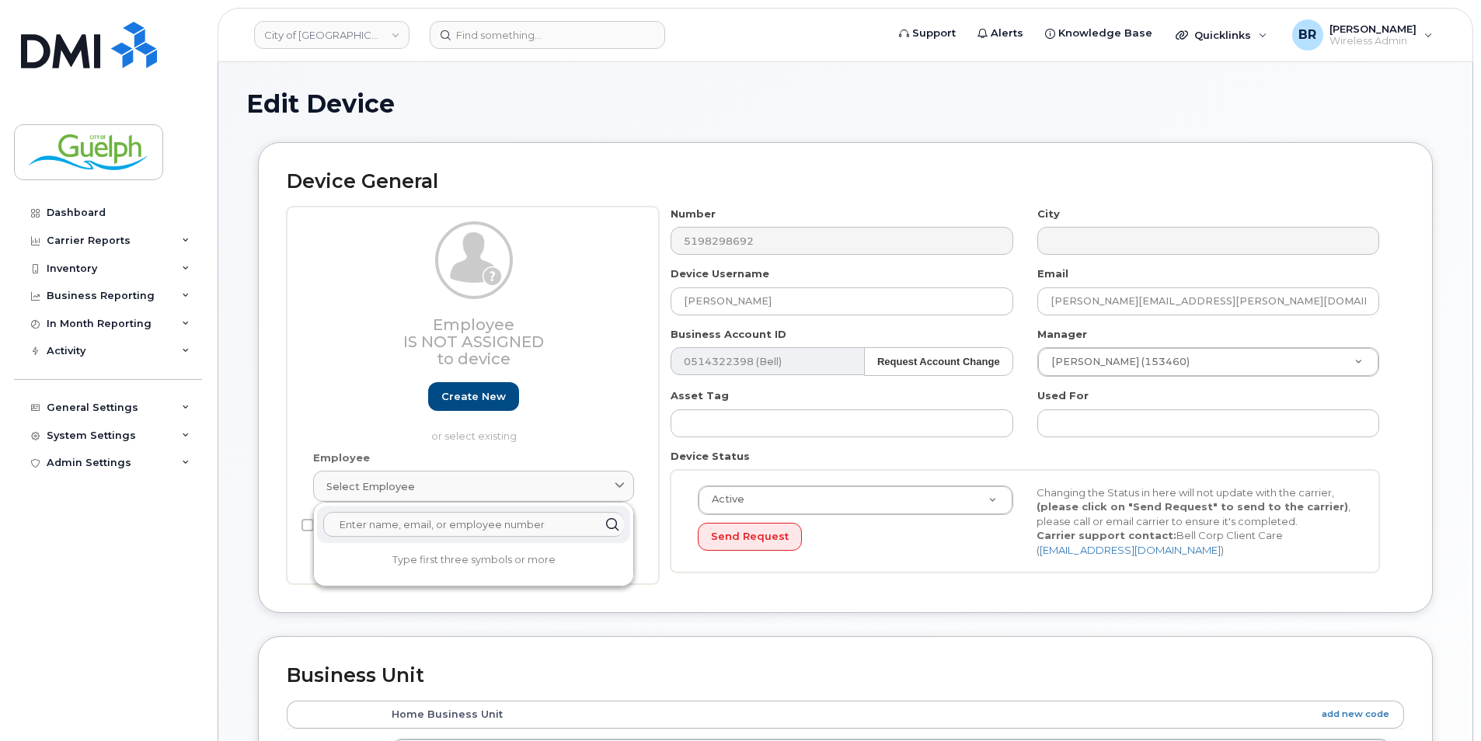
click at [414, 532] on input "text" at bounding box center [473, 524] width 301 height 25
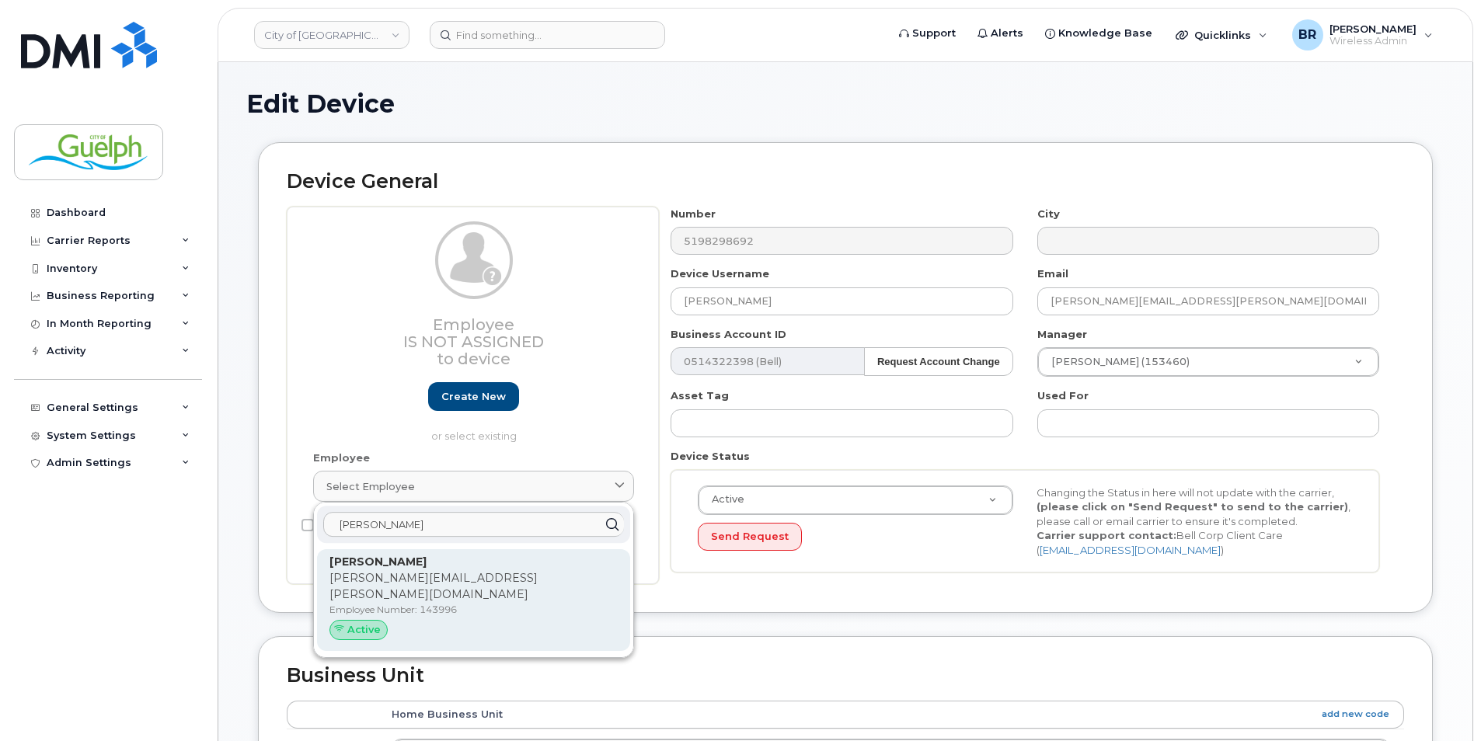
type input "robey"
click at [430, 604] on div "Robey Kinsella robey.kinsella@guelph.ca Employee Number: 143996 Active" at bounding box center [473, 600] width 288 height 92
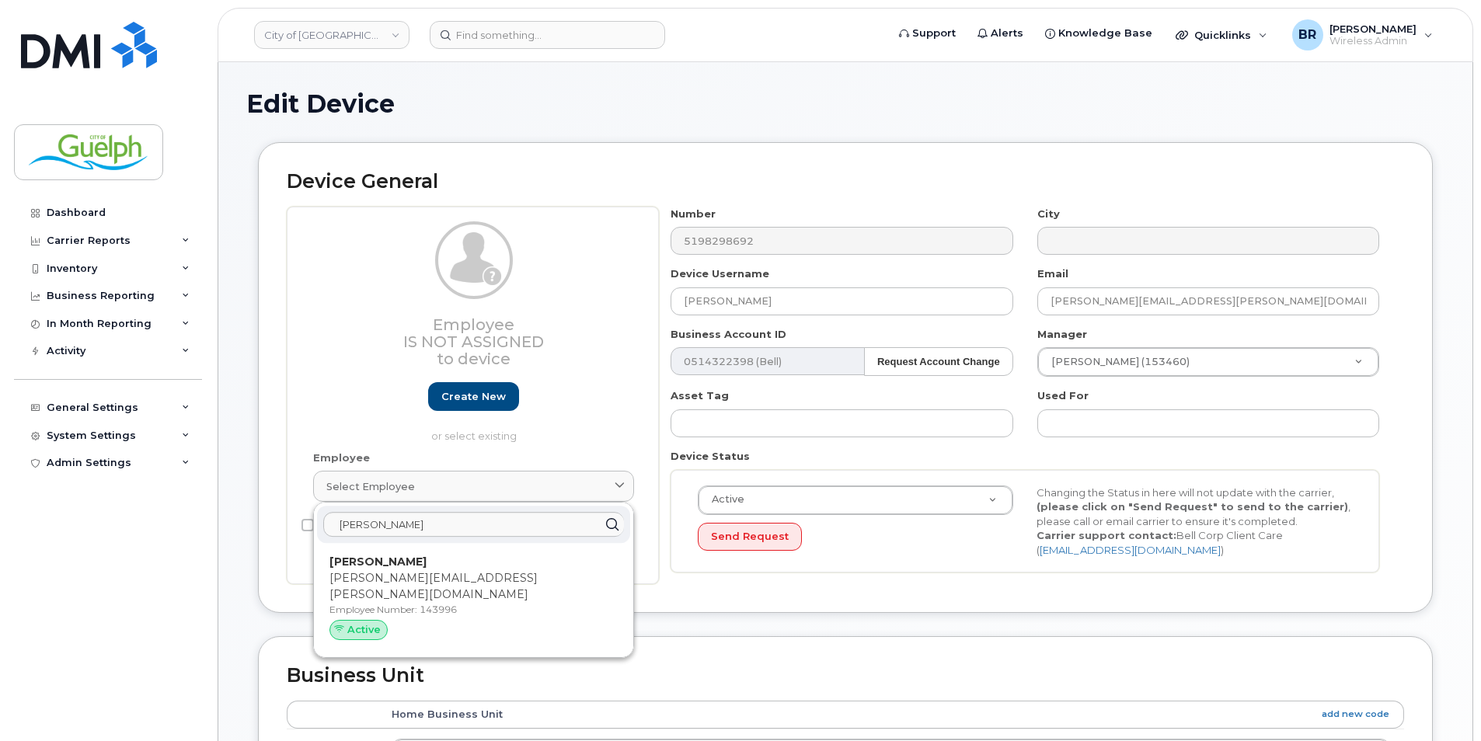
type input "143996"
type input "Robey Kinsella"
type input "robey.kinsella@guelph.ca"
type input "612888"
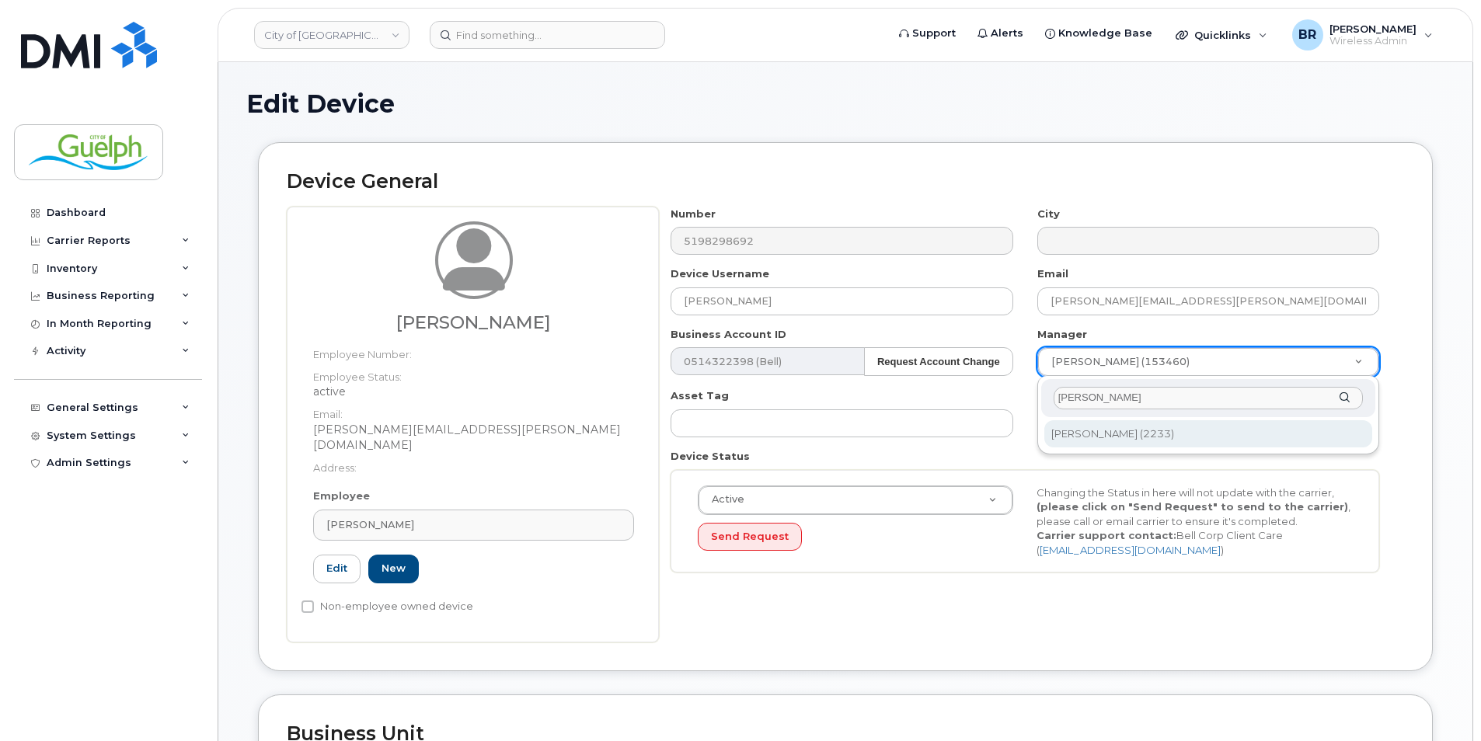
type input "brad k"
type input "523749"
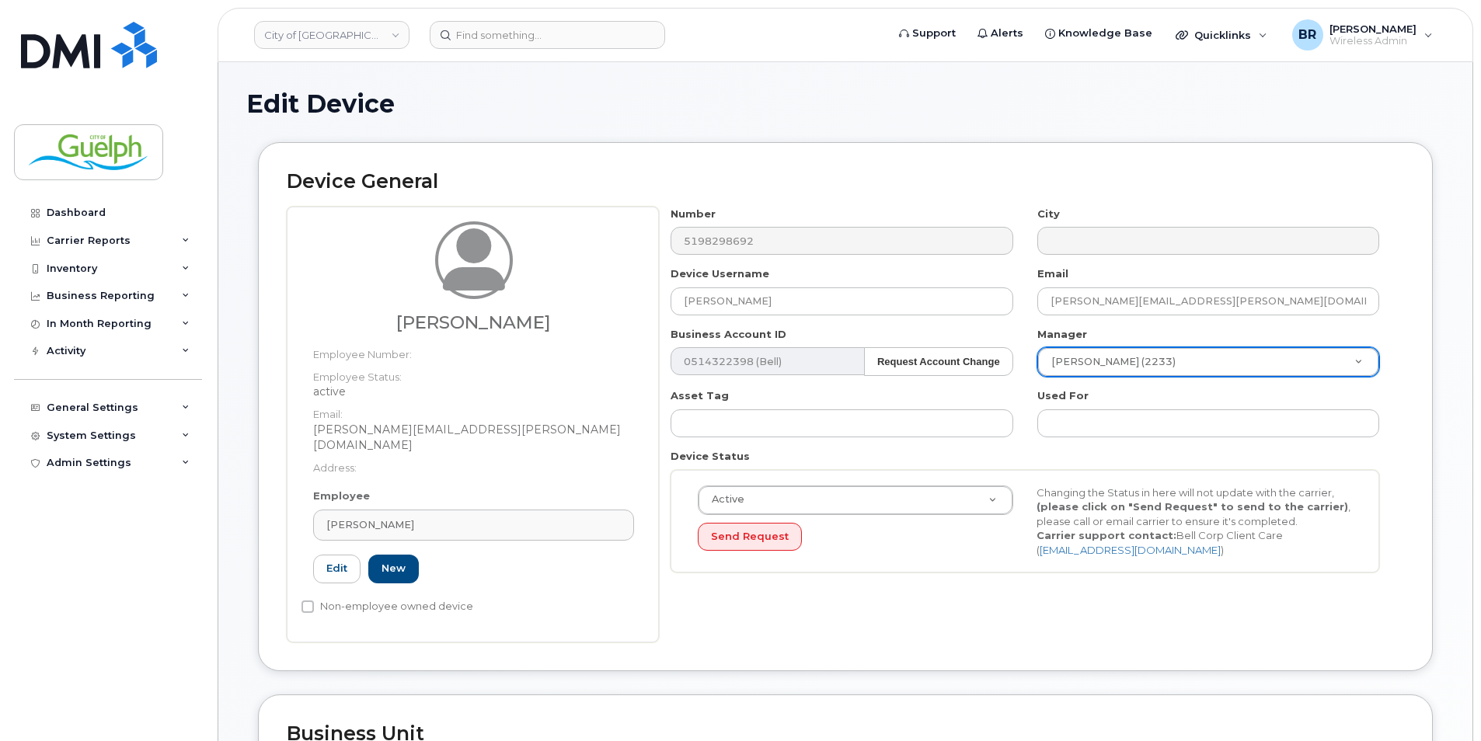
click at [1246, 624] on div "Number 5198298692 City Device Username Robey Kinsella Email robey.kinsella@guel…" at bounding box center [1031, 425] width 745 height 436
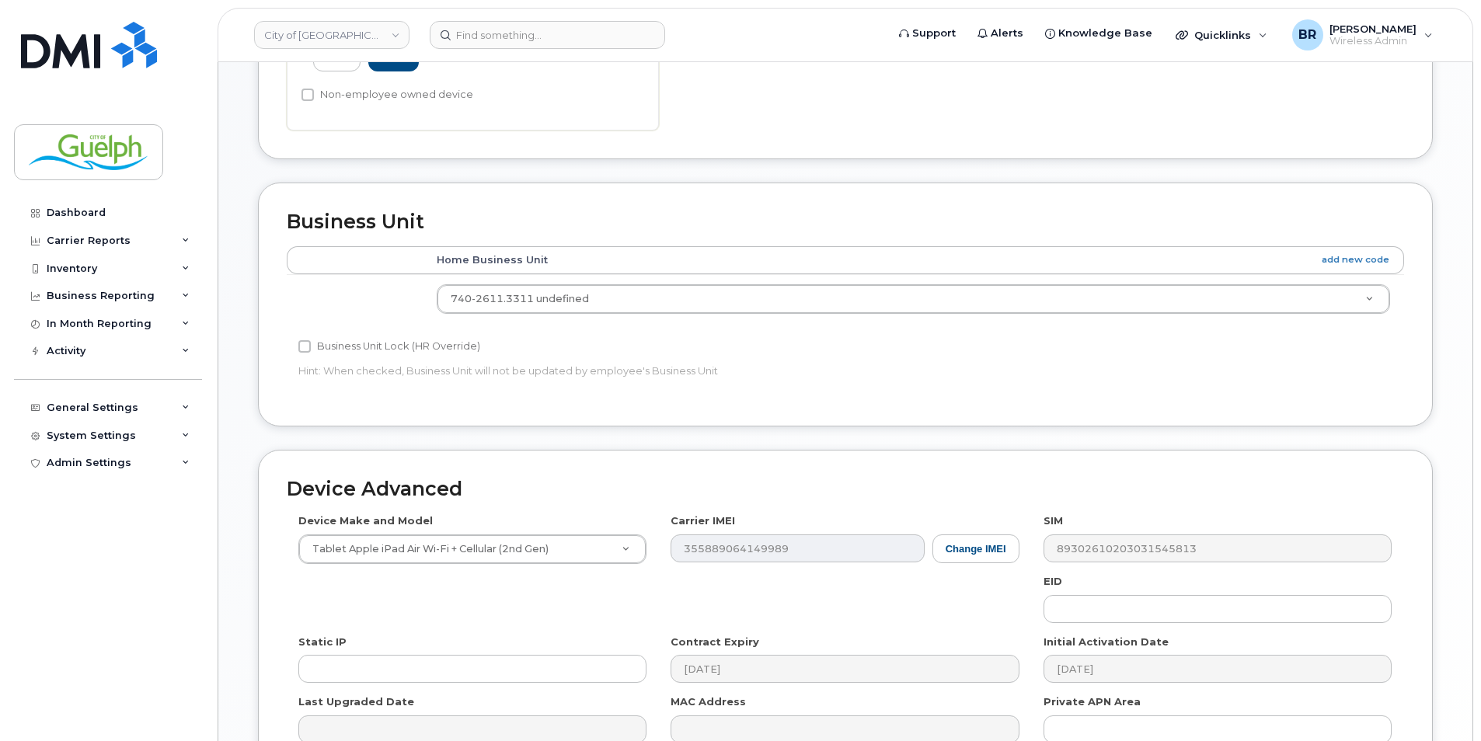
scroll to position [669, 0]
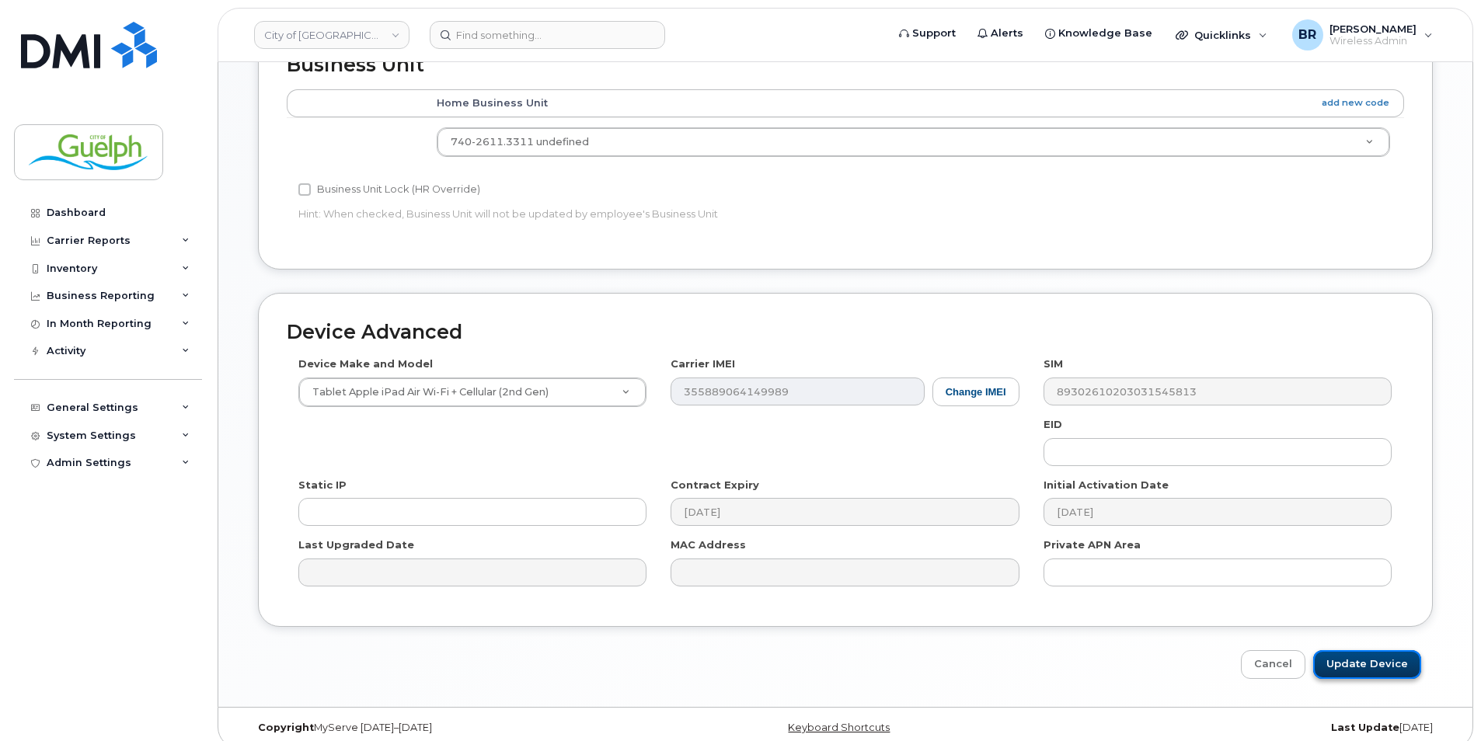
click at [1388, 659] on input "Update Device" at bounding box center [1367, 664] width 108 height 29
type input "Saving..."
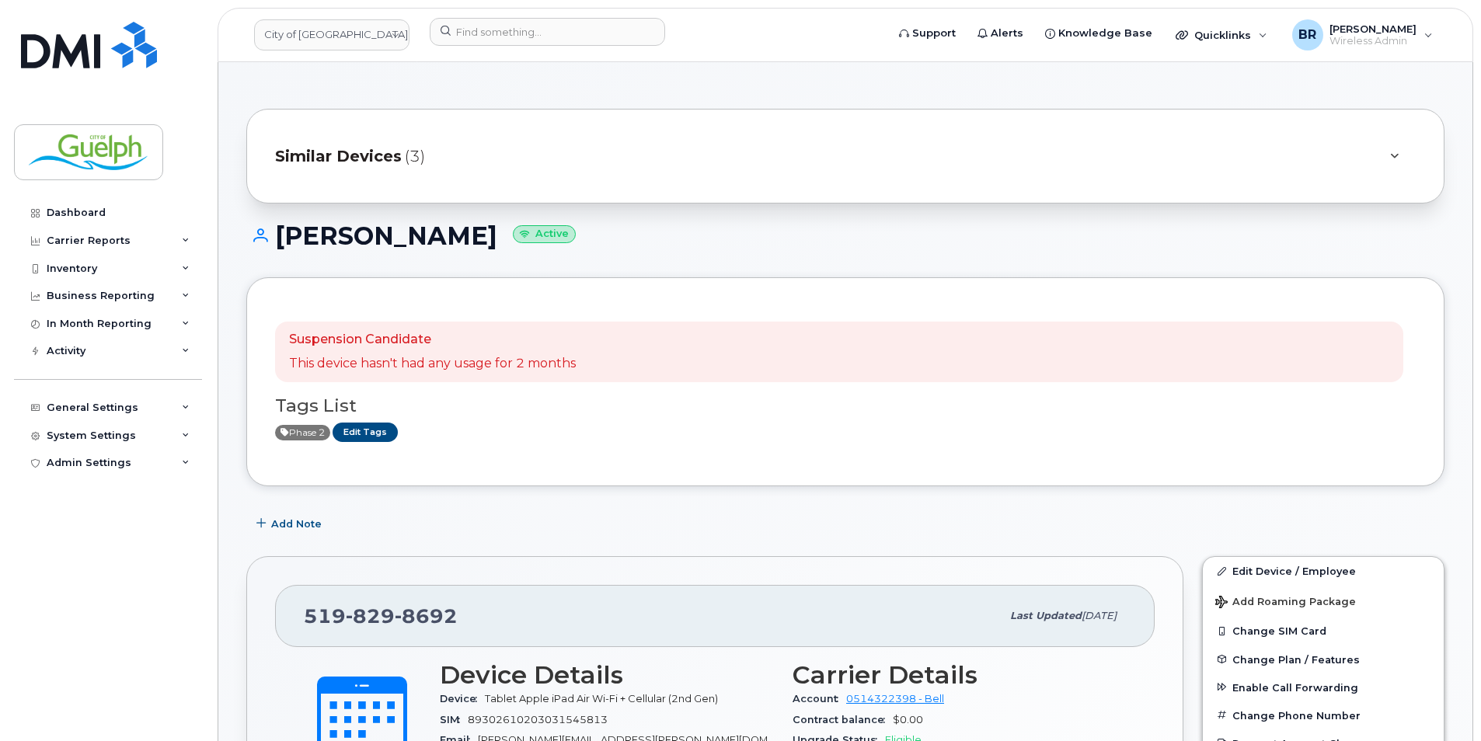
click at [542, 140] on div "Similar Devices (3)" at bounding box center [823, 155] width 1097 height 37
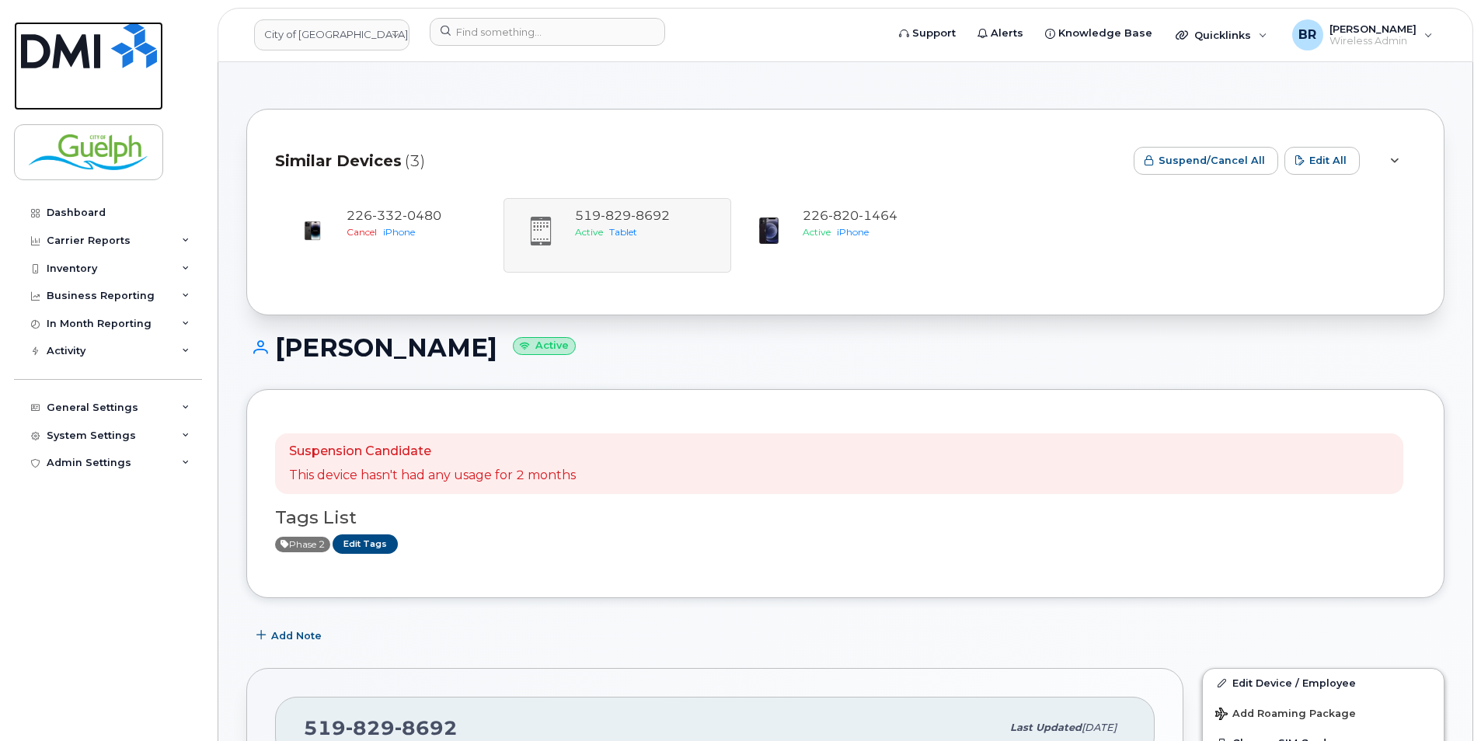
click at [130, 59] on img at bounding box center [89, 45] width 136 height 47
